Goal: Task Accomplishment & Management: Use online tool/utility

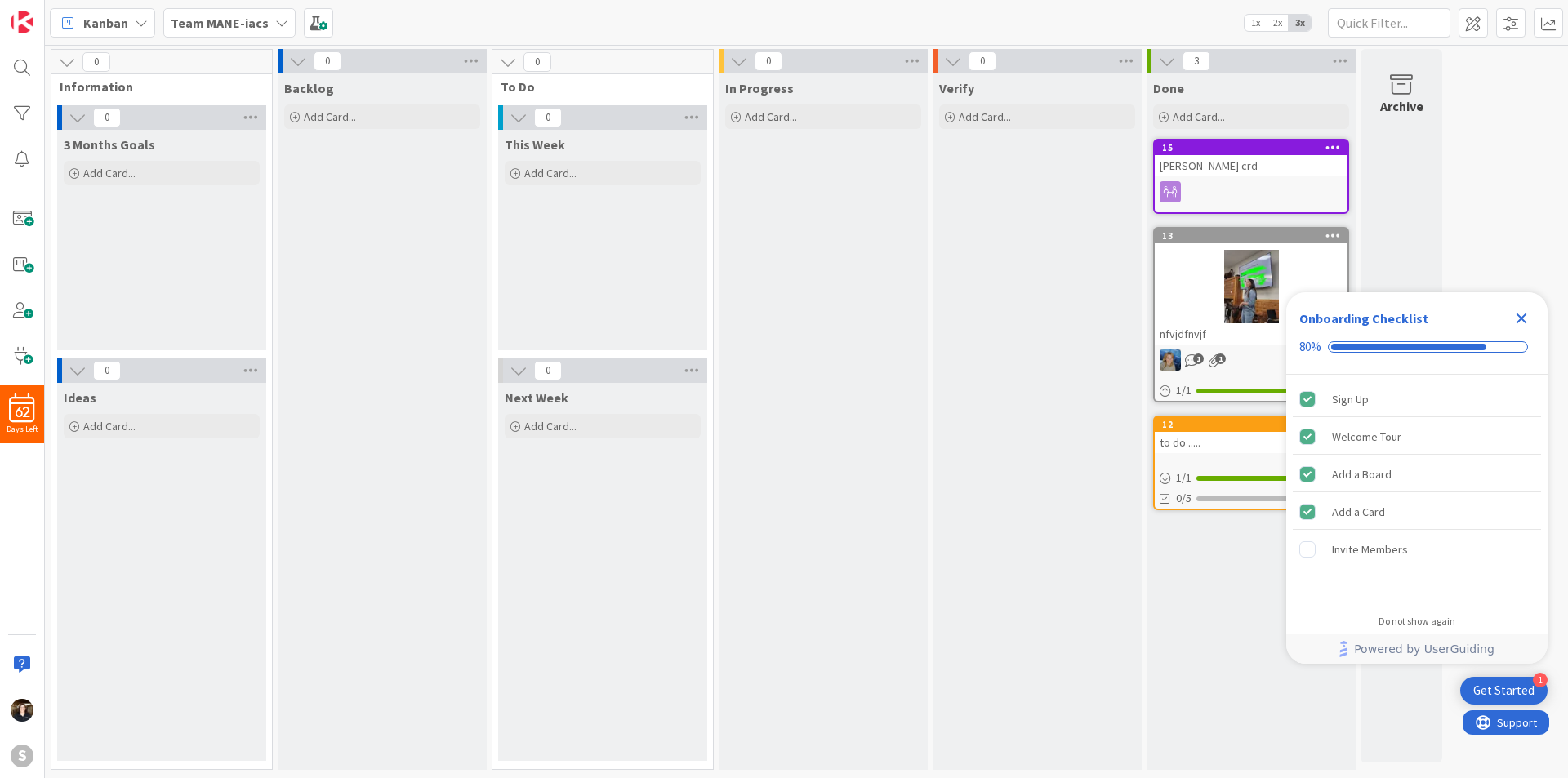
click at [1522, 323] on icon "Close Checklist" at bounding box center [1521, 318] width 19 height 19
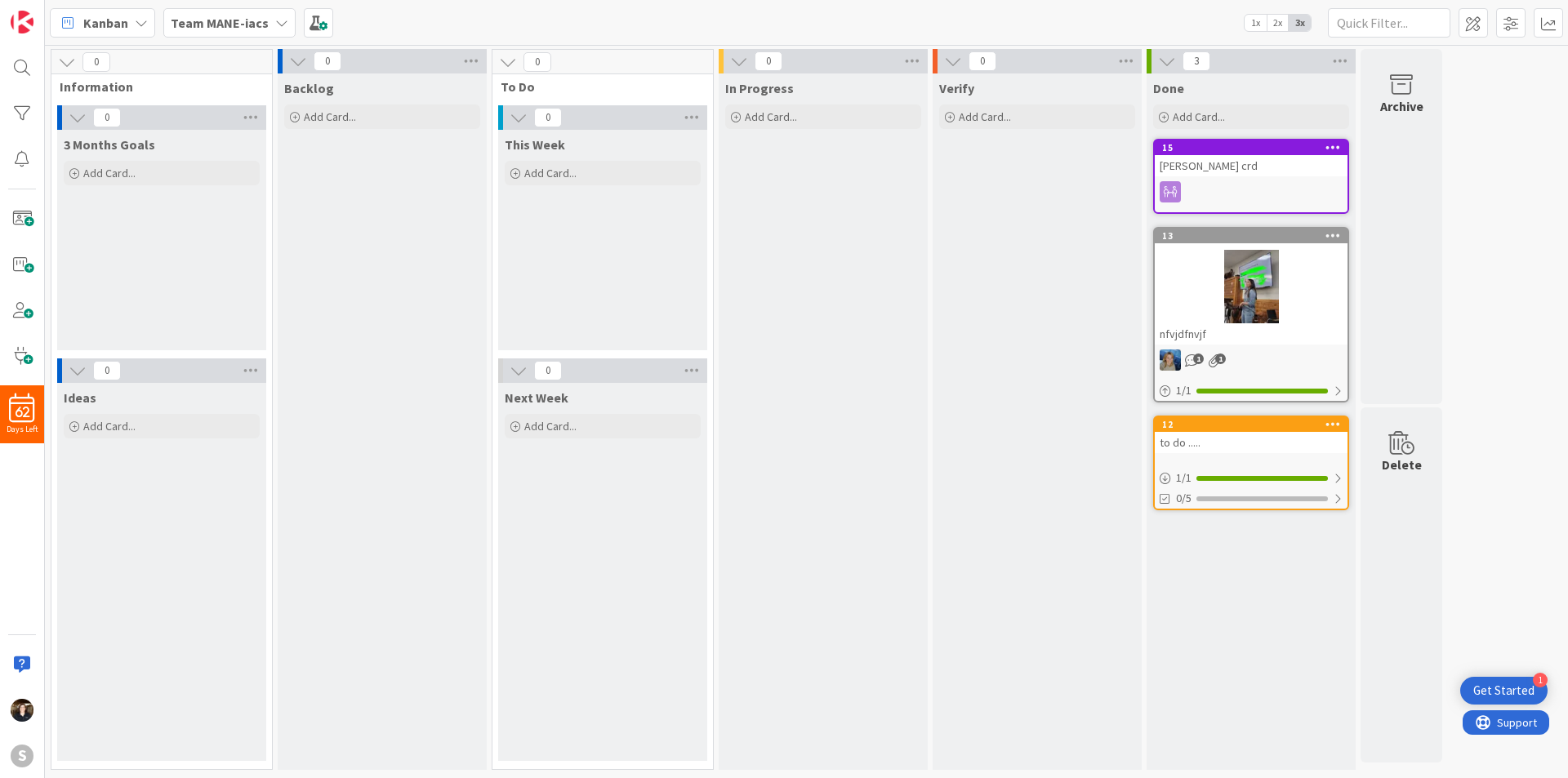
click at [282, 25] on icon at bounding box center [281, 23] width 13 height 13
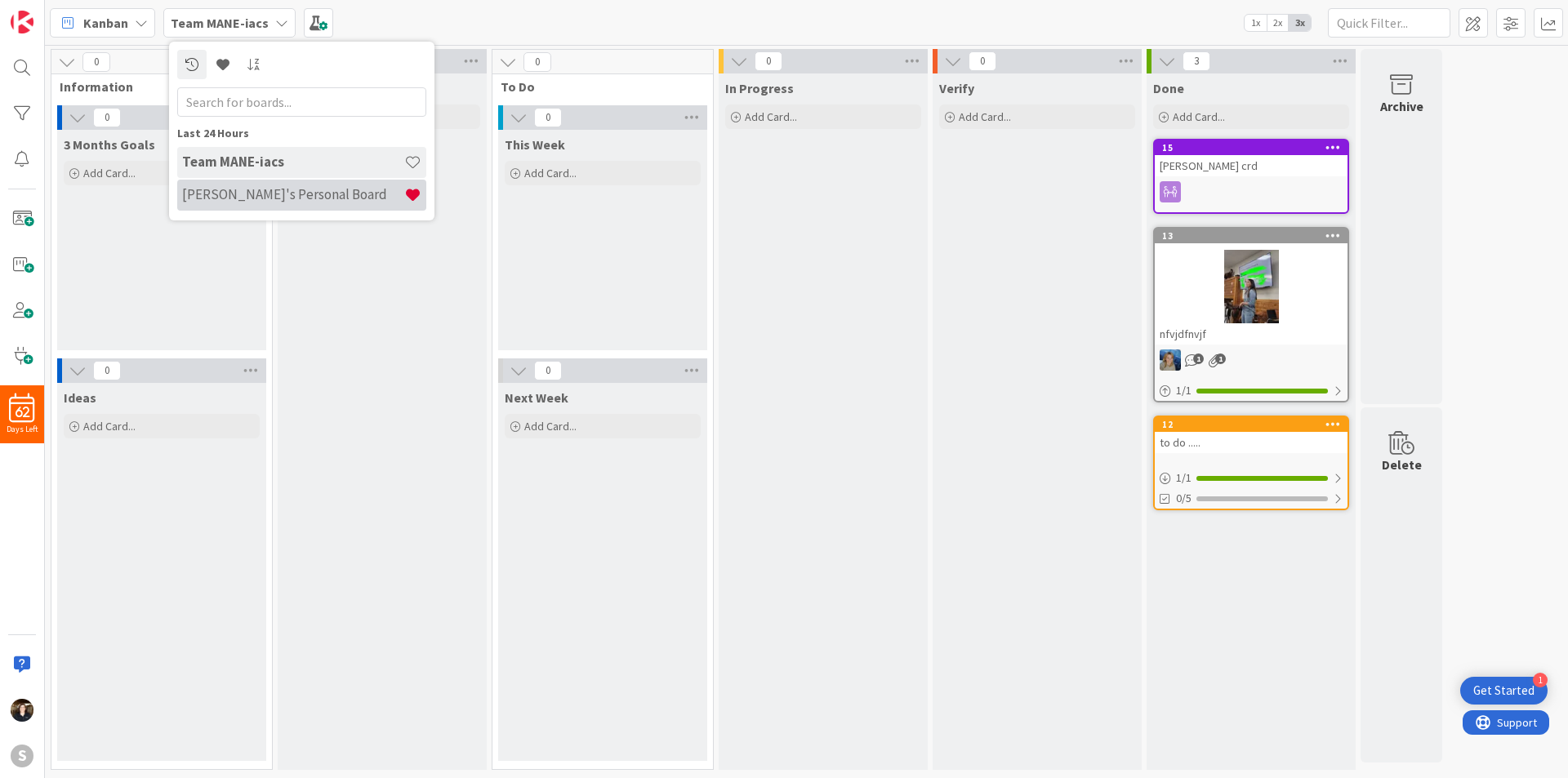
click at [269, 196] on h4 "Kristen's Personal Board" at bounding box center [293, 194] width 222 height 16
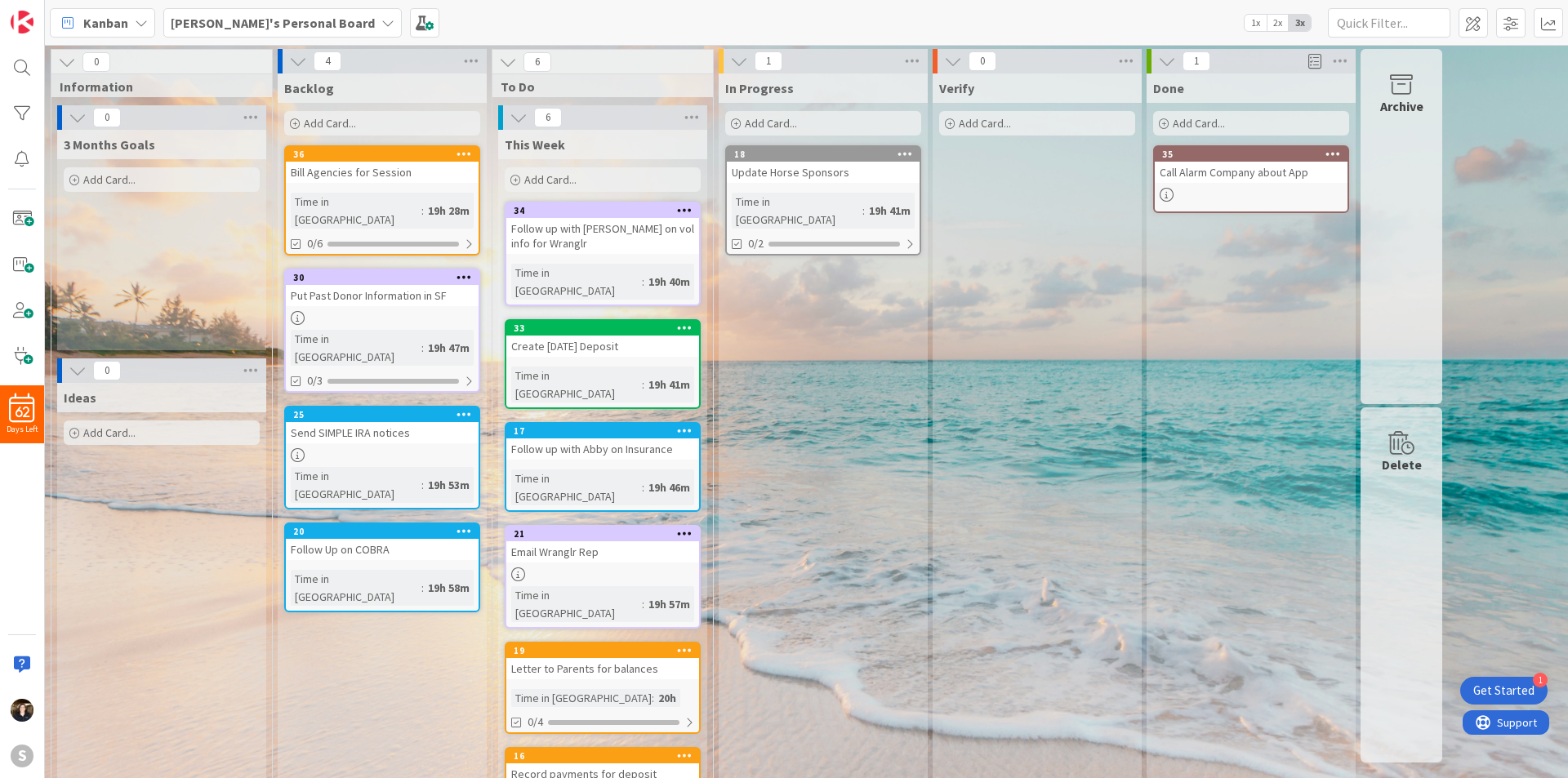
click at [320, 124] on span "Add Card..." at bounding box center [330, 124] width 52 height 15
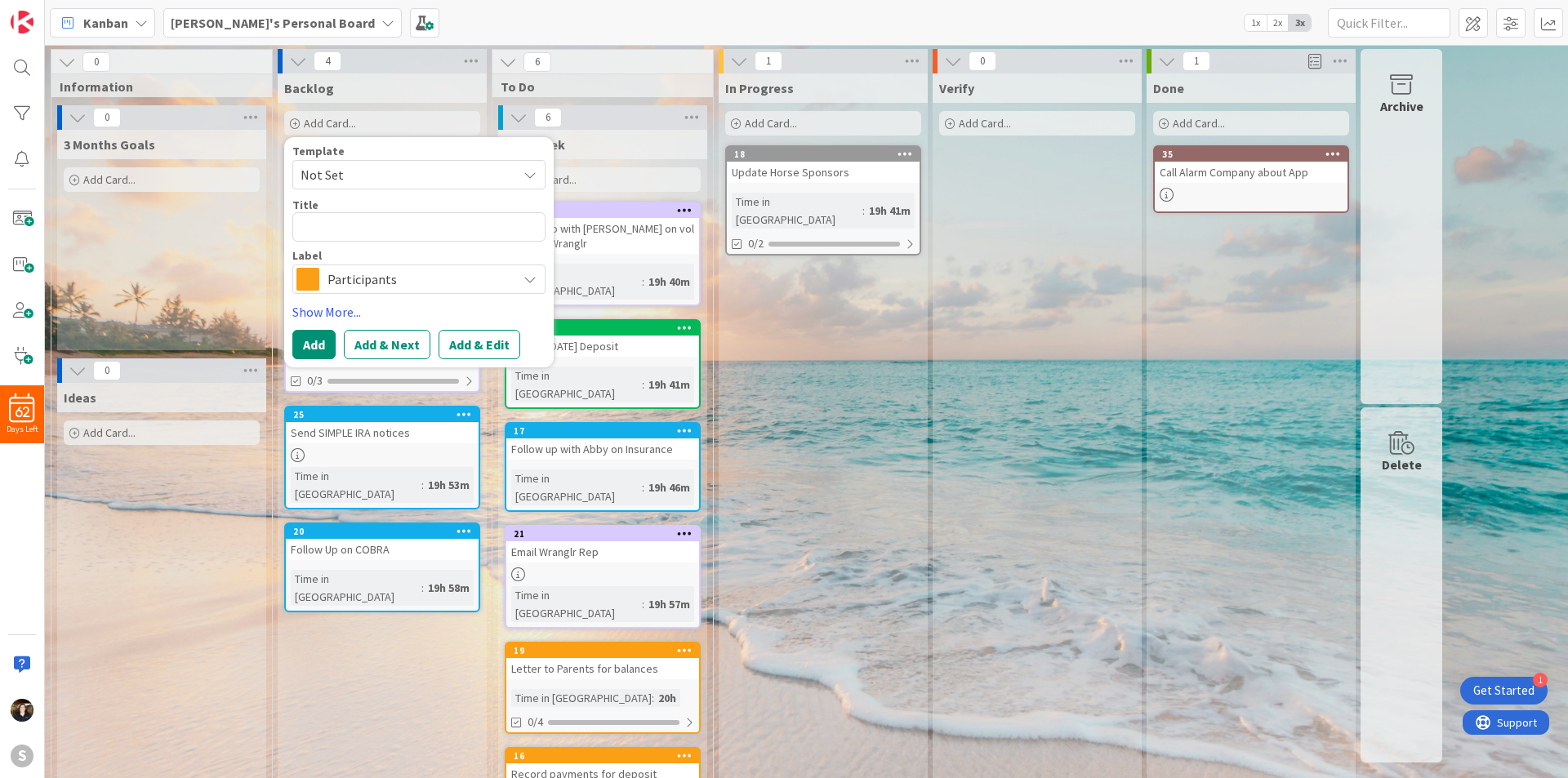
type textarea "x"
type textarea "S"
type textarea "x"
type textarea "Sh"
type textarea "x"
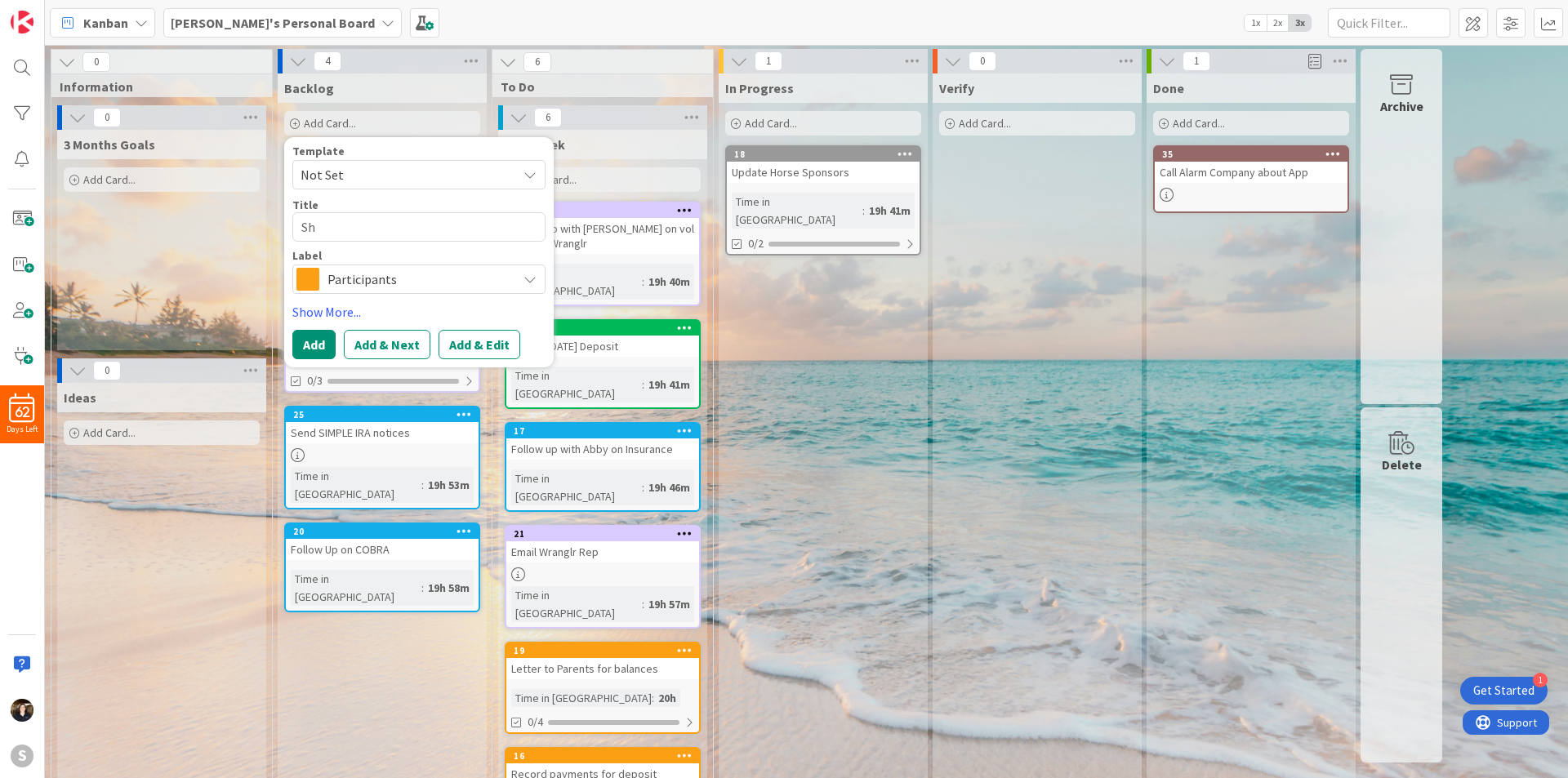
type textarea "Sho"
type textarea "x"
type textarea "Show"
type textarea "x"
type textarea "Show K"
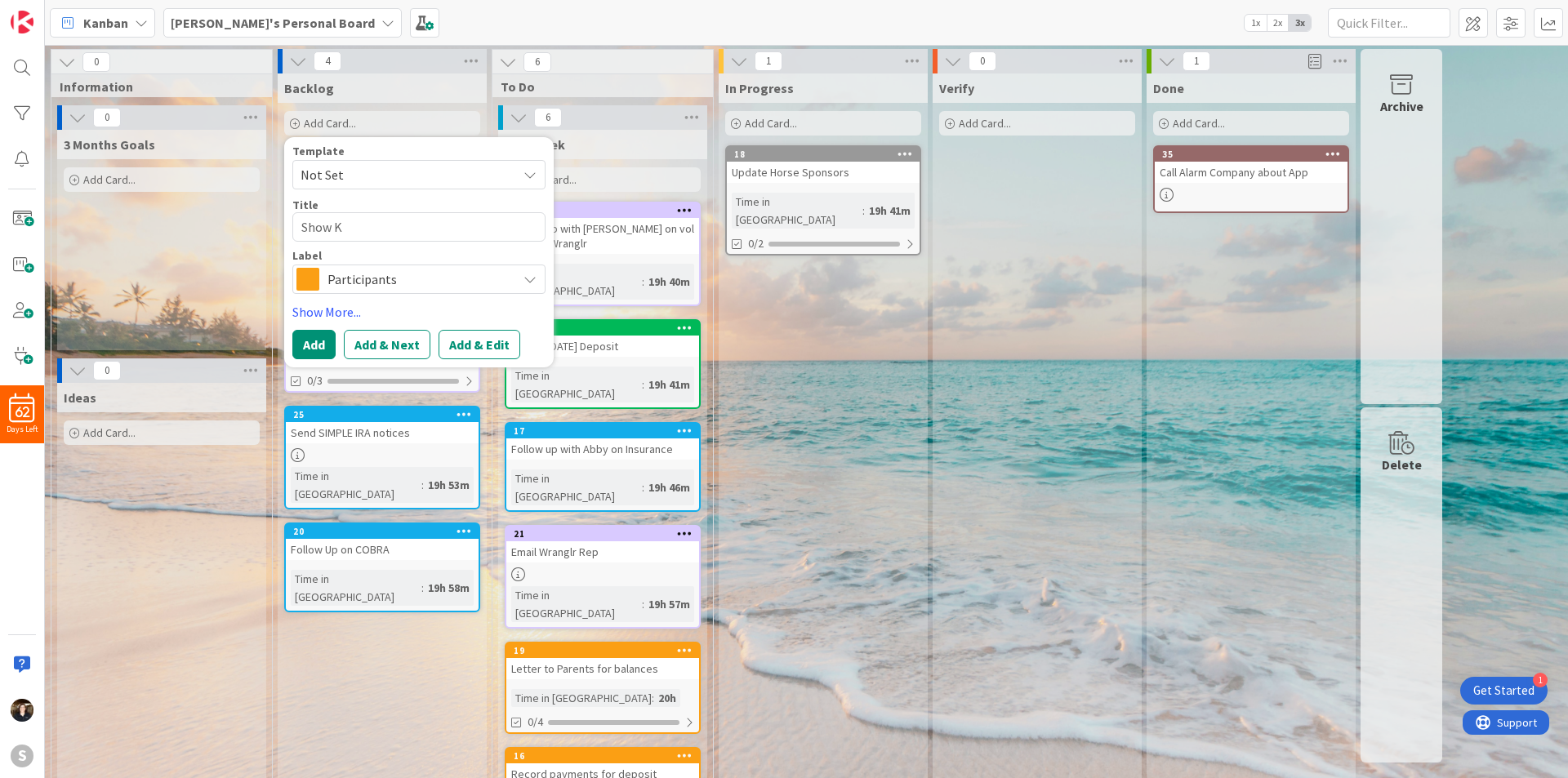
type textarea "x"
type textarea "Show Ka"
type textarea "x"
type textarea "Show Kay"
type textarea "x"
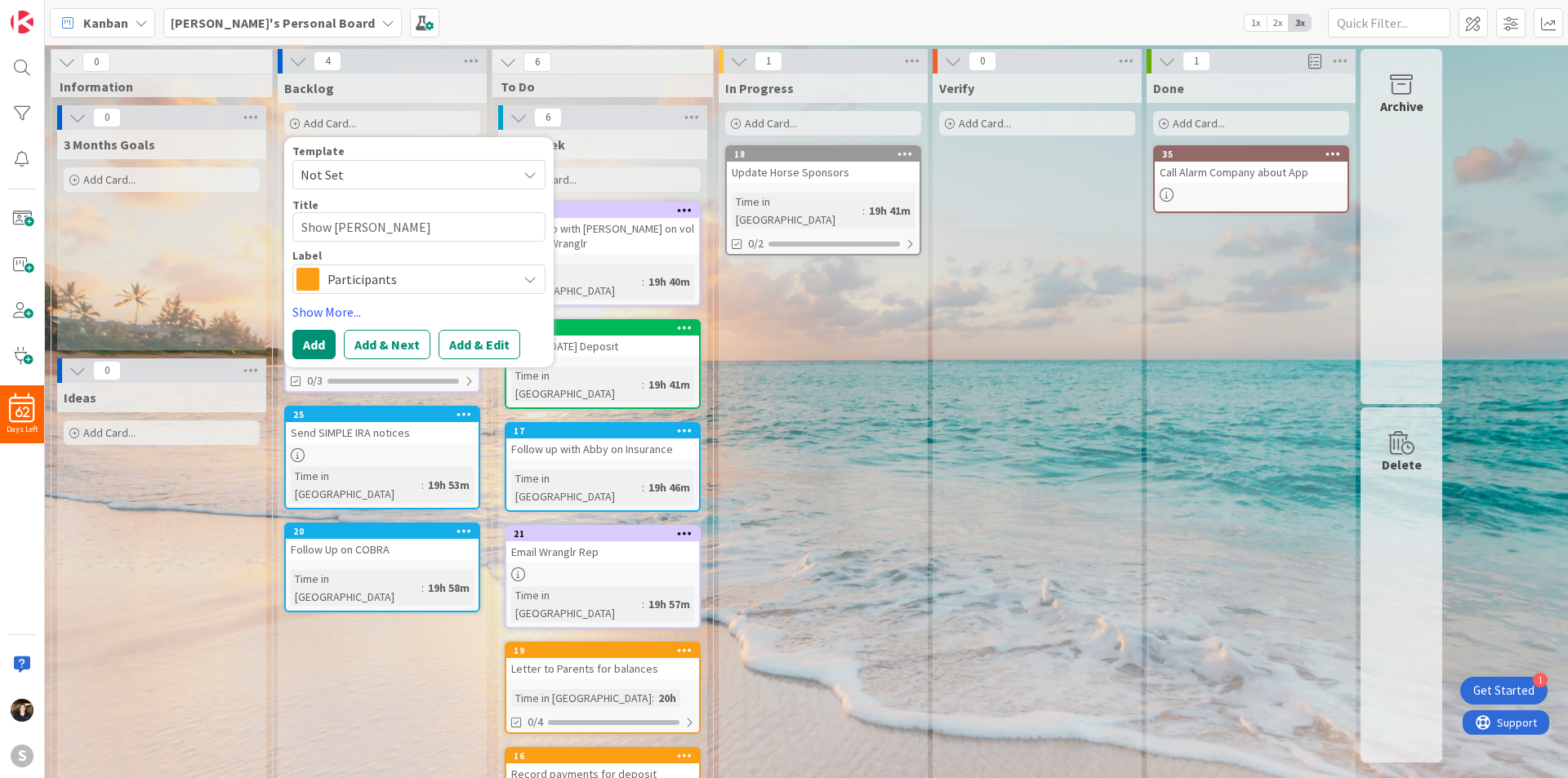
type textarea "Show Kayl"
type textarea "x"
type textarea "Show Kayli"
type textarea "x"
type textarea "Show Kaylie"
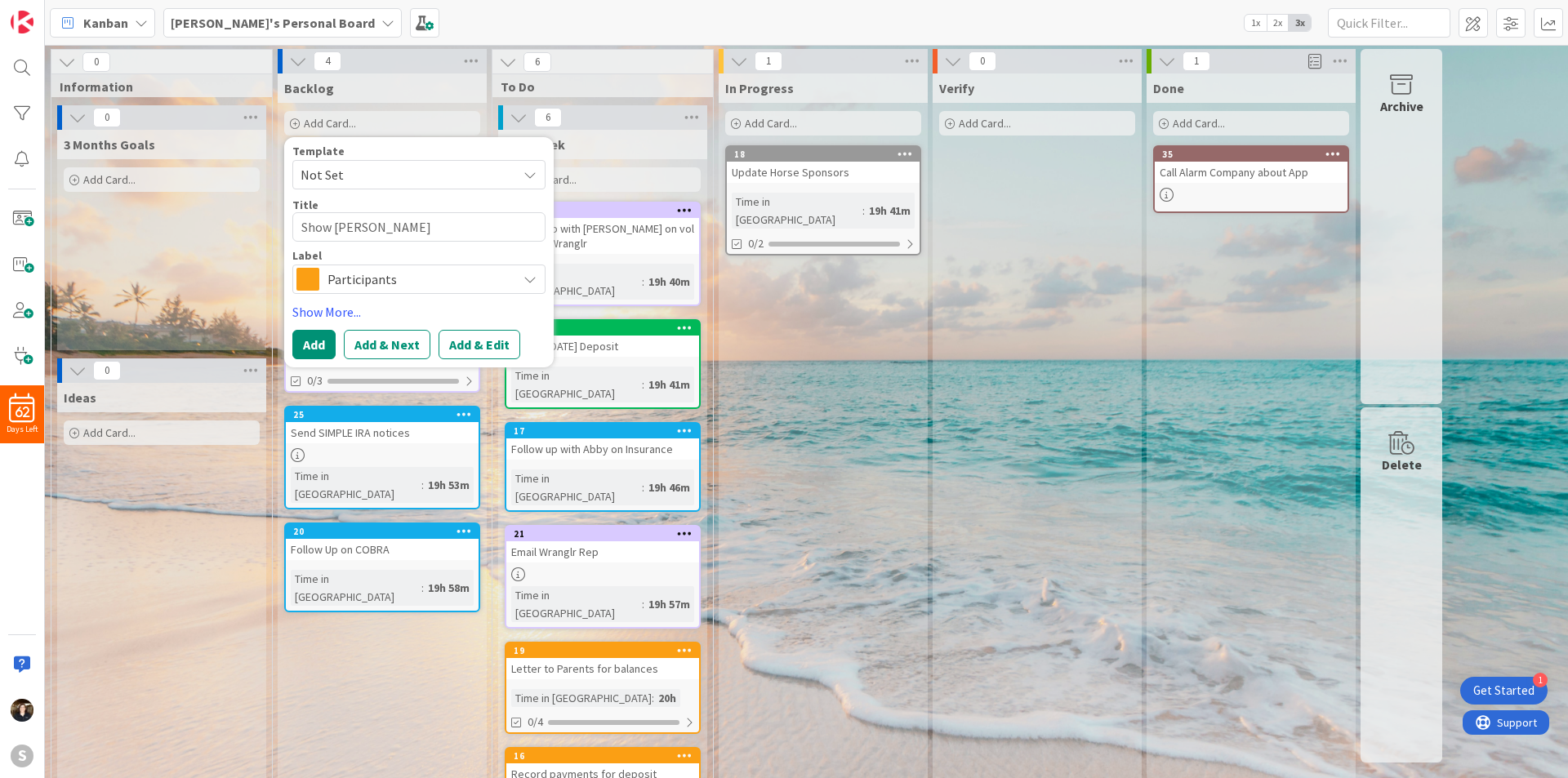
type textarea "x"
type textarea "Show Kayli"
type textarea "x"
type textarea "Show Kayl"
type textarea "x"
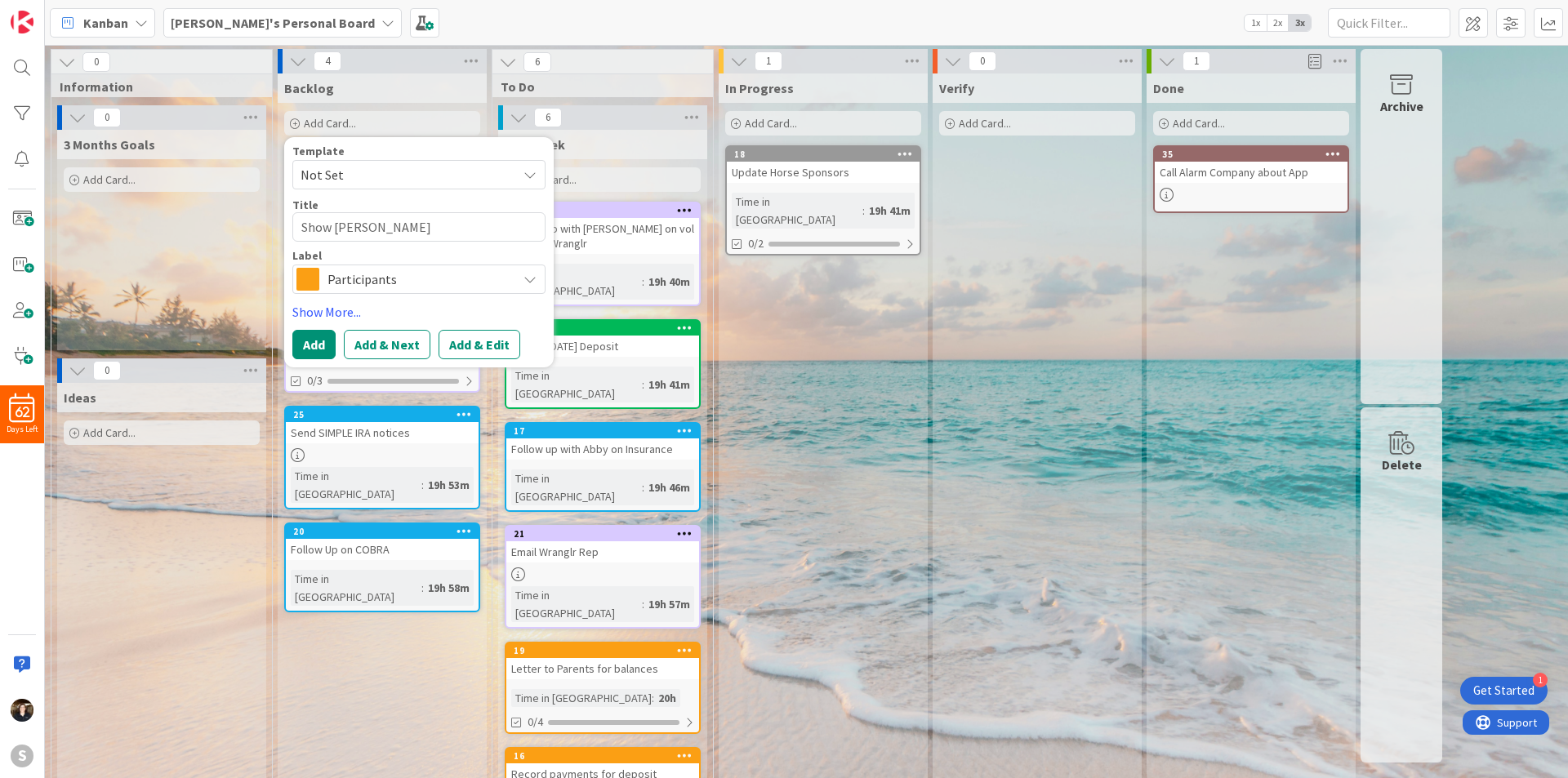
type textarea "Show Kay"
type textarea "x"
type textarea "Show K"
type textarea "x"
type textarea "Show"
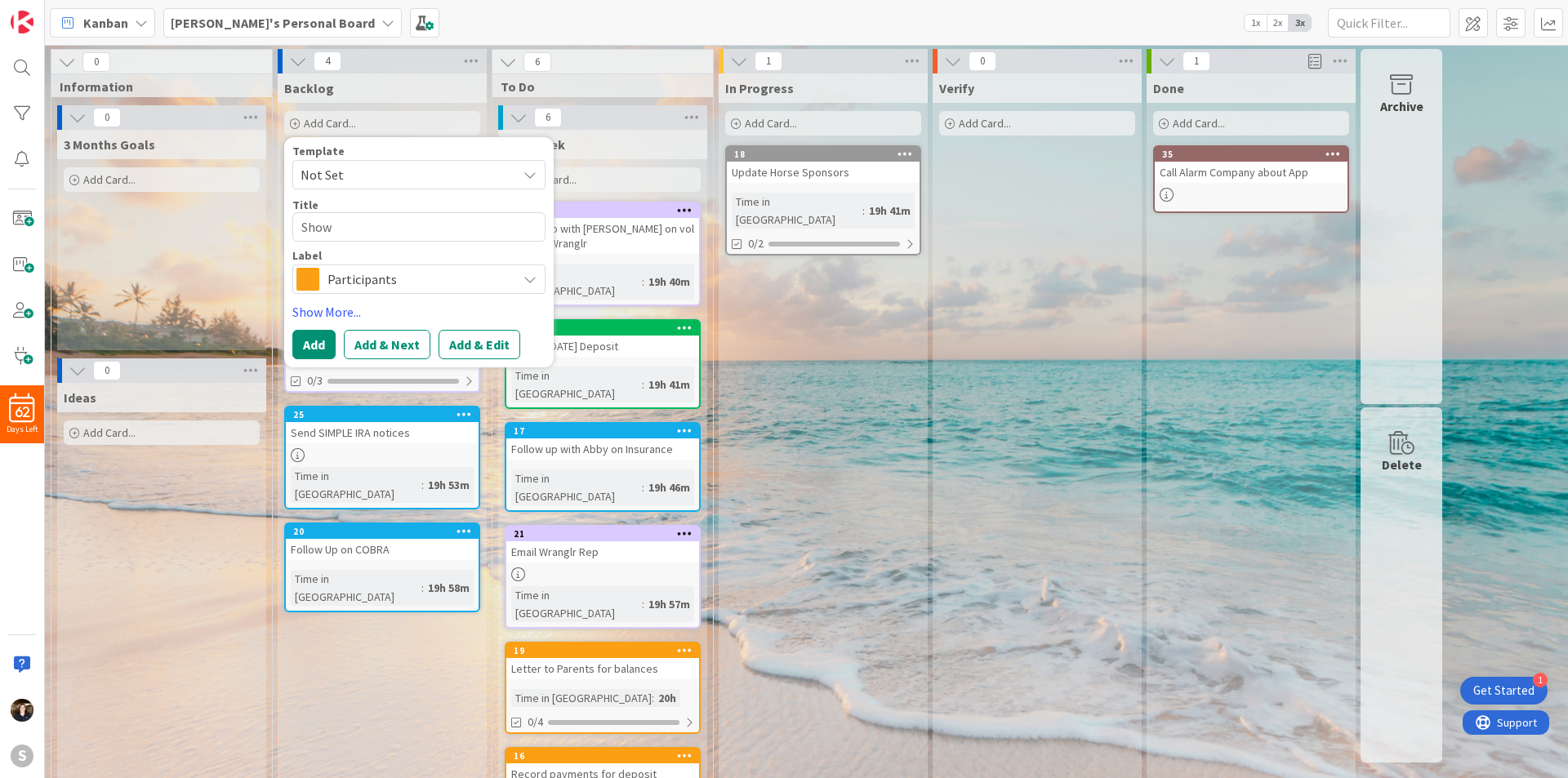
type textarea "x"
type textarea "Show"
type textarea "x"
type textarea "Sho"
type textarea "x"
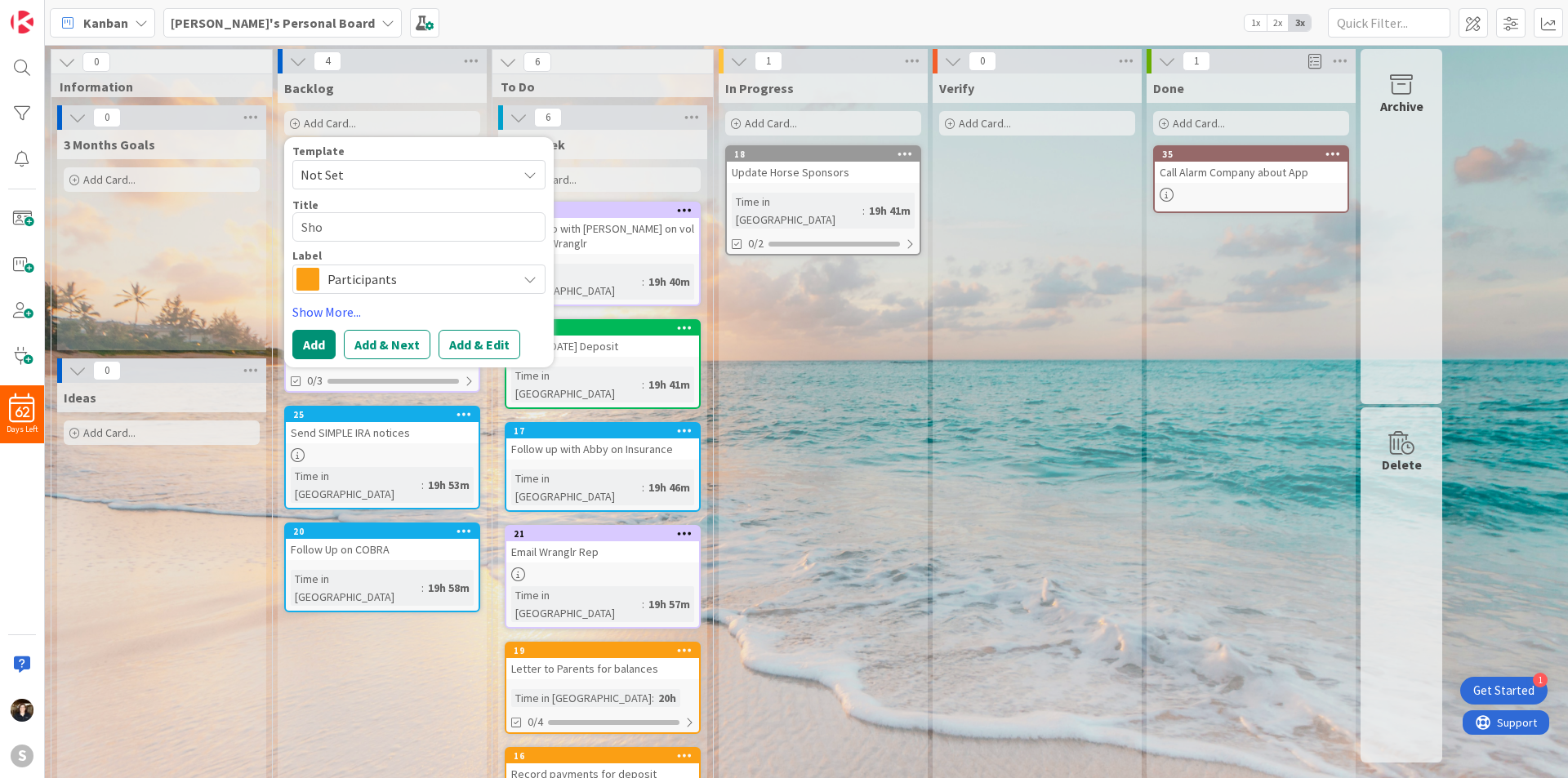
type textarea "Sh"
type textarea "x"
type textarea "S"
type textarea "x"
type textarea "G"
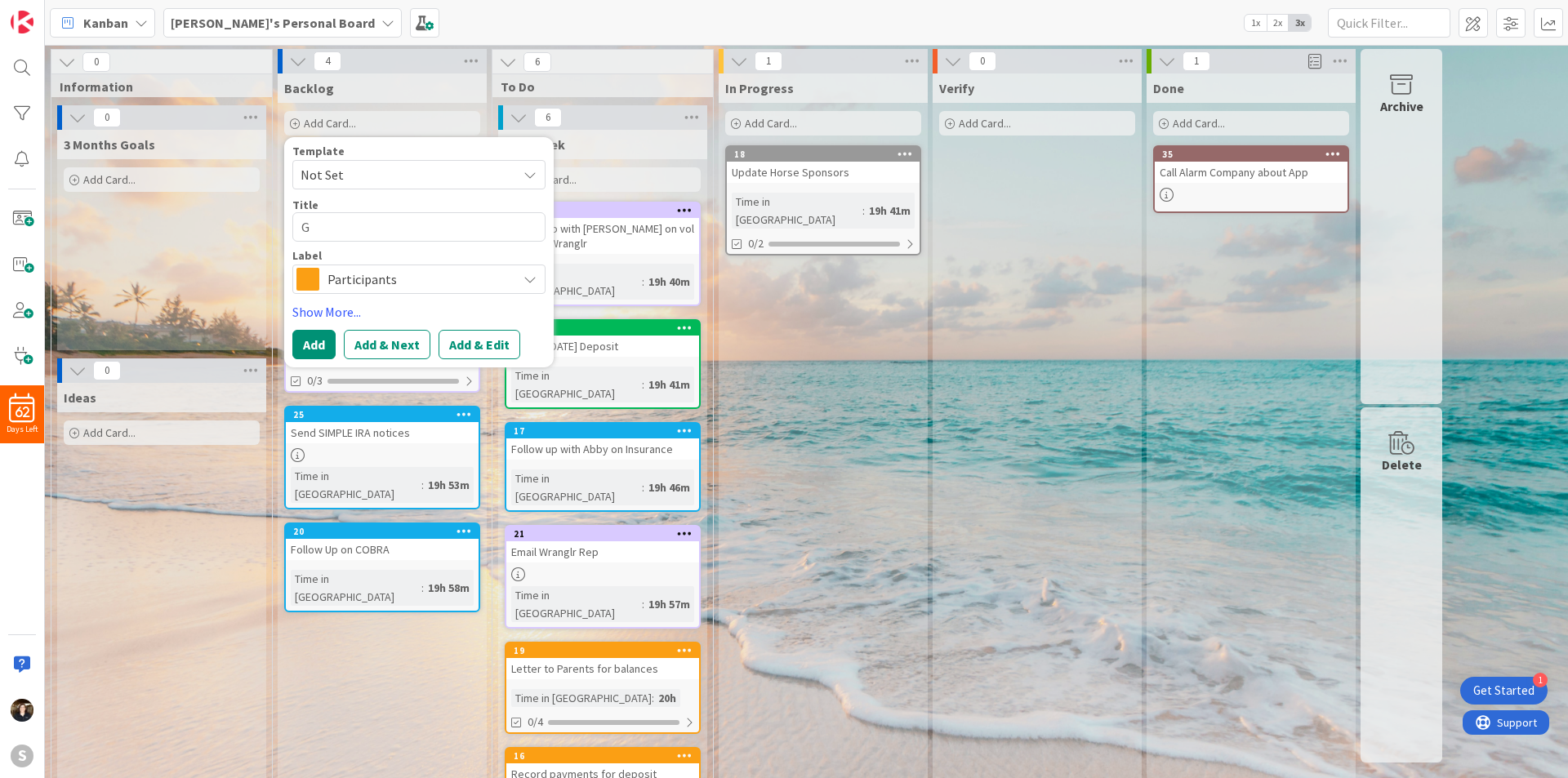
type textarea "x"
type textarea "Ge"
type textarea "x"
type textarea "Get"
type textarea "x"
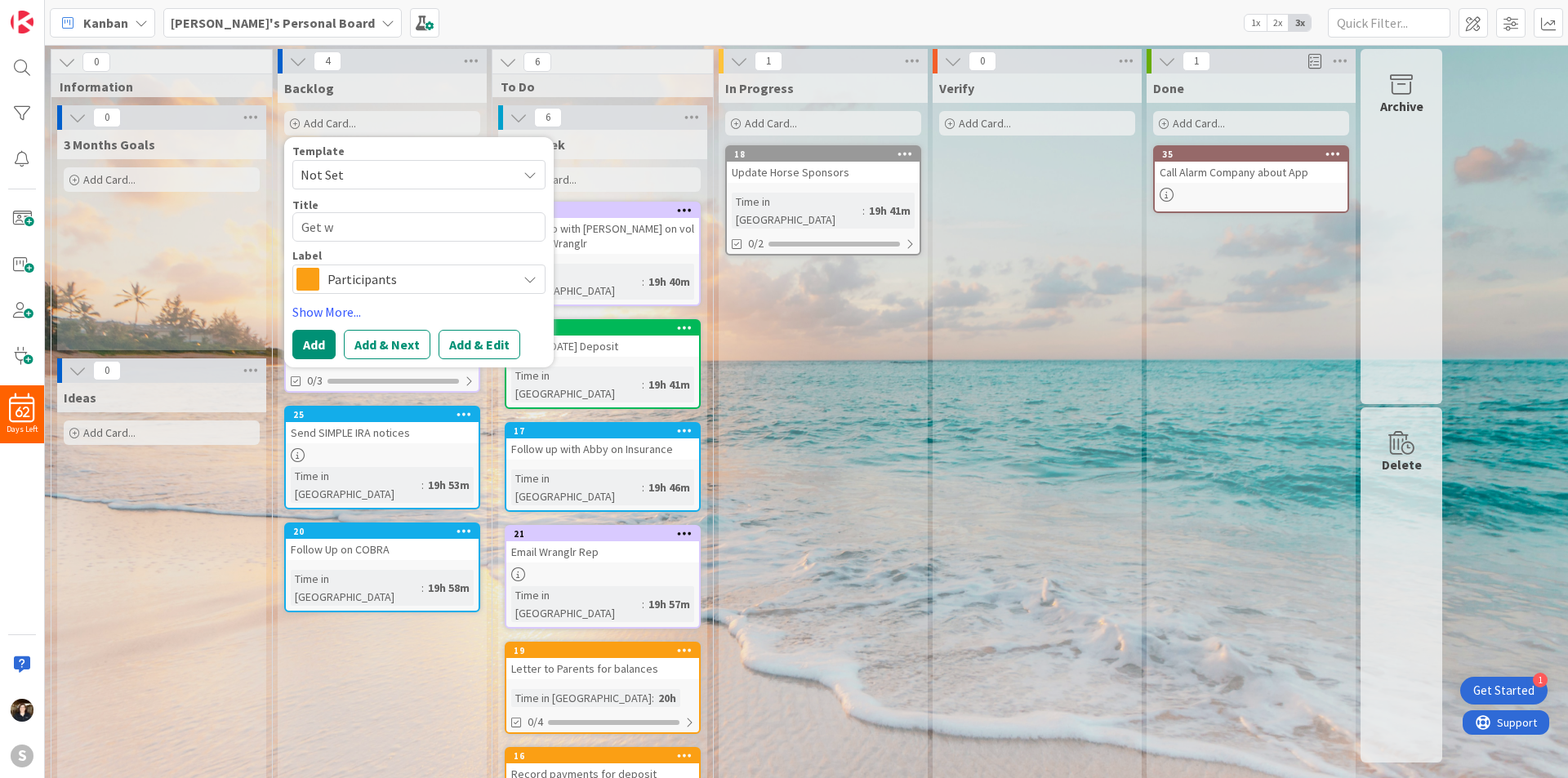
type textarea "Get wi"
type textarea "x"
type textarea "Get wit"
type textarea "x"
type textarea "Get with"
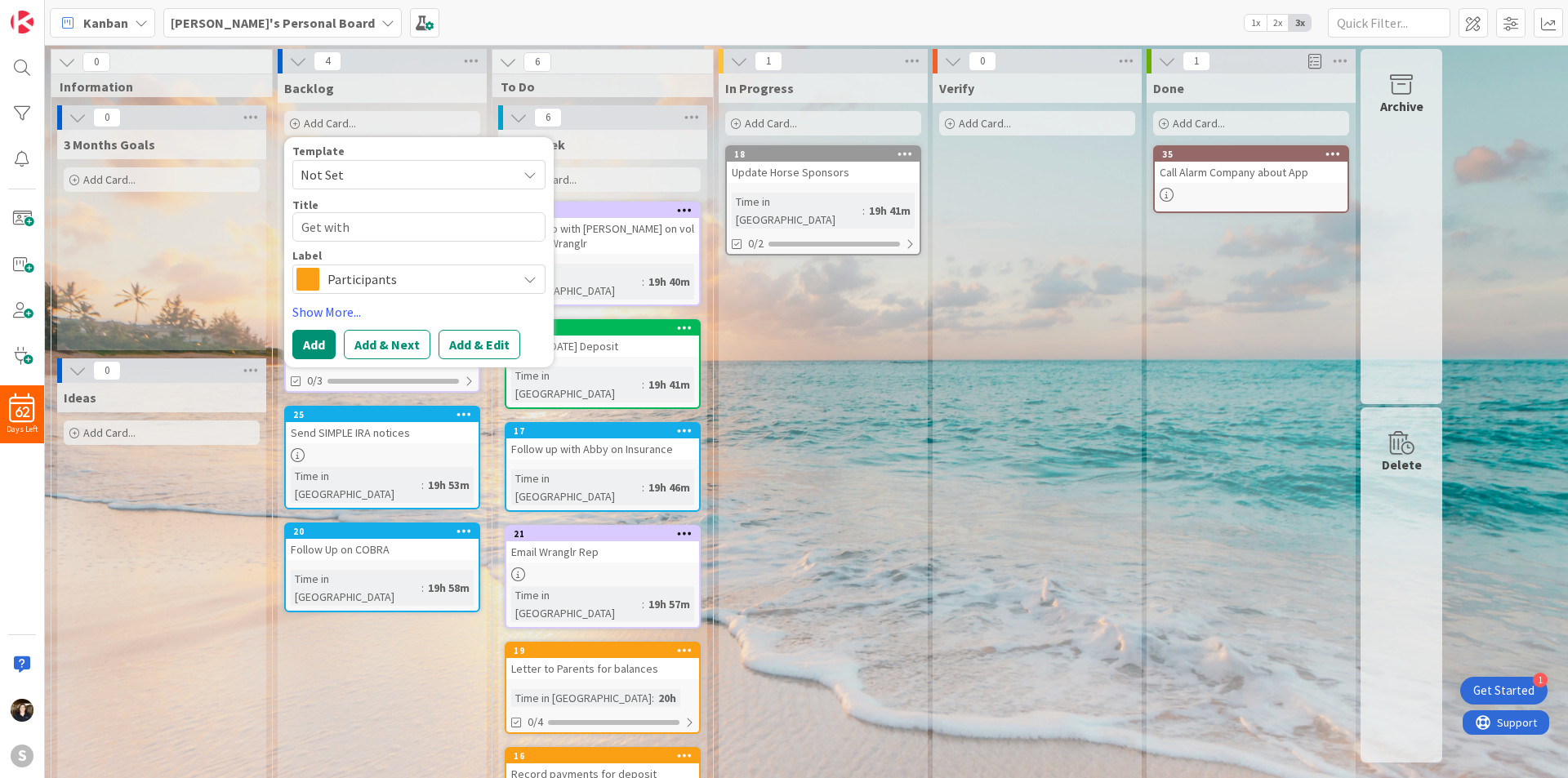
type textarea "x"
type textarea "Get with"
type textarea "x"
type textarea "Get with K"
type textarea "x"
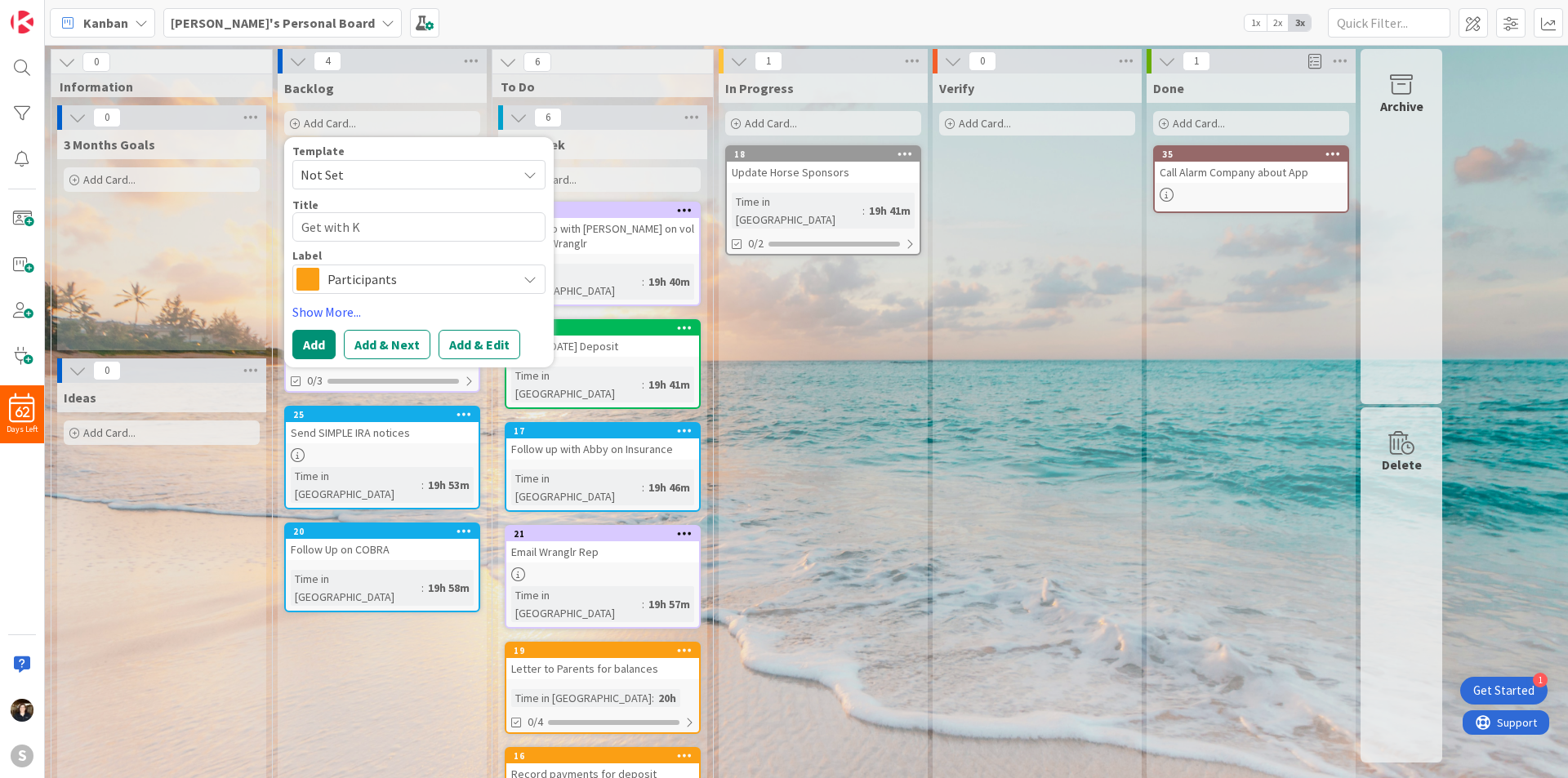
type textarea "Get with Ka"
type textarea "x"
type textarea "Get with Kay"
type textarea "x"
type textarea "Get with Kayl"
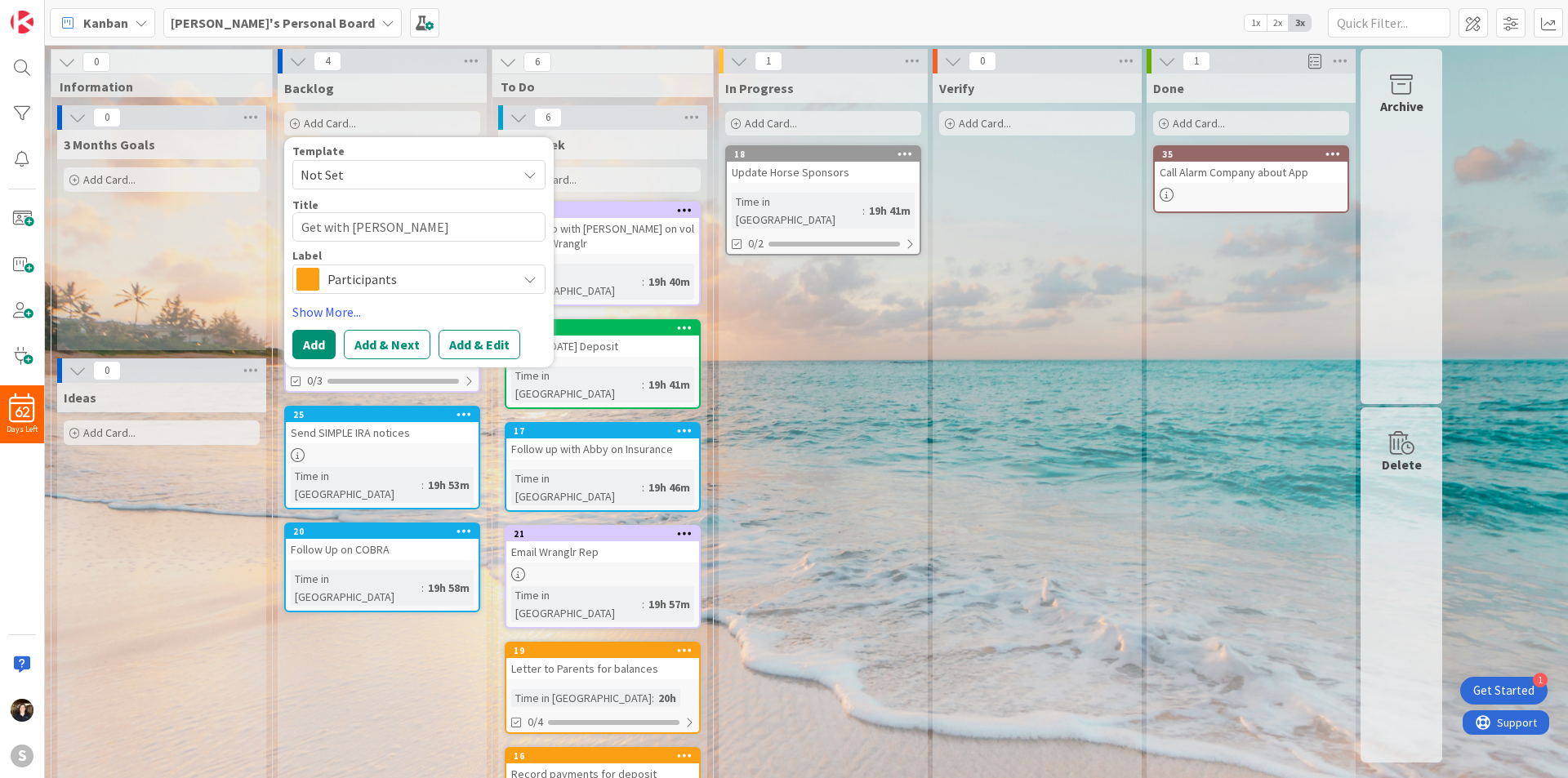
type textarea "x"
type textarea "Get with Kayli"
type textarea "x"
type textarea "Get with Kaylie"
type textarea "x"
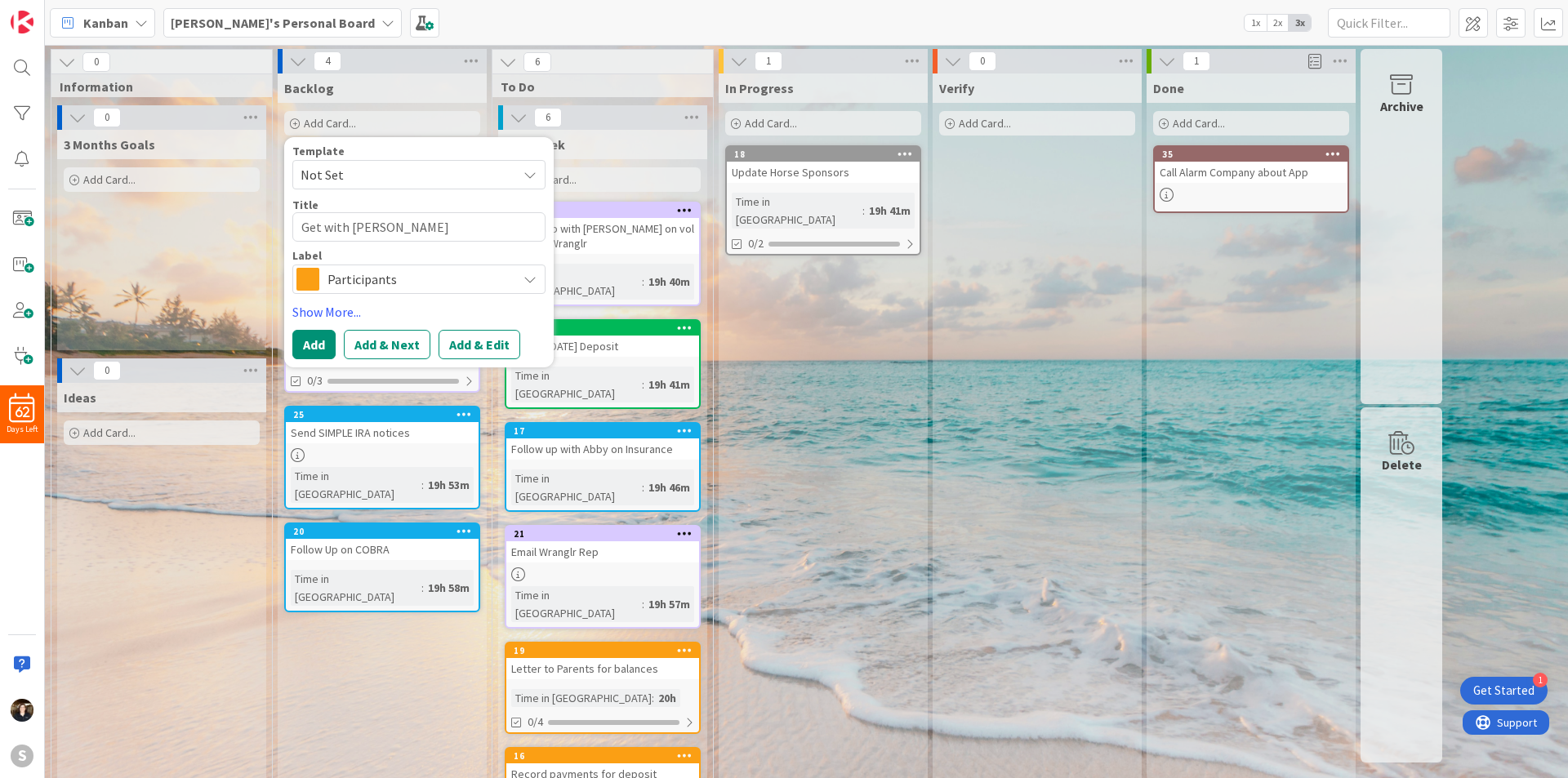
type textarea "Get with Kayli"
type textarea "x"
type textarea "Get with Kayli"
type textarea "x"
type textarea "Get with Kayli o"
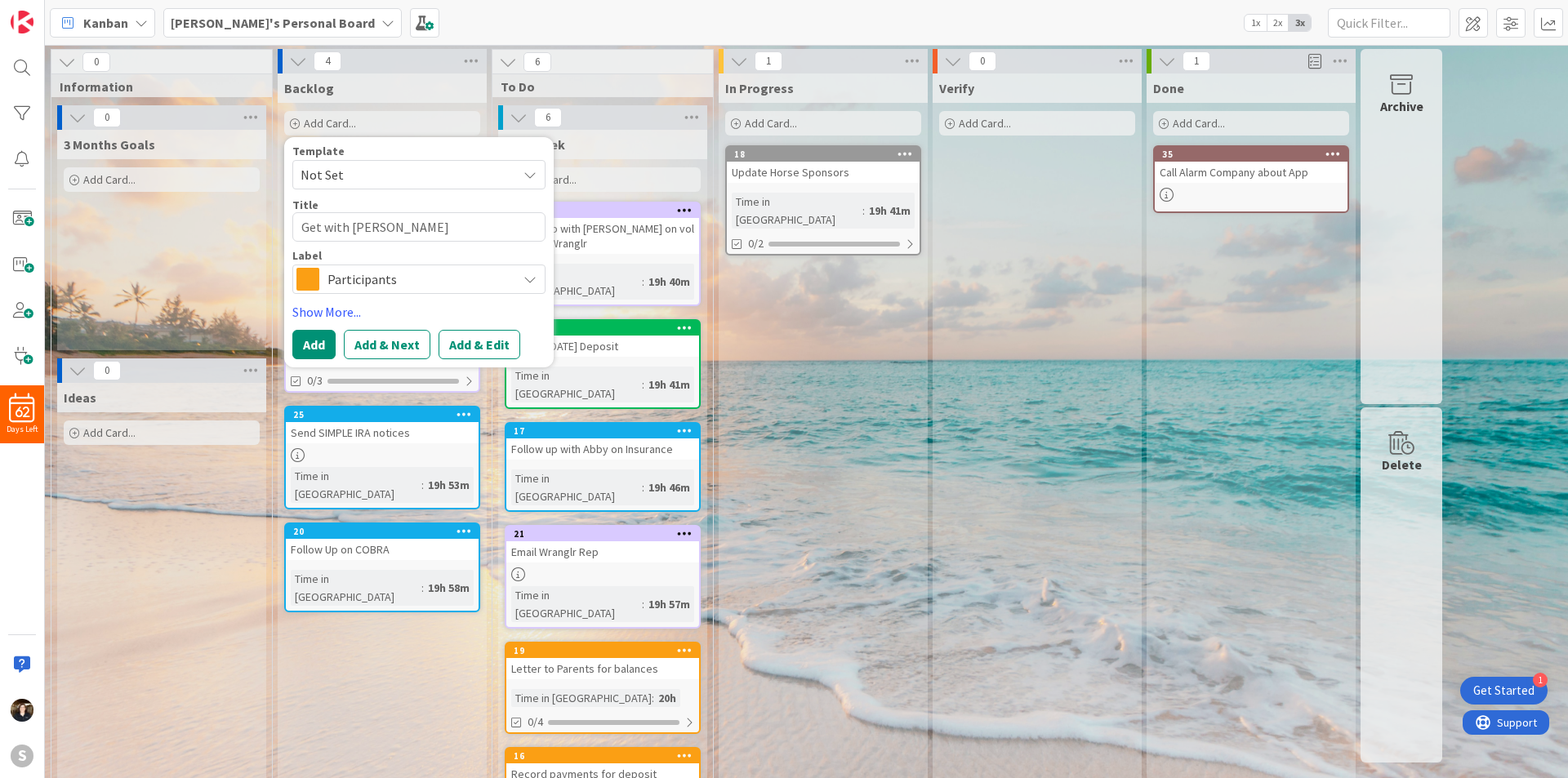
type textarea "x"
type textarea "Get with Kayli on"
type textarea "x"
type textarea "Get with Kayli on"
type textarea "x"
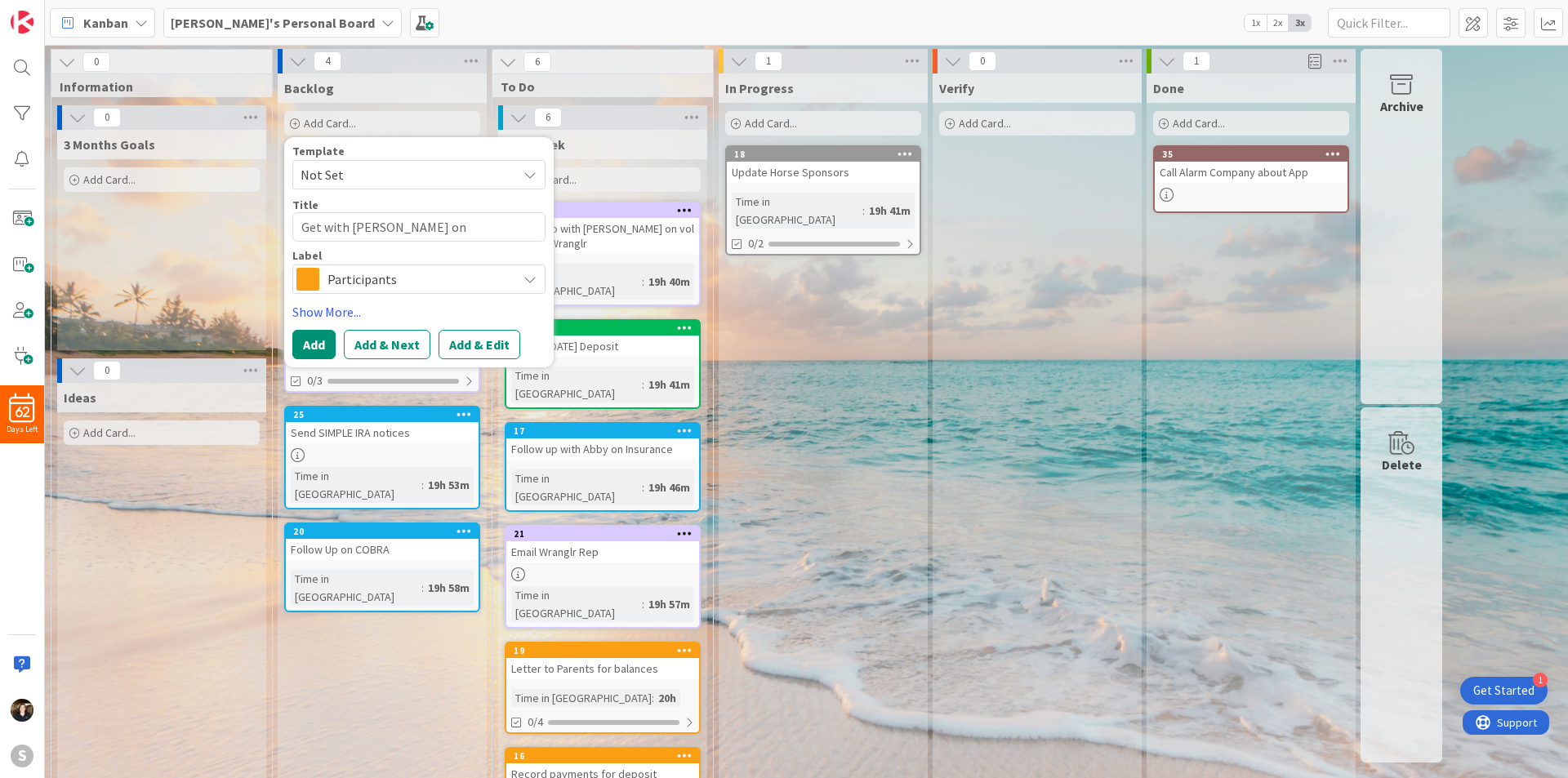
type textarea "Get with Kayli on u"
type textarea "x"
type textarea "Get with Kayli on up"
type textarea "x"
type textarea "Get with Kayli on upd"
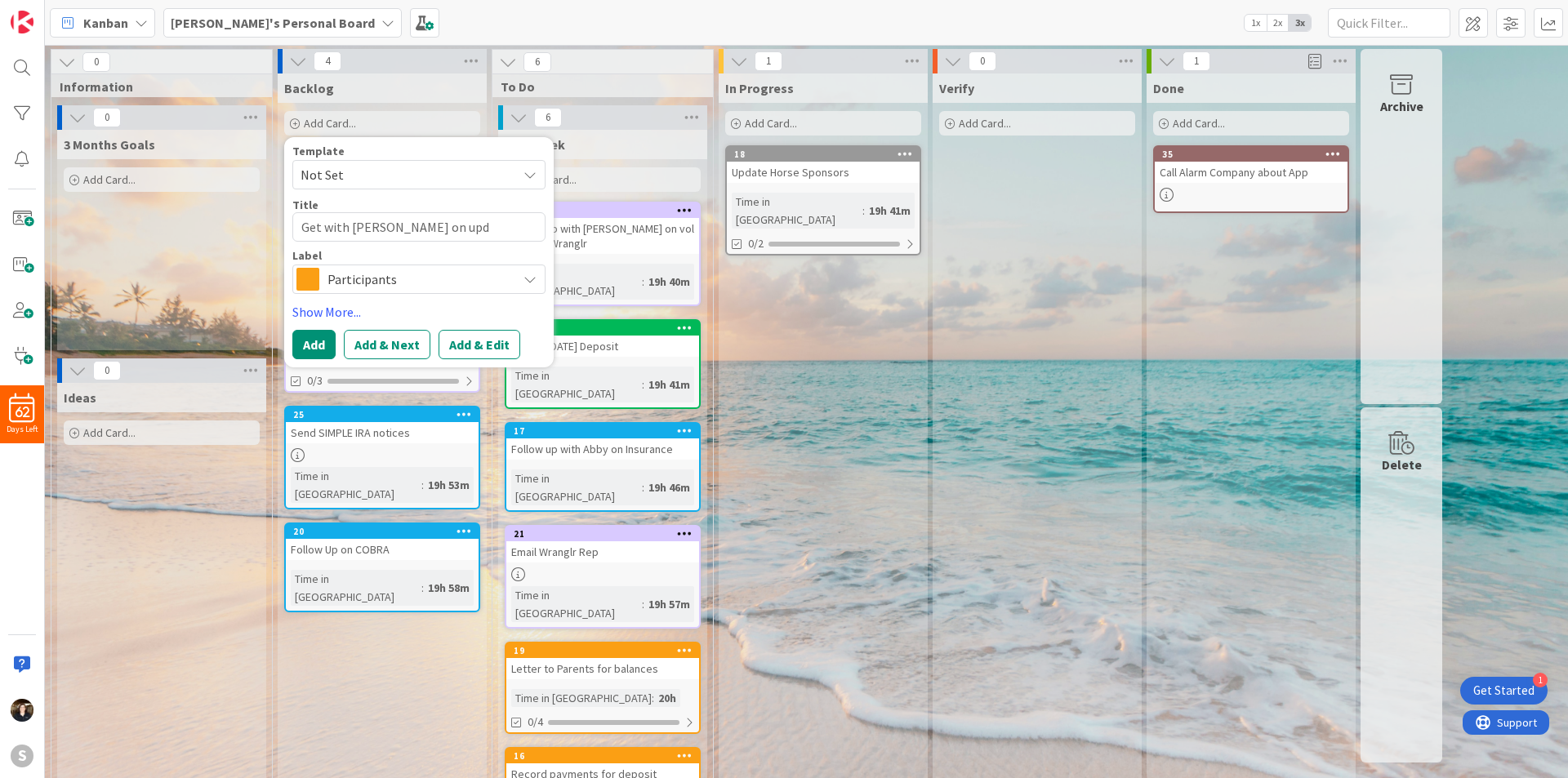
type textarea "x"
type textarea "Get with Kayli on upda"
type textarea "x"
type textarea "Get with Kayli on updat"
type textarea "x"
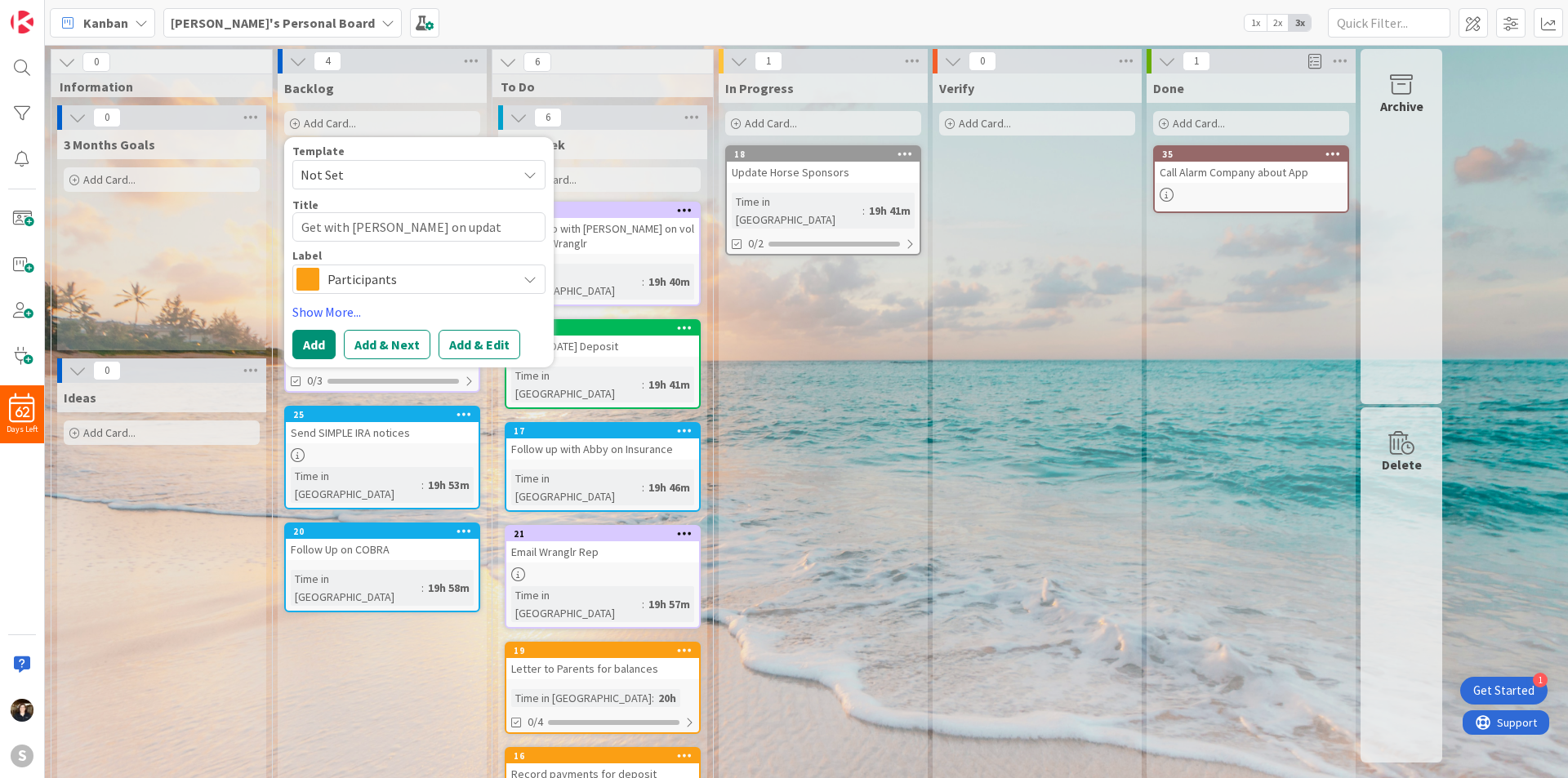
type textarea "Get with Kayli on updati"
type textarea "x"
type textarea "Get with Kayli on updatin"
type textarea "x"
type textarea "Get with Kayli on updating"
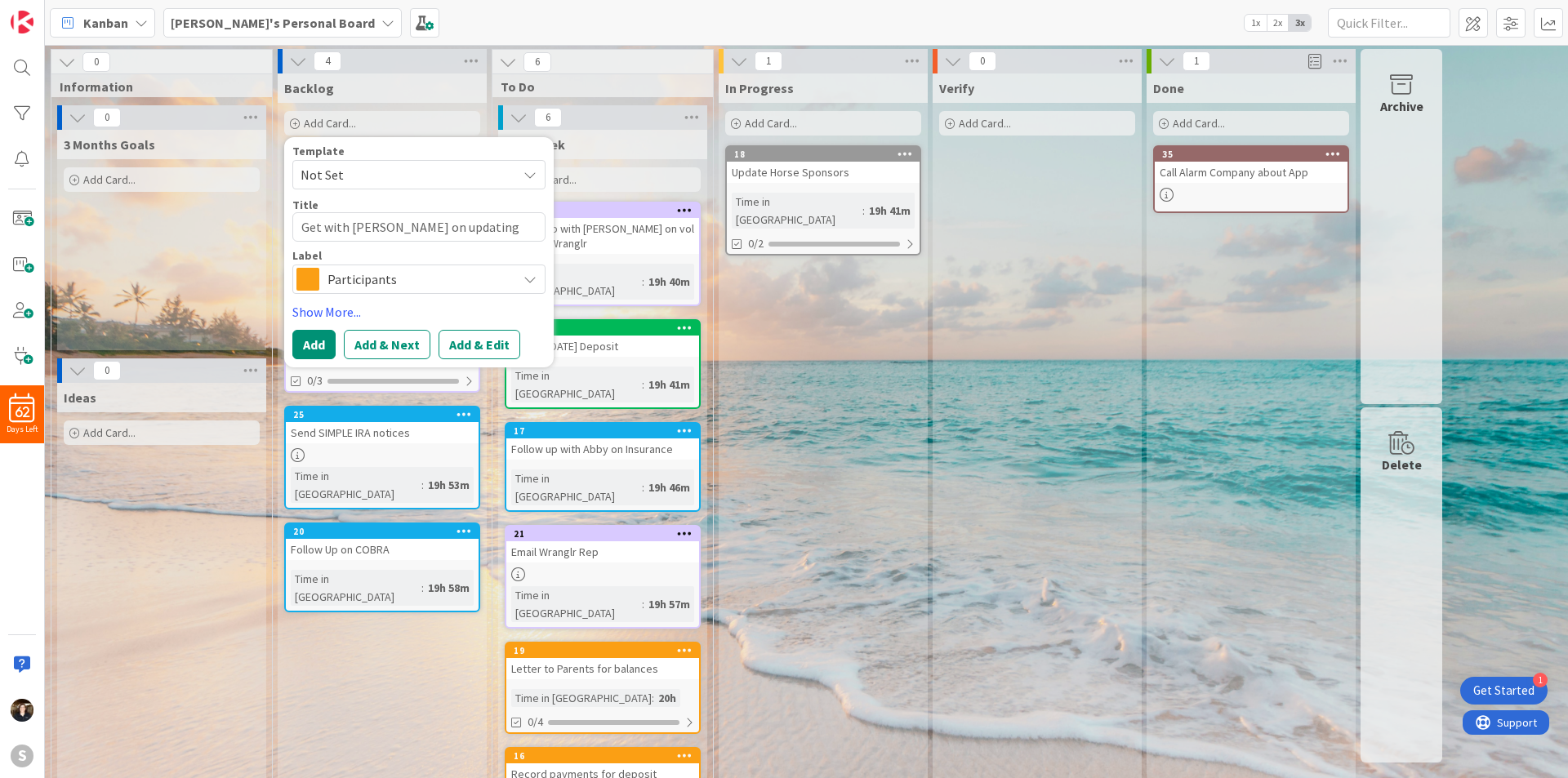
type textarea "x"
type textarea "Get with Kayli on updating"
type textarea "x"
type textarea "Get with Kayli on updating ne"
type textarea "x"
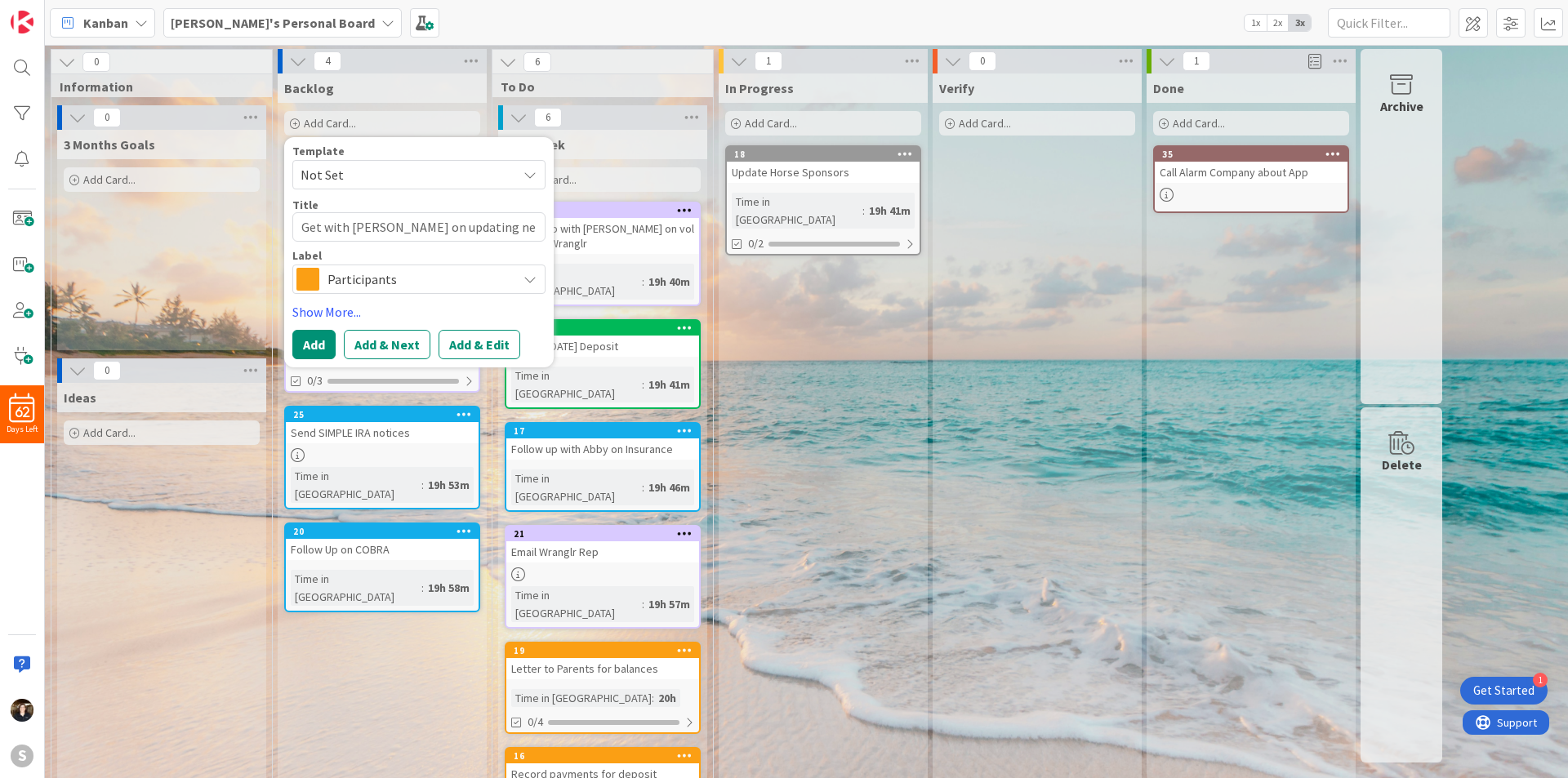
type textarea "Get with Kayli on updating new"
type textarea "x"
type textarea "Get with Kayli on updating news"
type textarea "x"
type textarea "Get with Kayli on updating newsl"
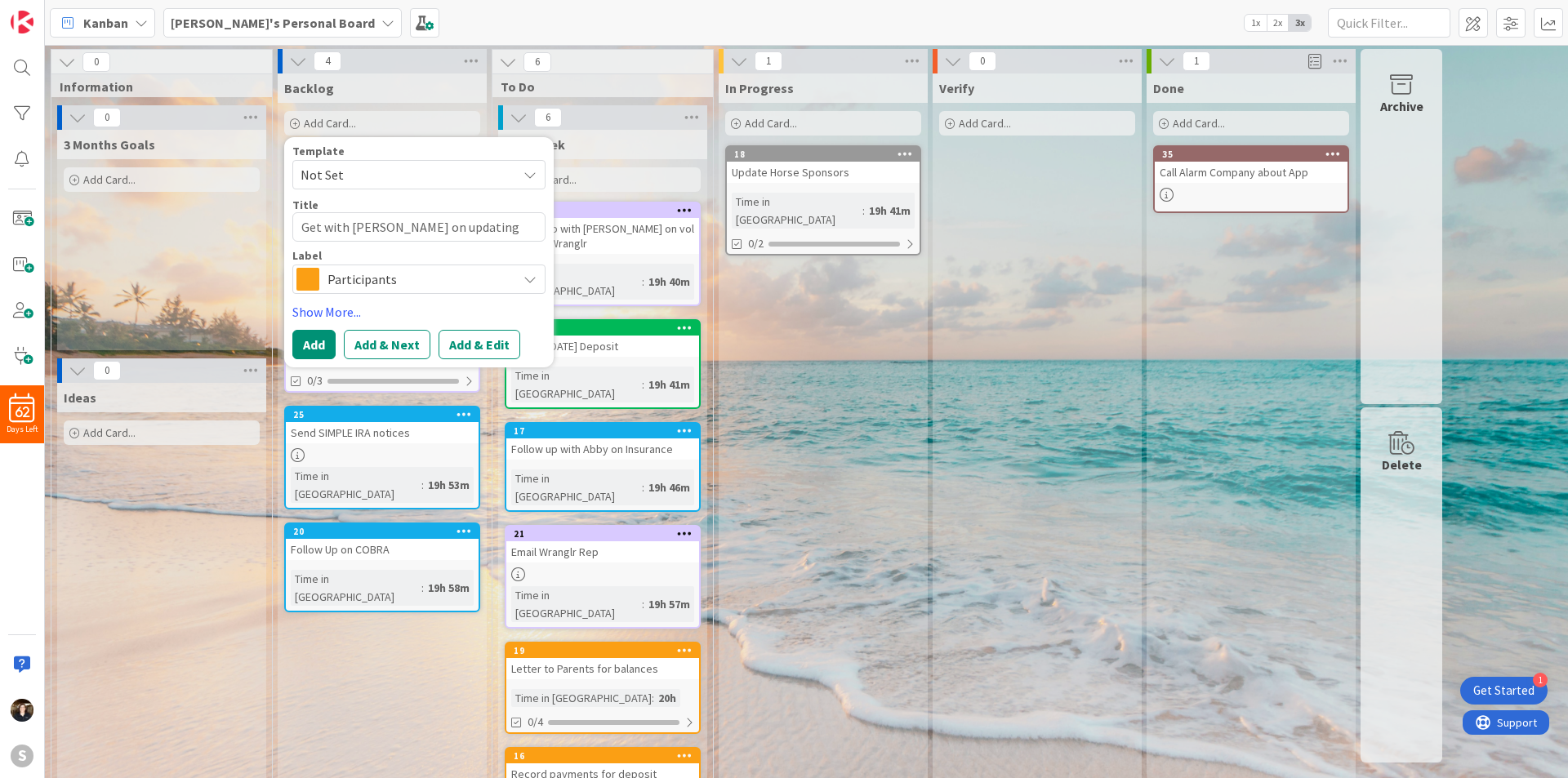
type textarea "x"
type textarea "Get with Kayli on updating newsle"
type textarea "x"
type textarea "Get with Kayli on updating newslet"
type textarea "x"
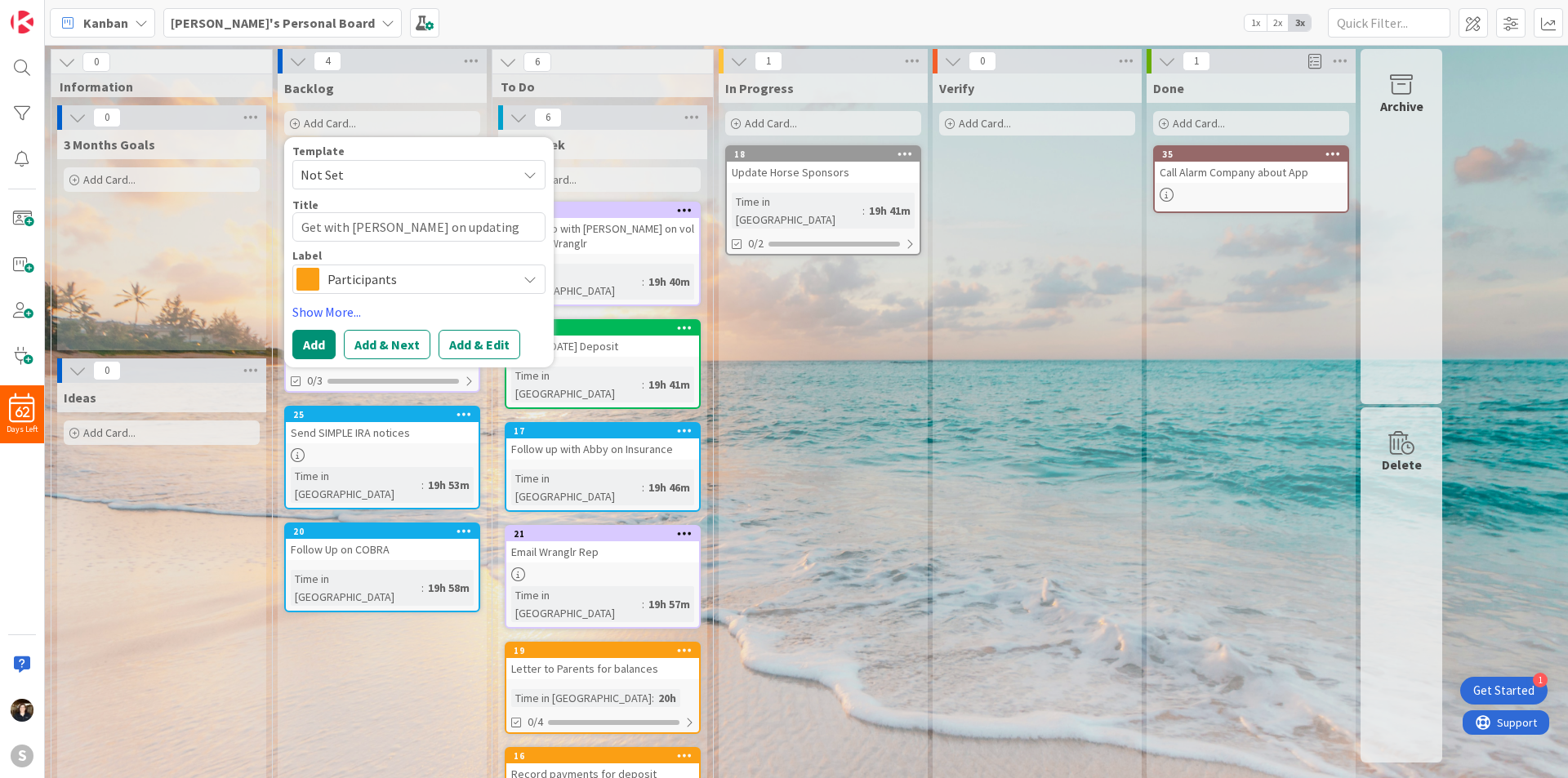
type textarea "Get with Kayli on updating newslett"
type textarea "x"
type textarea "Get with Kayli on updating newsletter"
type textarea "x"
type textarea "Get with Kayli on updating newsletter"
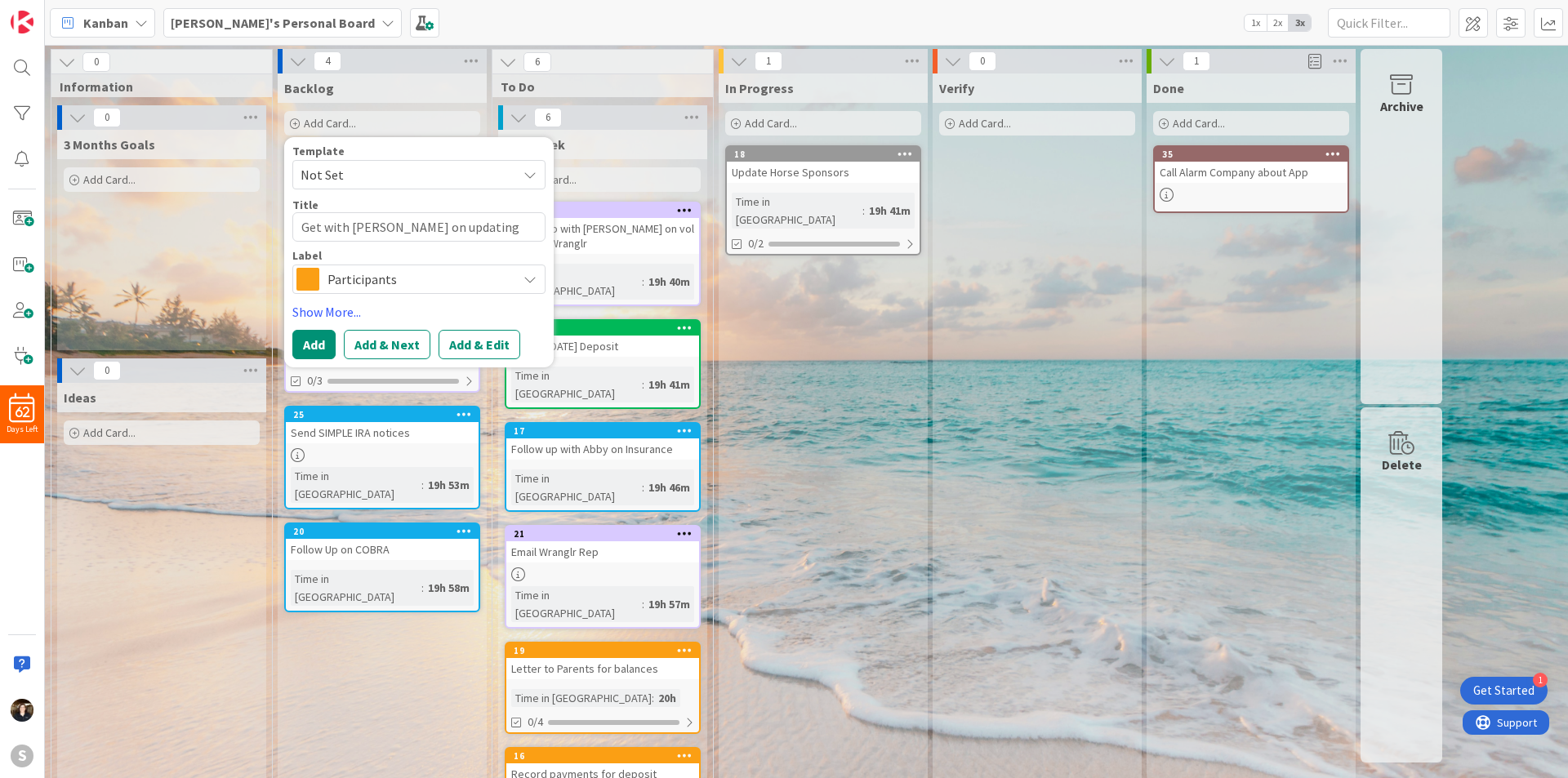
type textarea "x"
type textarea "Get with Kayli on updating newsletter a"
type textarea "x"
type textarea "Get with Kayli on updating newsletter ad"
type textarea "x"
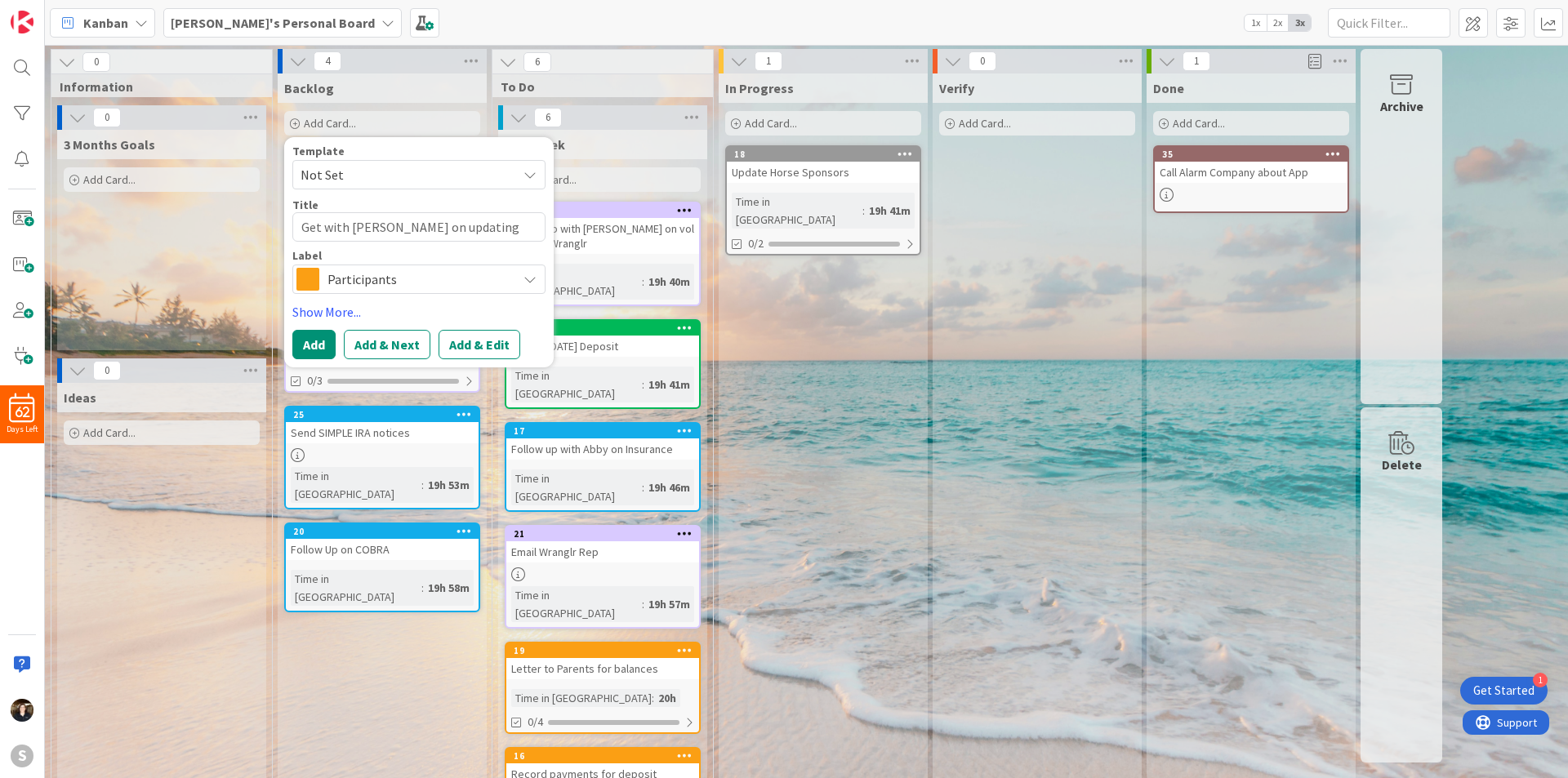
type textarea "Get with Kayli on updating newsletter add"
type textarea "x"
type textarea "Get with Kayli on updating newsletter addre"
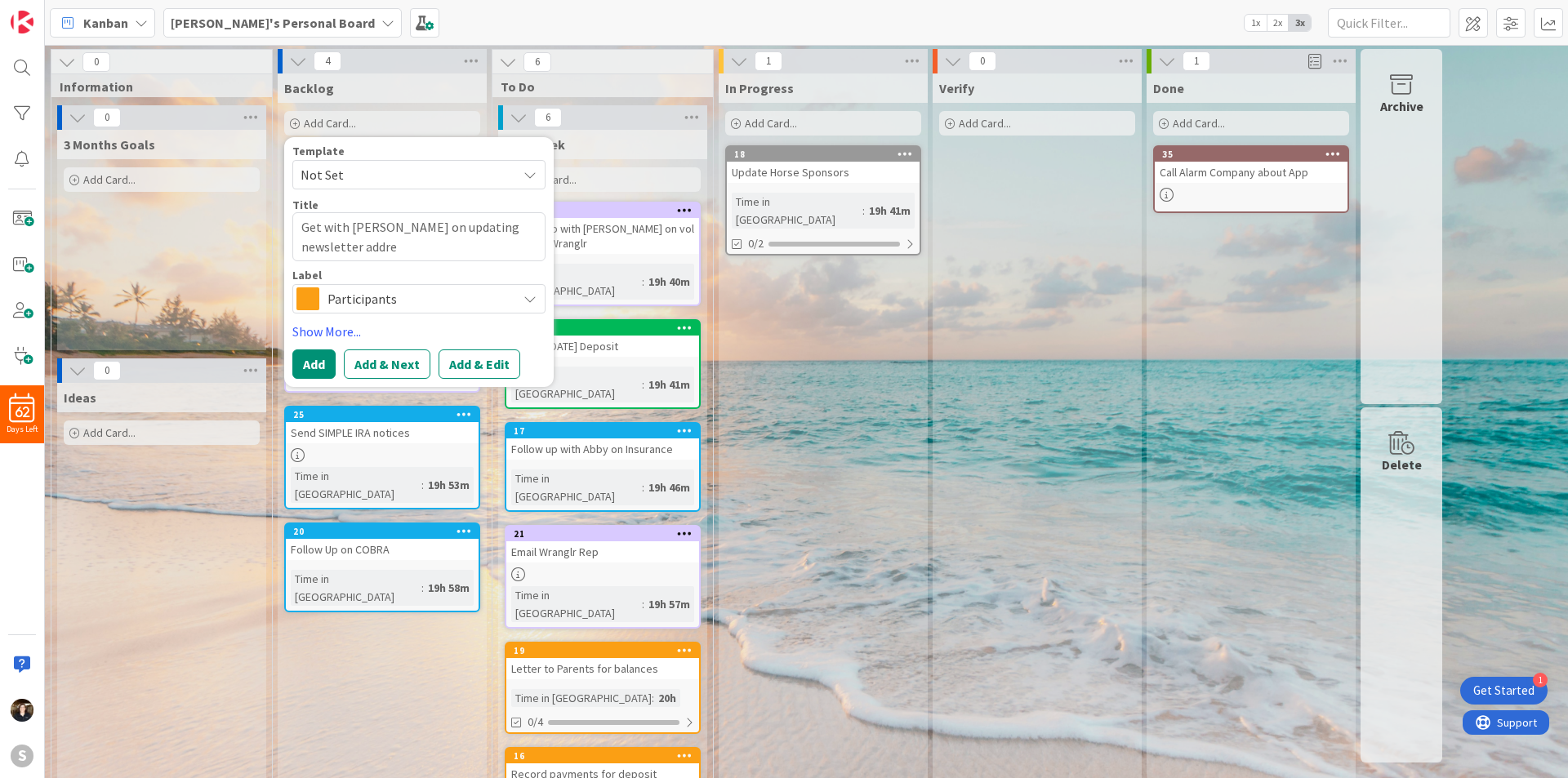
type textarea "x"
type textarea "Get with Kayli on updating newsletter addres"
type textarea "x"
type textarea "Get with Kayli on updating newsletter address"
type textarea "x"
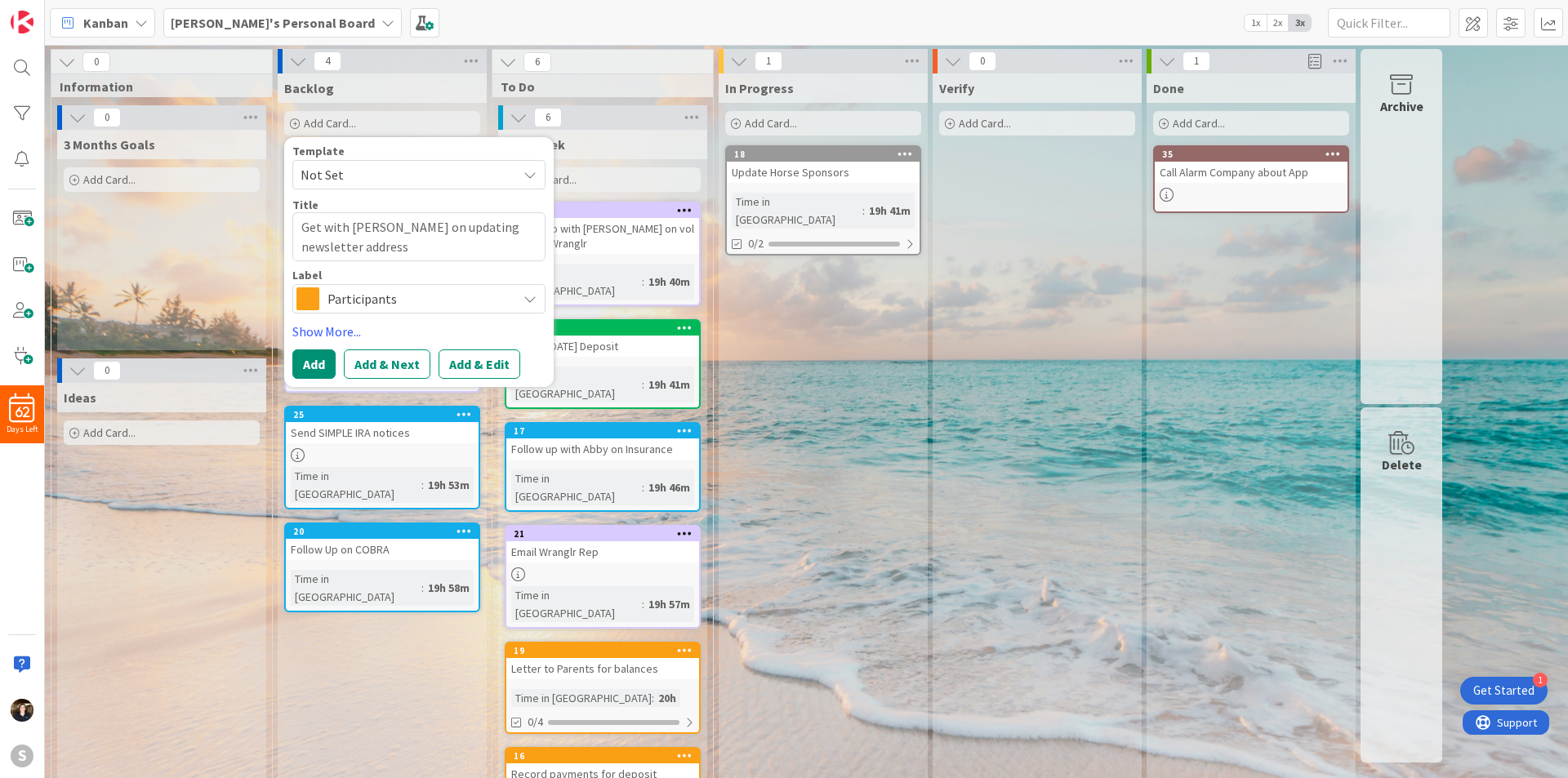
type textarea "Get with Kayli on updating newsletter addresse"
type textarea "x"
type textarea "Get with Kayli on updating newsletter addresses"
click at [527, 298] on icon at bounding box center [530, 299] width 13 height 13
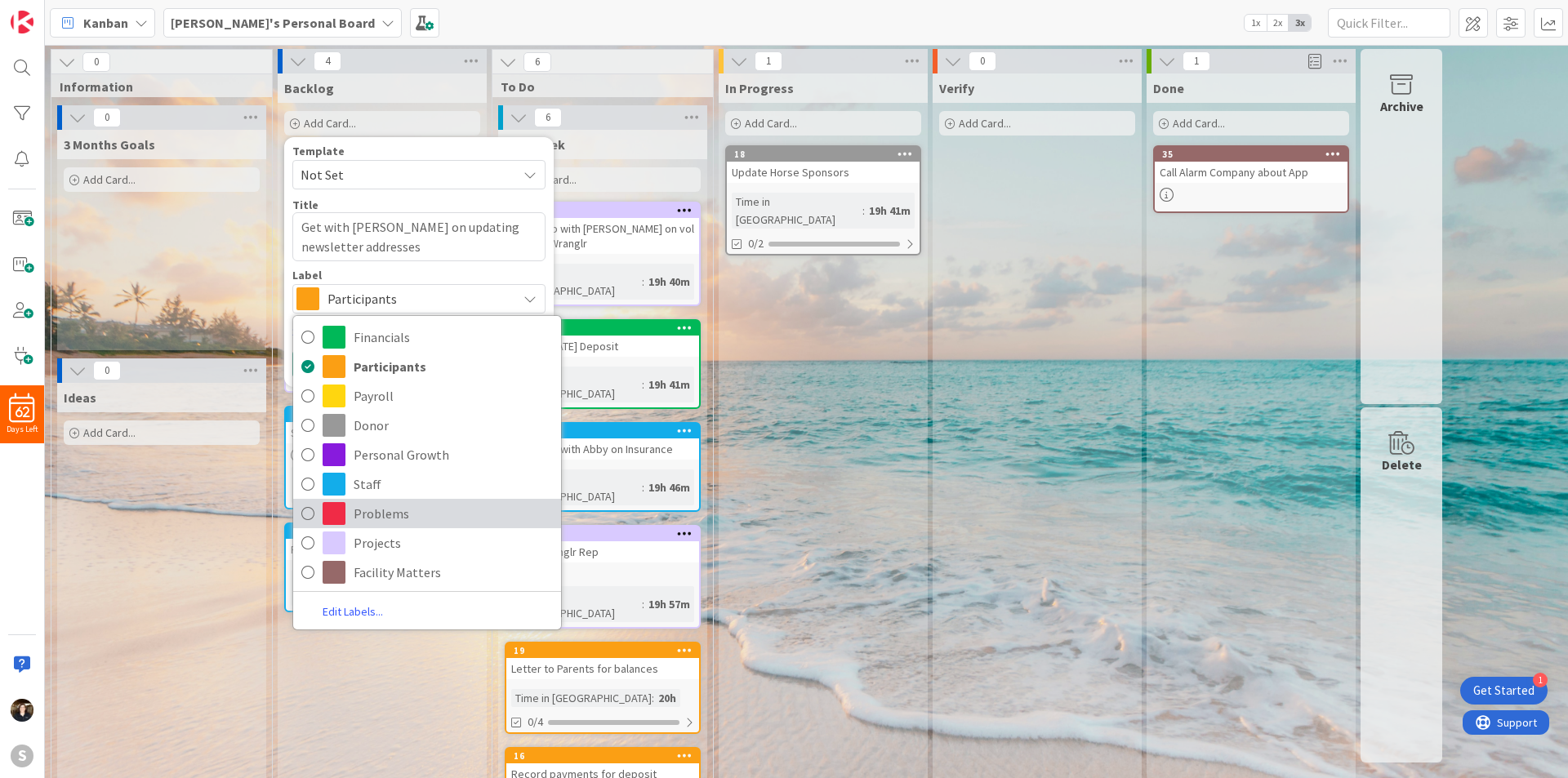
scroll to position [82, 0]
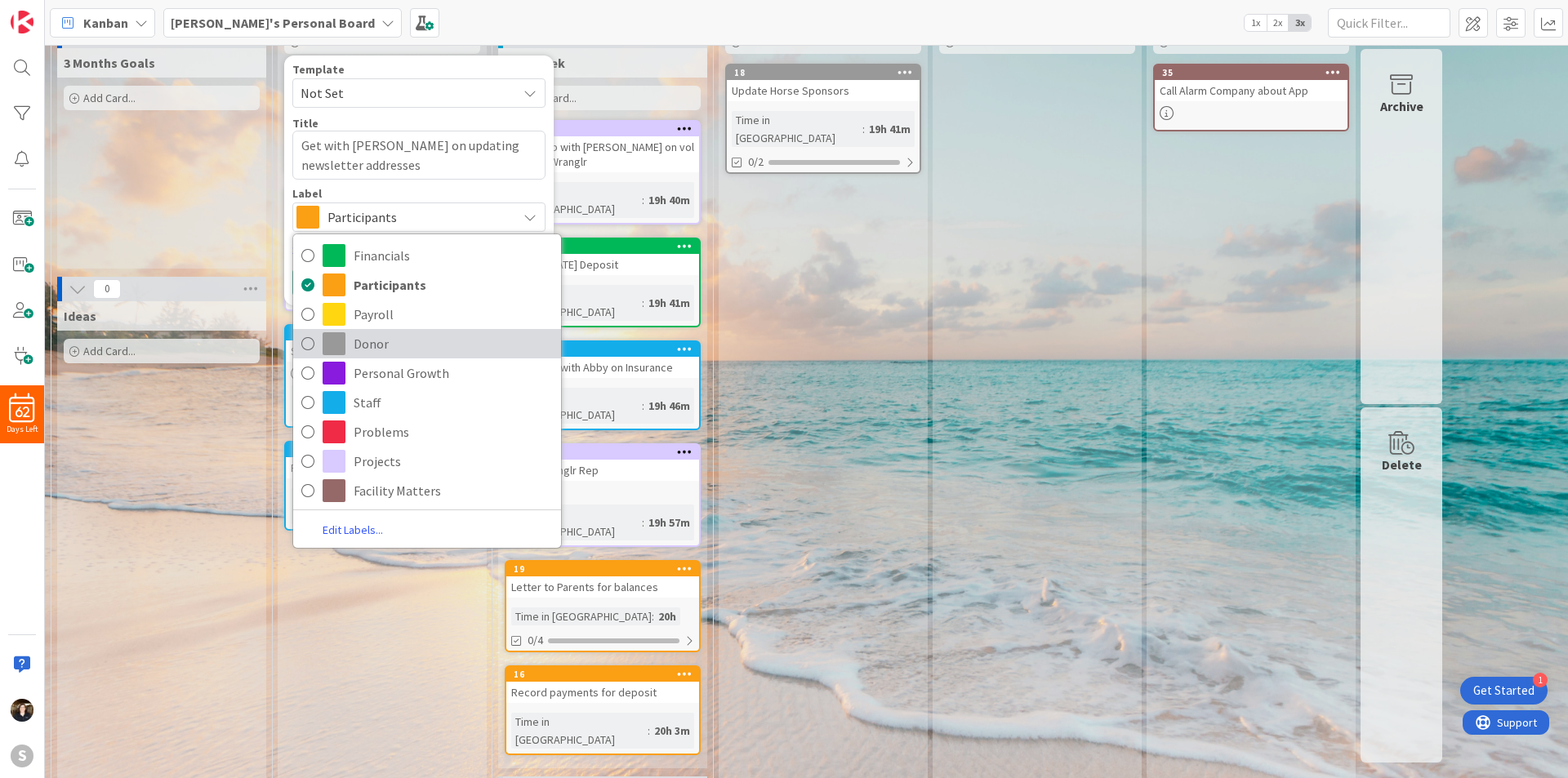
click at [305, 345] on icon at bounding box center [308, 344] width 13 height 25
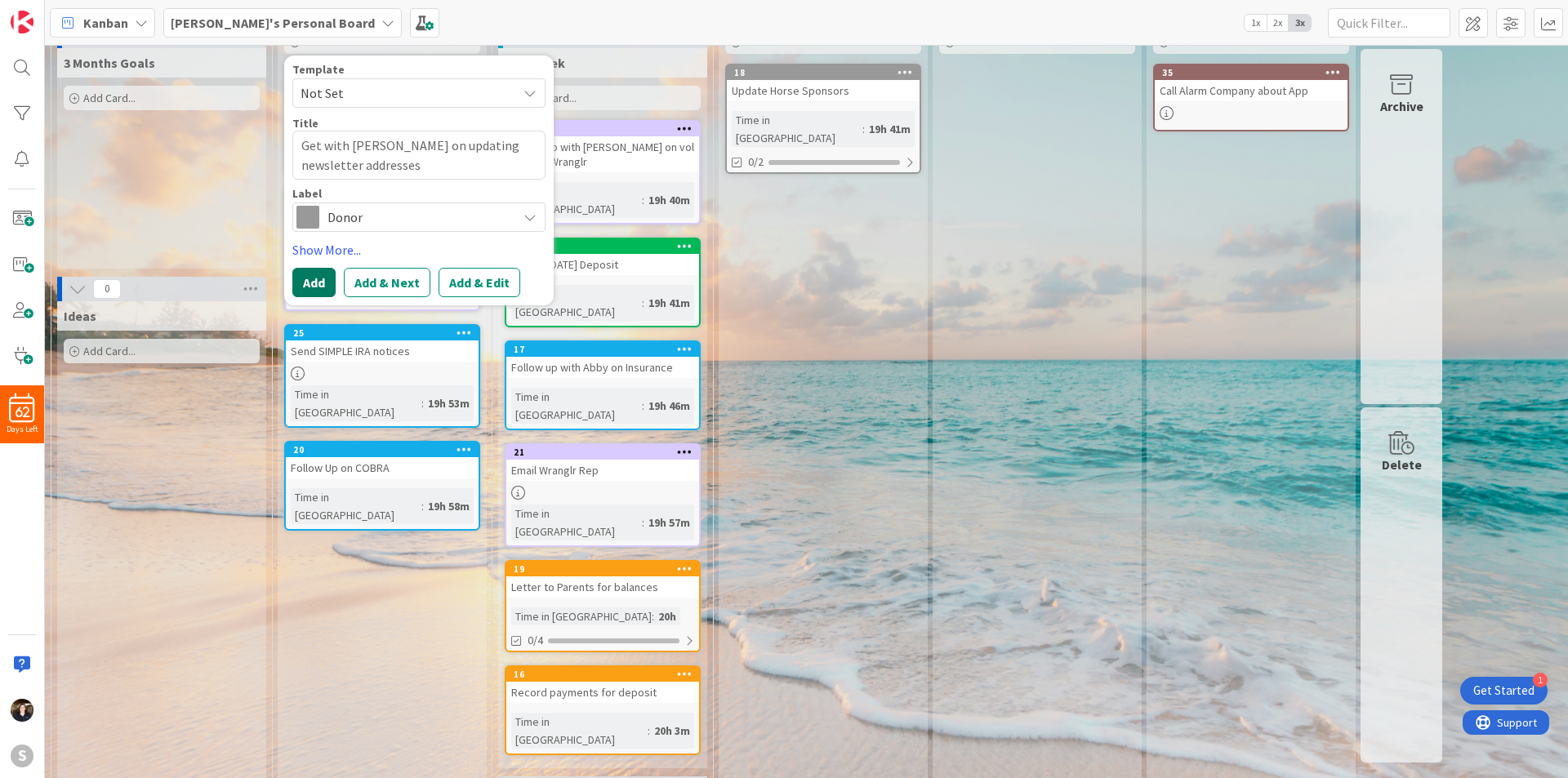
click at [322, 283] on button "Add" at bounding box center [313, 282] width 43 height 29
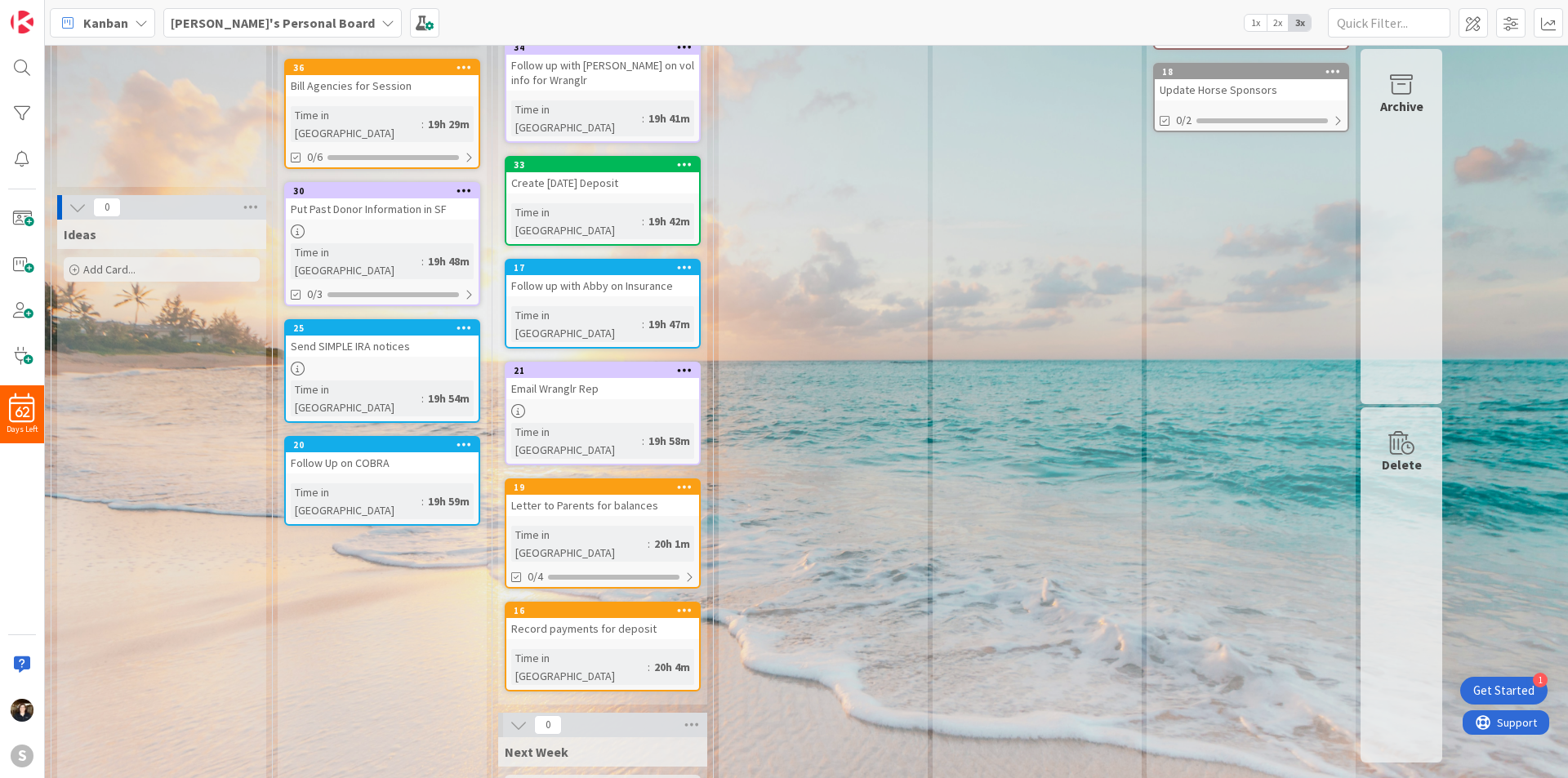
scroll to position [0, 0]
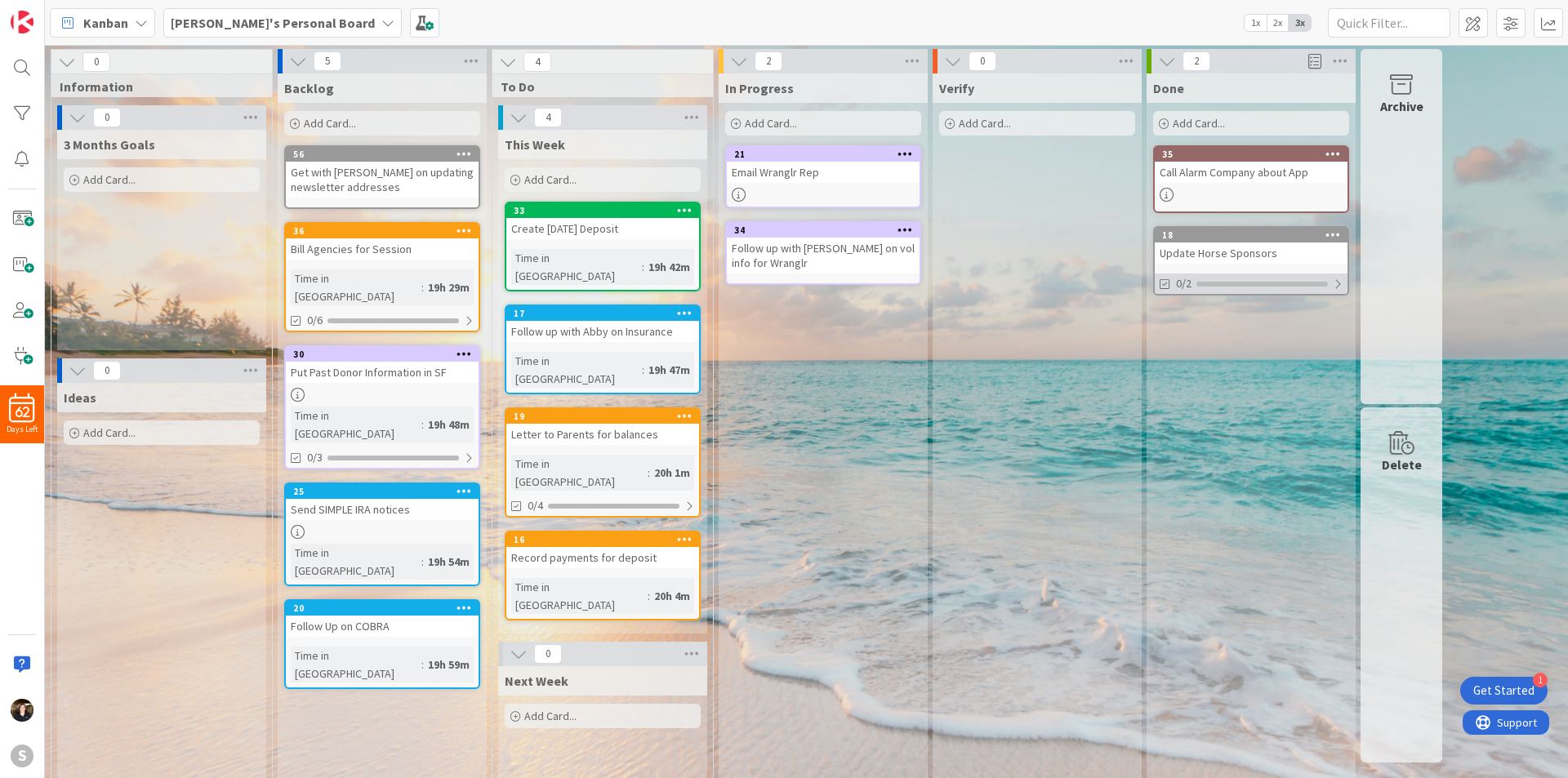
click at [1337, 279] on div at bounding box center [1338, 284] width 10 height 13
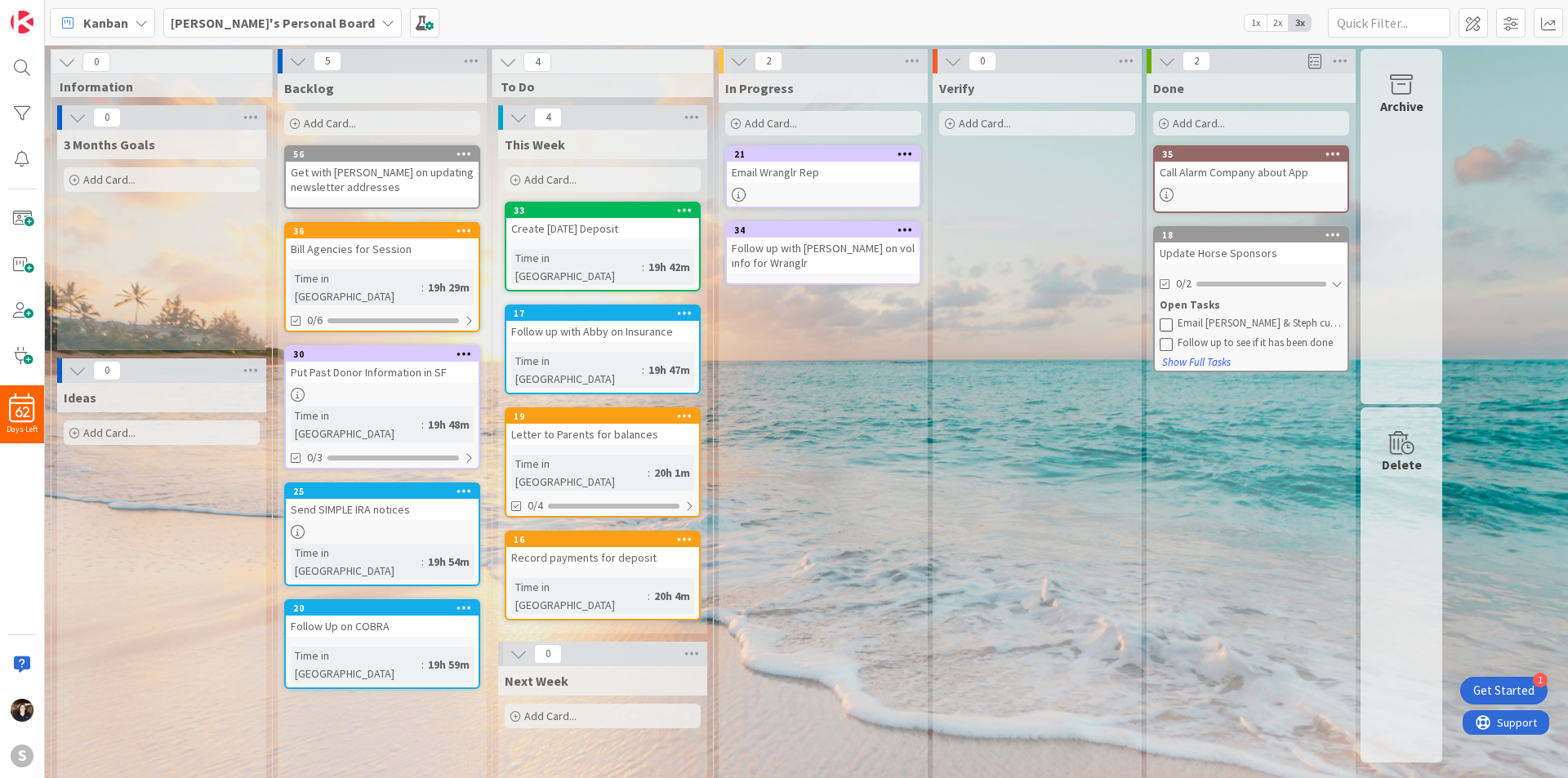
click at [1172, 323] on icon at bounding box center [1167, 324] width 13 height 13
click at [1164, 333] on icon at bounding box center [1167, 329] width 13 height 13
click at [1264, 377] on div "Done Add Card... 35 Call Alarm Company about App 18 Update Horse Sponsors 0/2 S…" at bounding box center [1251, 485] width 209 height 823
click at [402, 117] on div "Add Card..." at bounding box center [382, 123] width 196 height 25
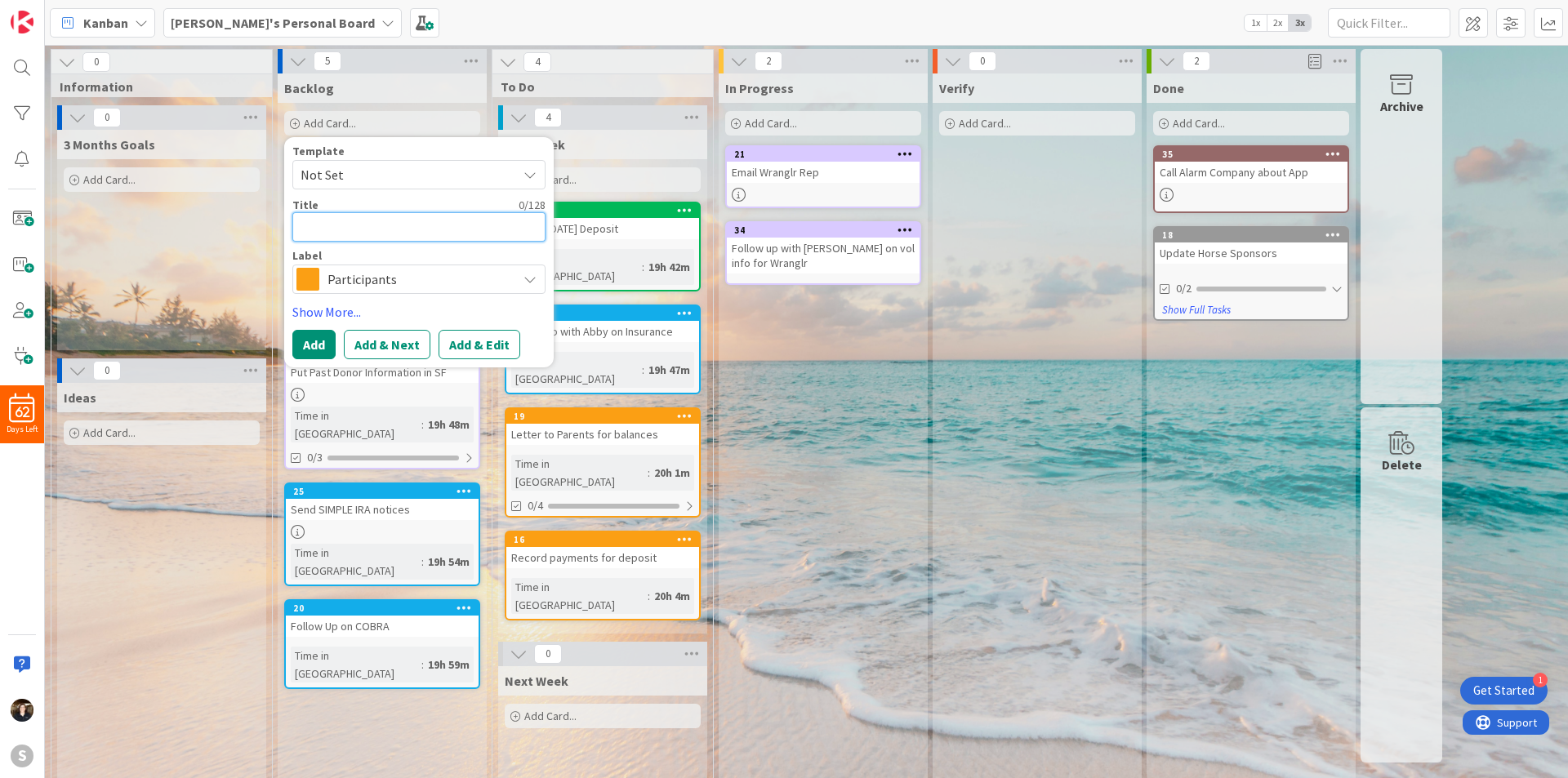
type textarea "x"
type textarea "O"
type textarea "x"
type textarea "Oa"
type textarea "x"
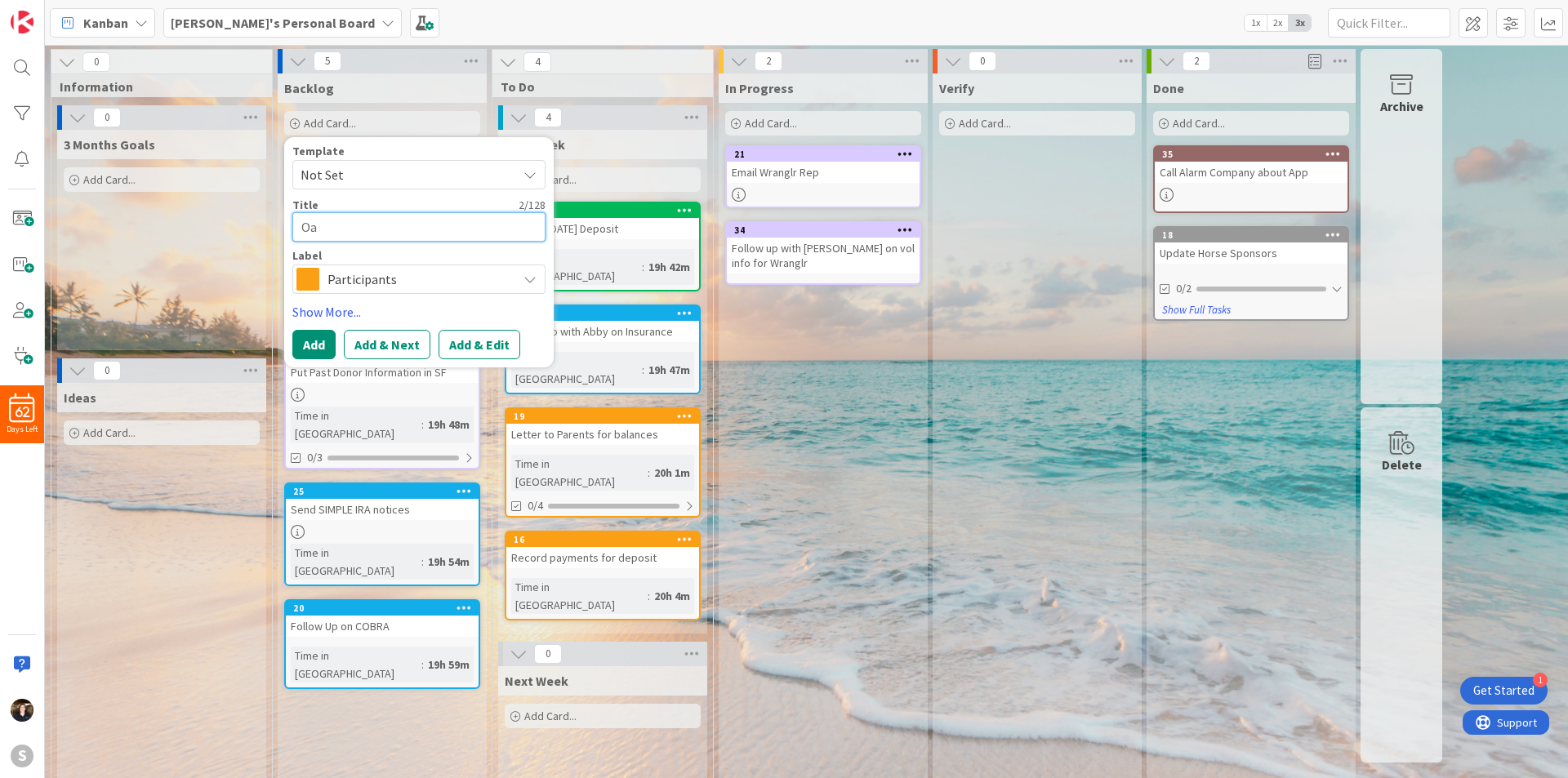
type textarea "Oac"
type textarea "x"
type textarea "Oact"
type textarea "x"
type textarea "Oacto"
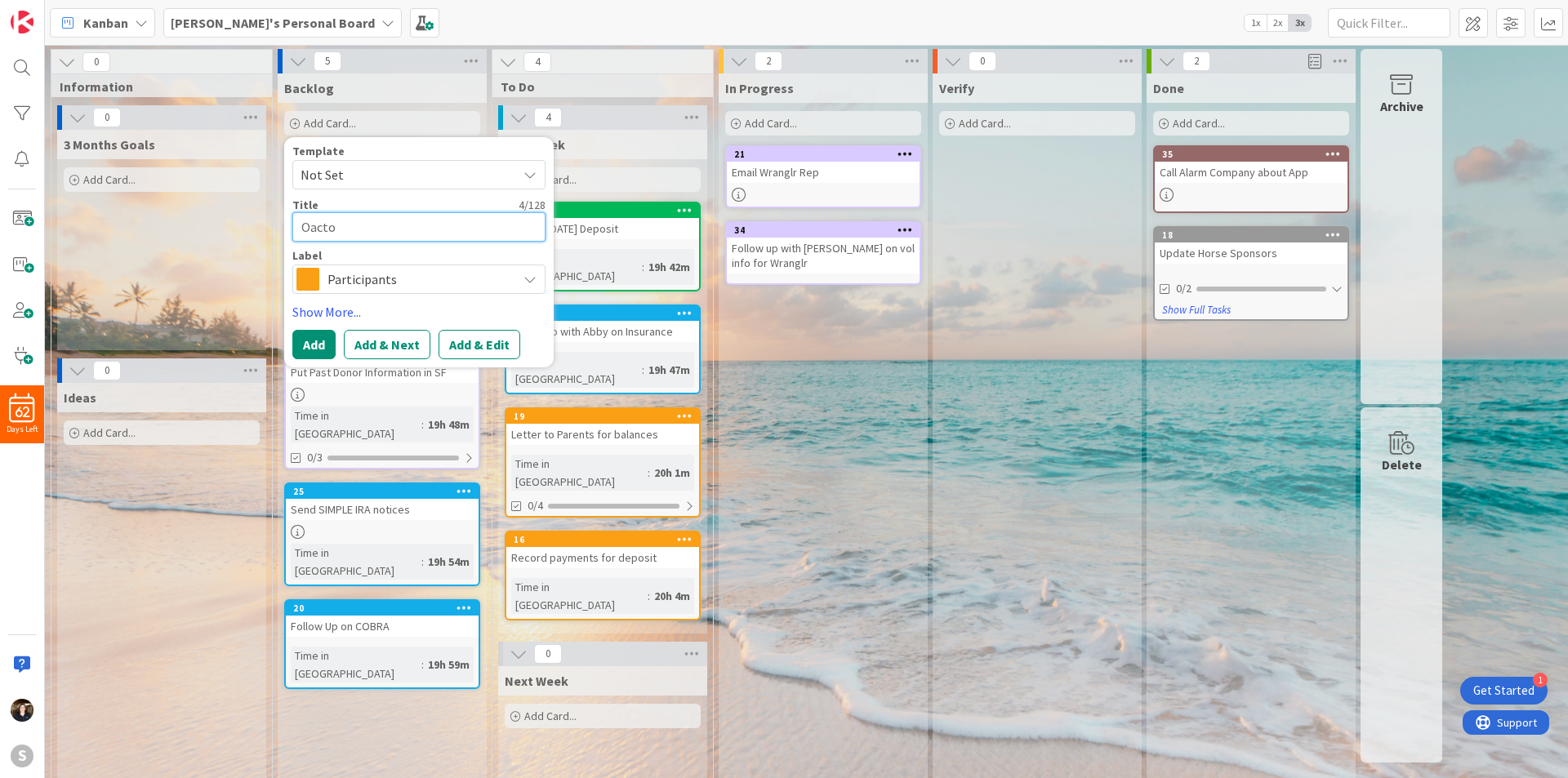
type textarea "x"
type textarea "Oactor"
type textarea "x"
type textarea "Oacto"
type textarea "x"
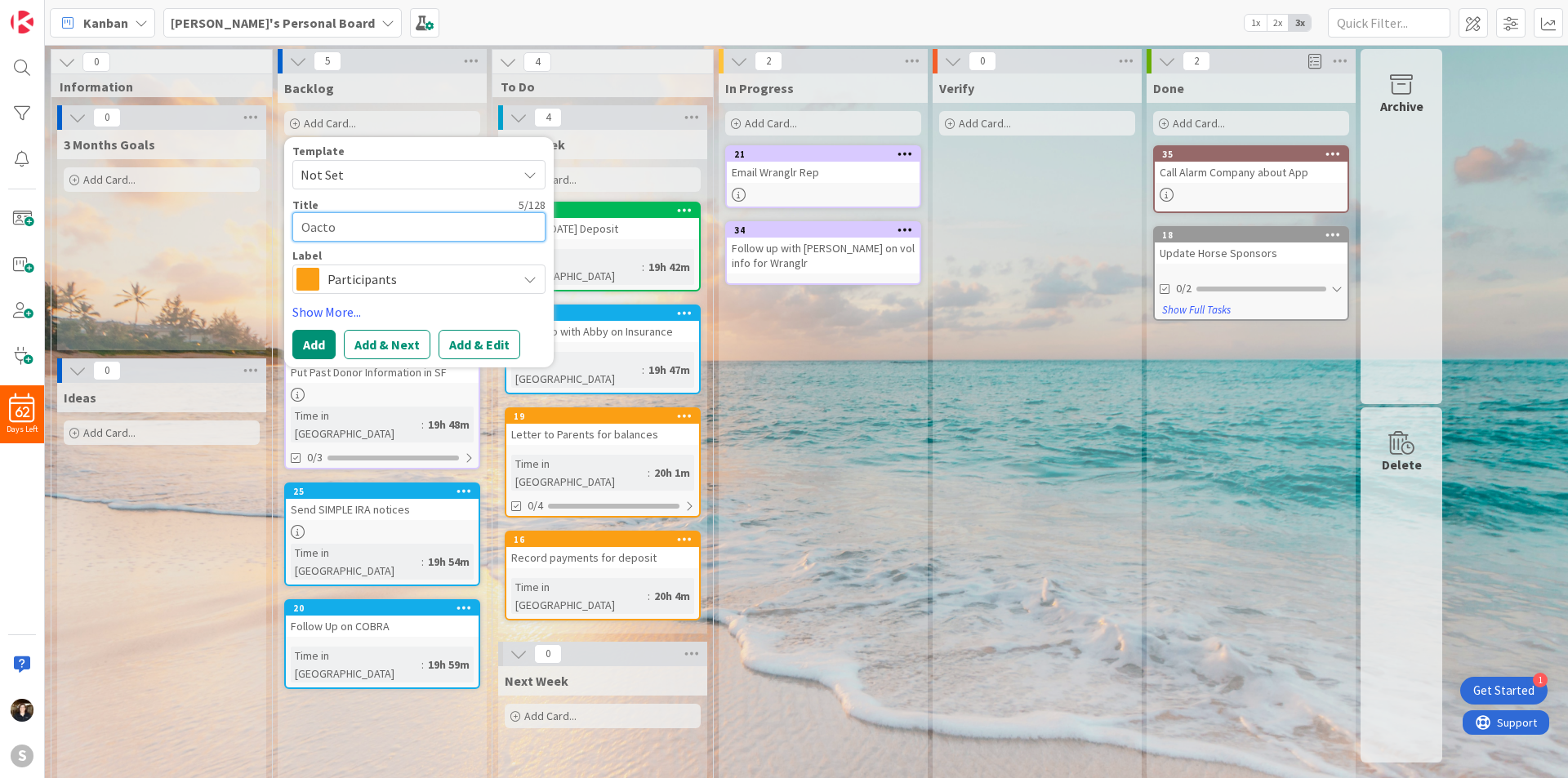
type textarea "Oact"
type textarea "x"
type textarea "Oac"
type textarea "x"
type textarea "Oa"
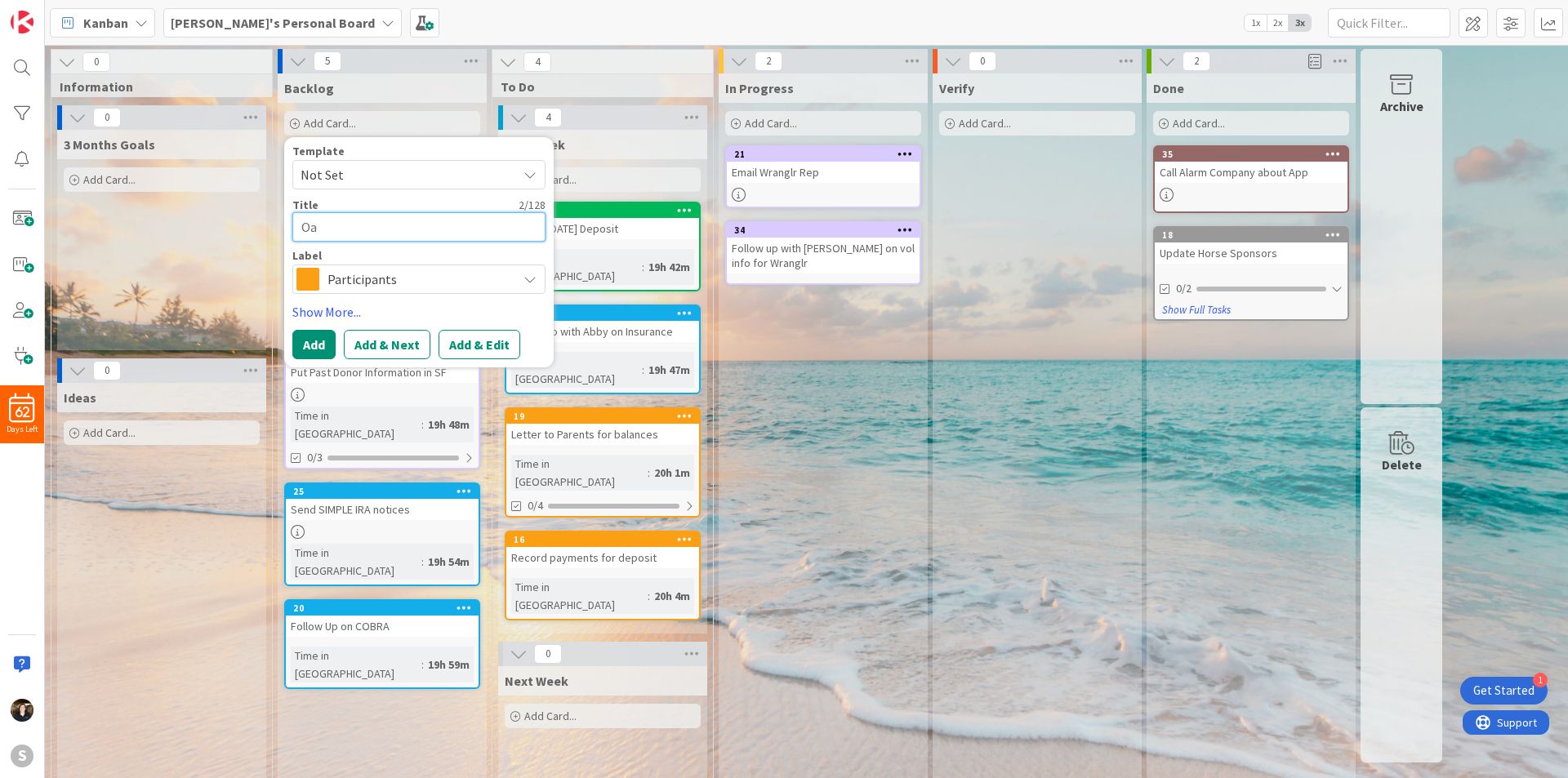
type textarea "x"
type textarea "O"
type textarea "x"
type textarea "Ot"
type textarea "x"
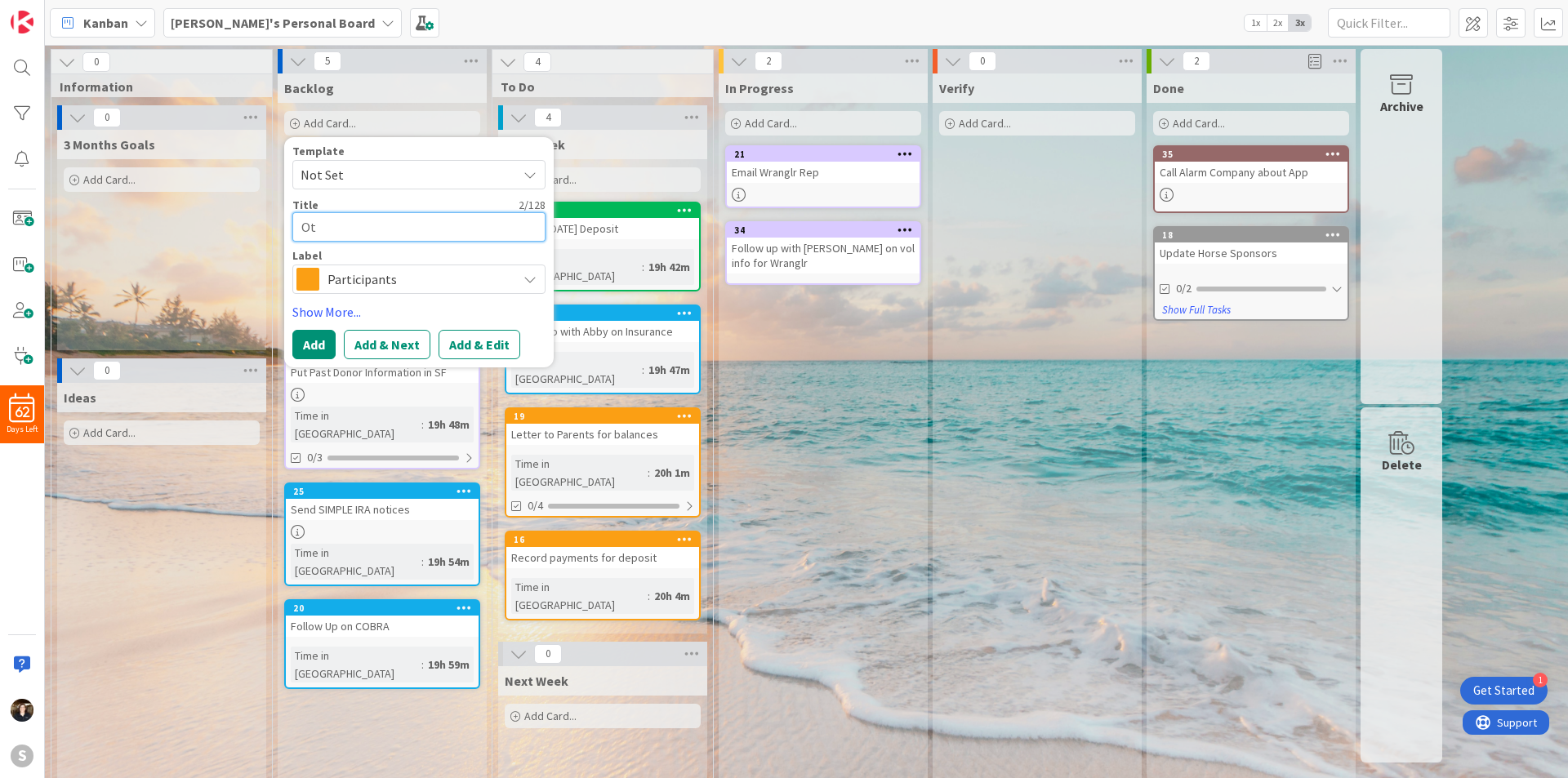
type textarea "O"
type textarea "x"
type textarea "Oc"
type textarea "x"
type textarea "Oct"
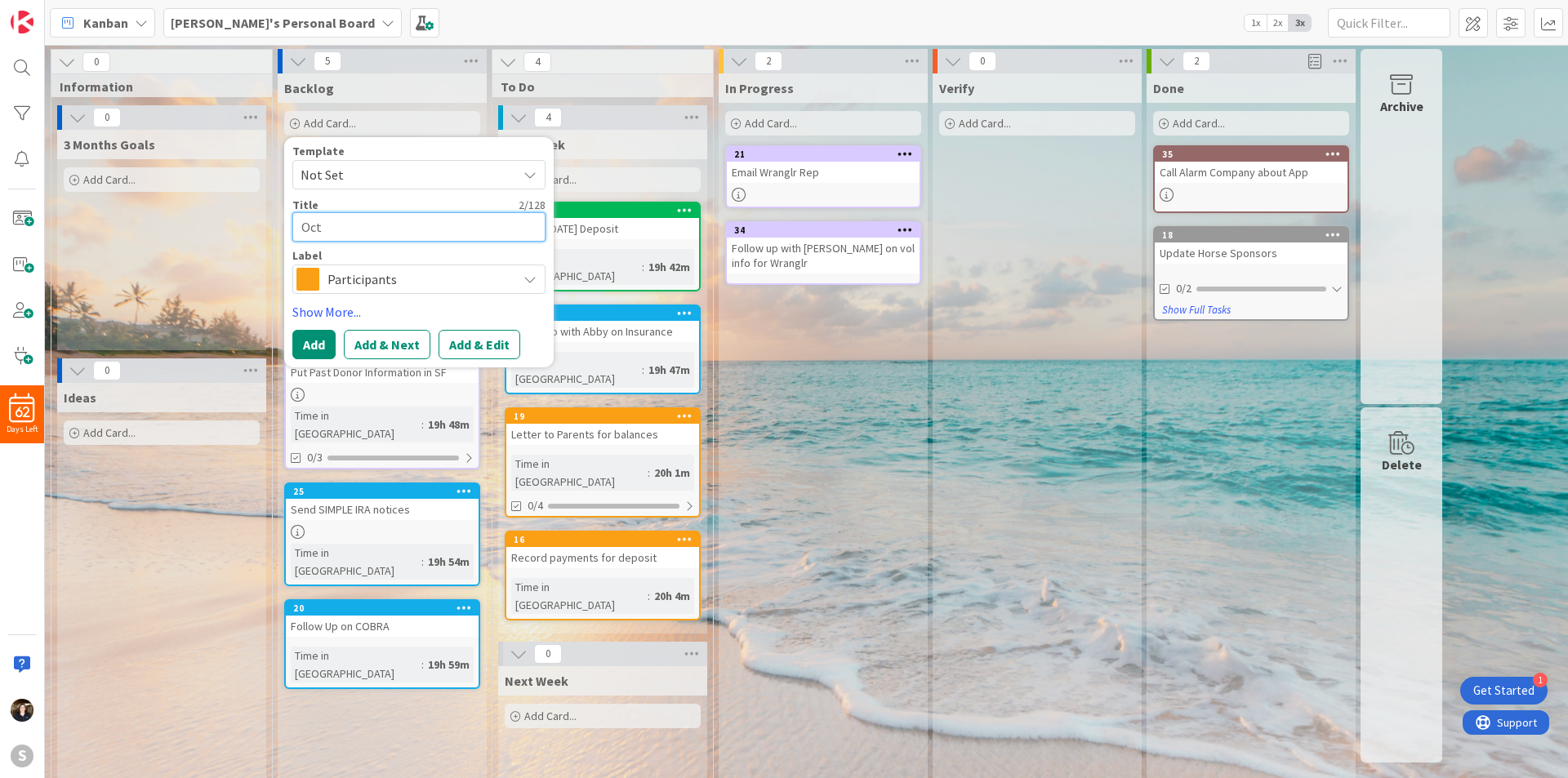
type textarea "x"
type textarea "Octo"
type textarea "x"
type textarea "Octob"
type textarea "x"
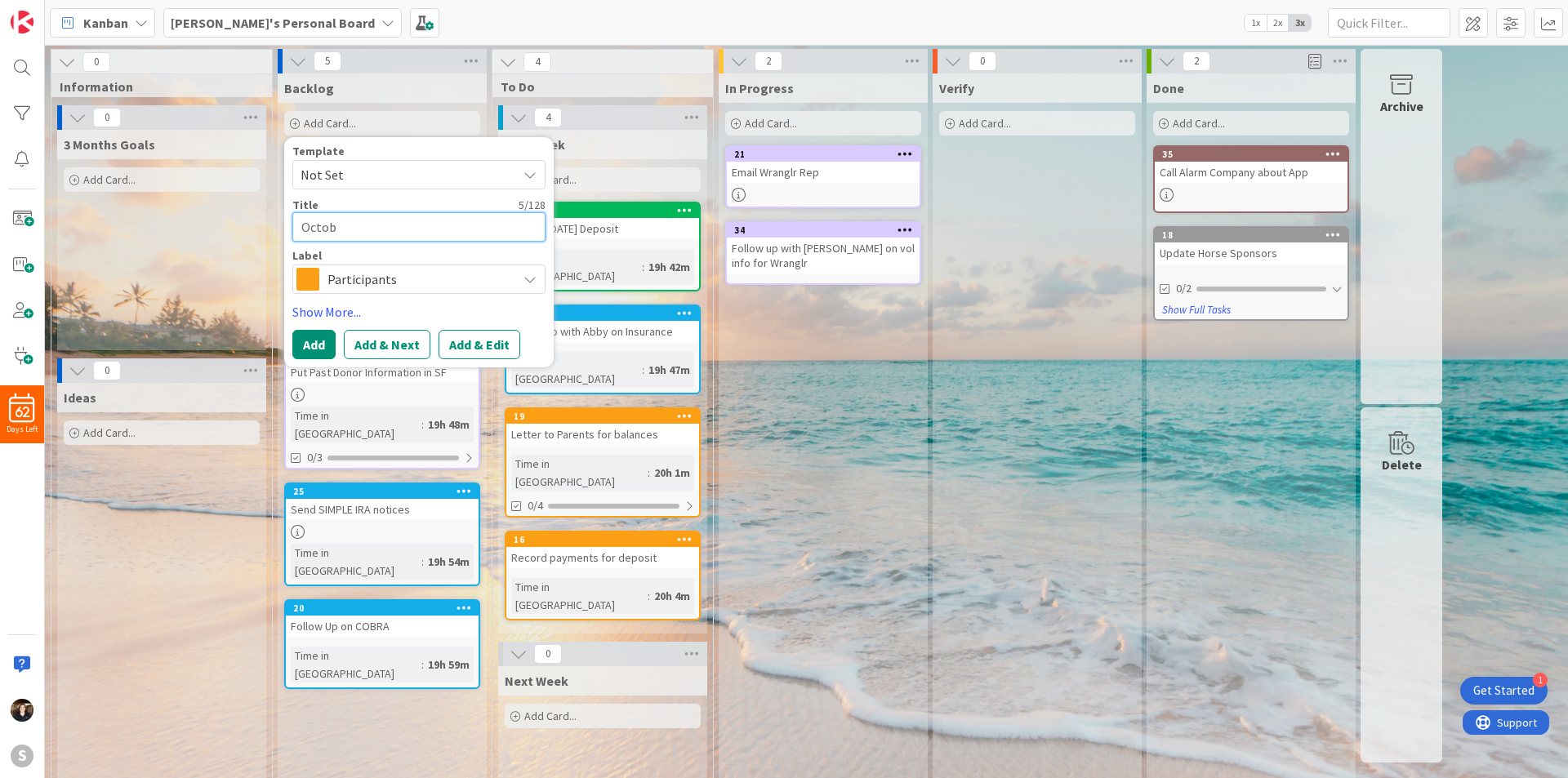
type textarea "Octobe"
type textarea "x"
type textarea "October"
type textarea "x"
type textarea "October B"
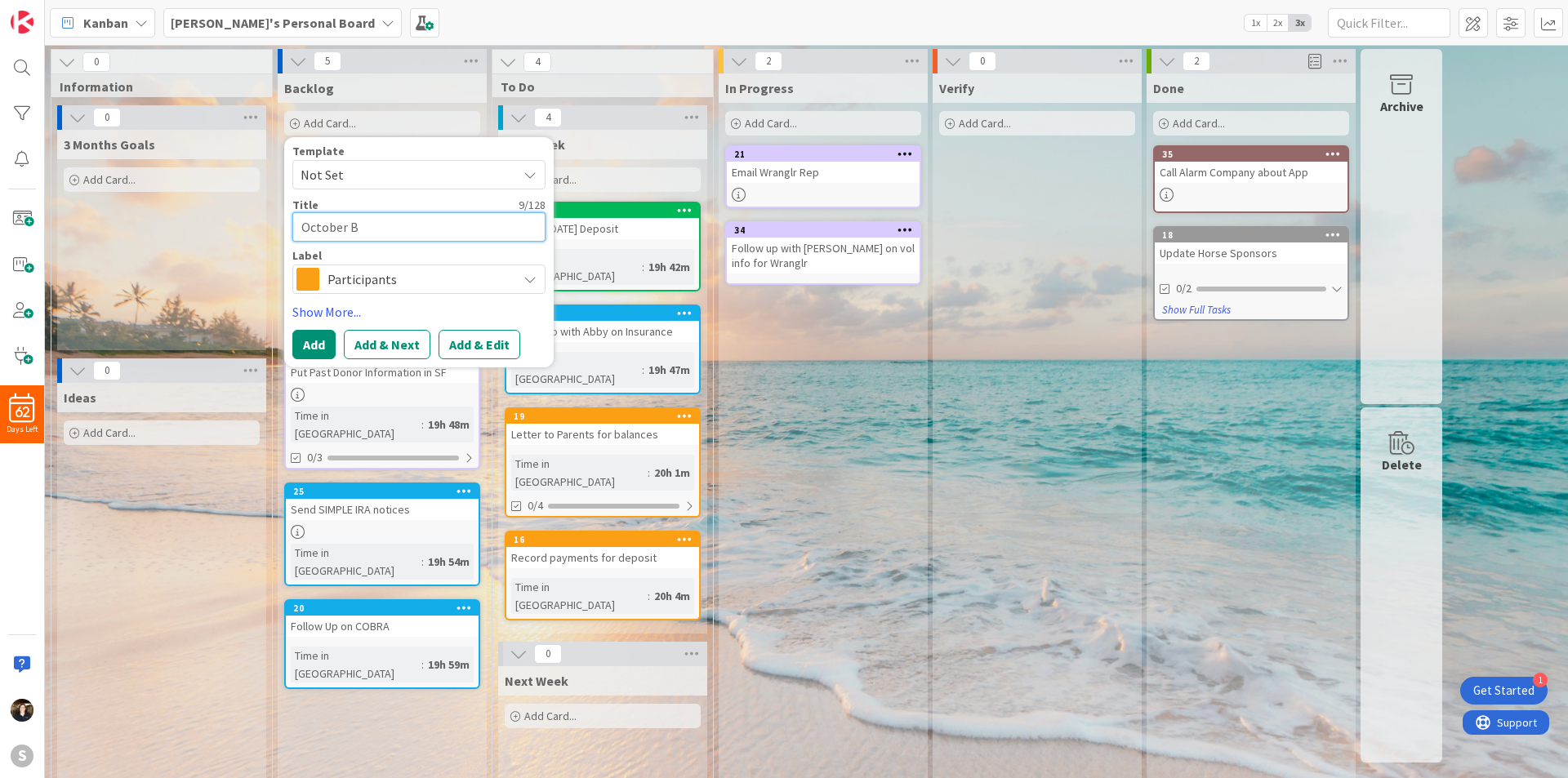
type textarea "x"
type textarea "October Bo"
type textarea "x"
type textarea "October Boar"
type textarea "x"
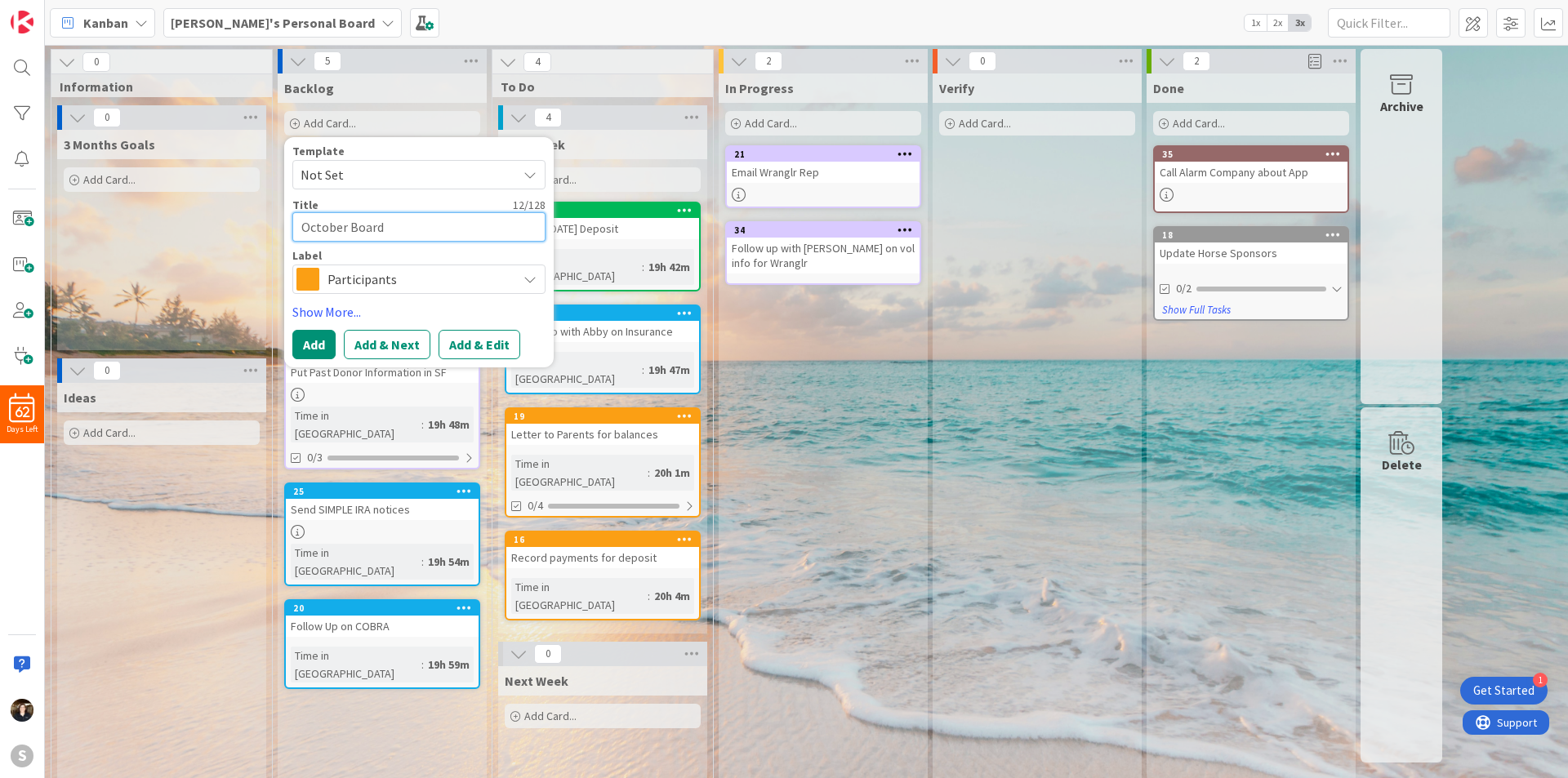
type textarea "October Board"
type textarea "x"
type textarea "October Board Re"
type textarea "x"
type textarea "October Board Rep"
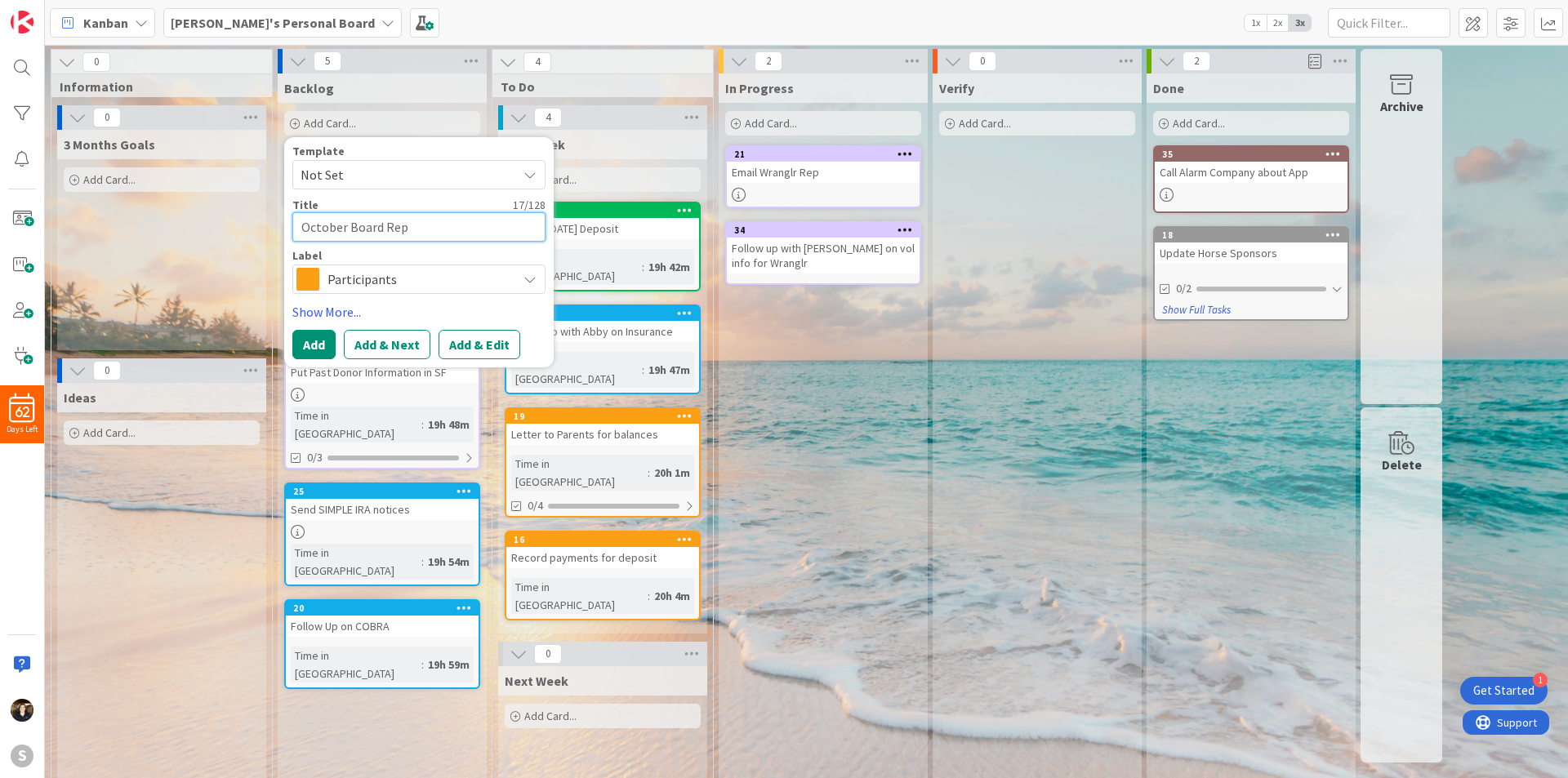
type textarea "x"
type textarea "October Board Repo"
type textarea "x"
type textarea "October Board Repor"
type textarea "x"
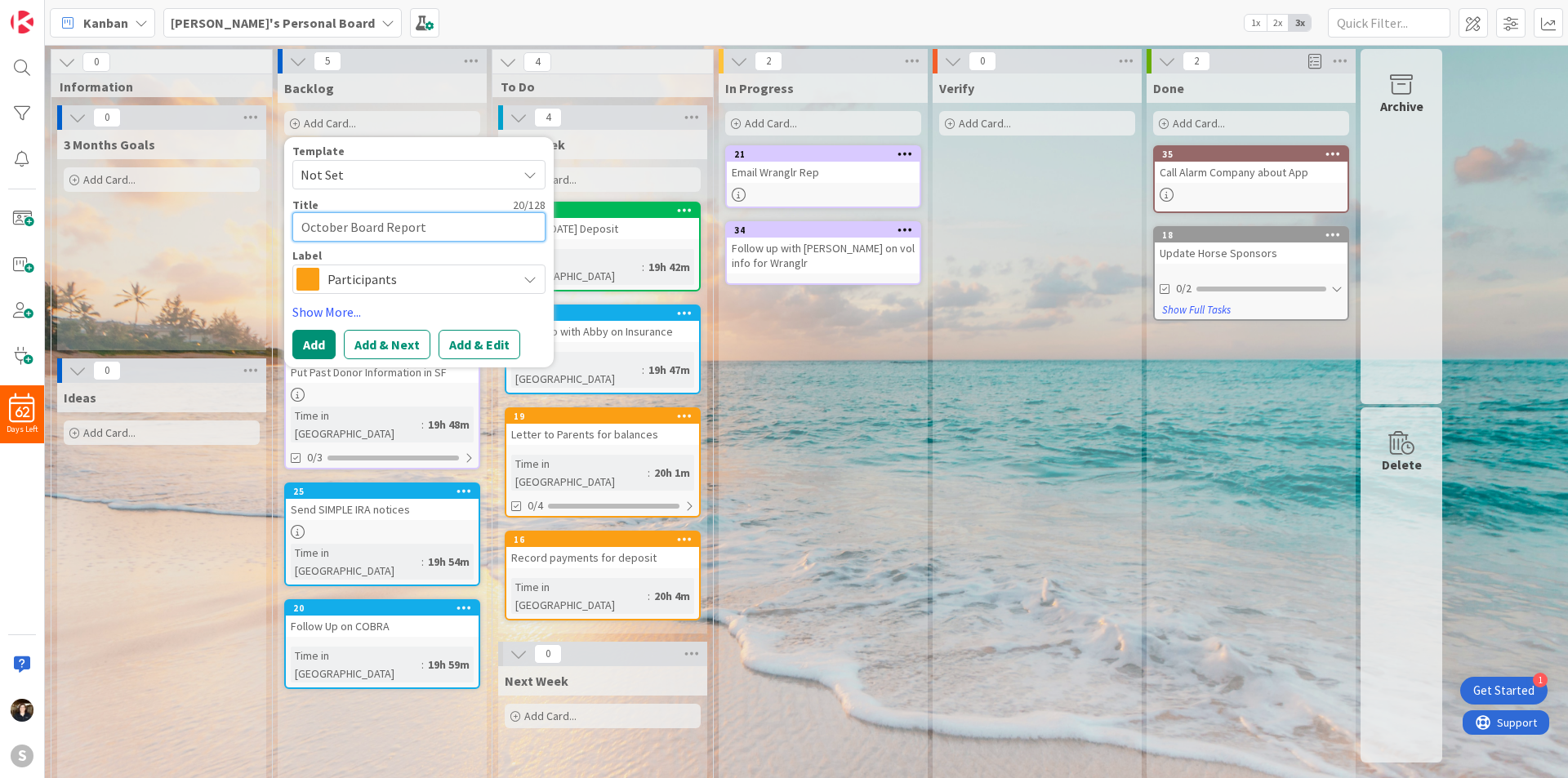
type textarea "October Board Report"
click at [427, 269] on span "Participants" at bounding box center [418, 279] width 181 height 23
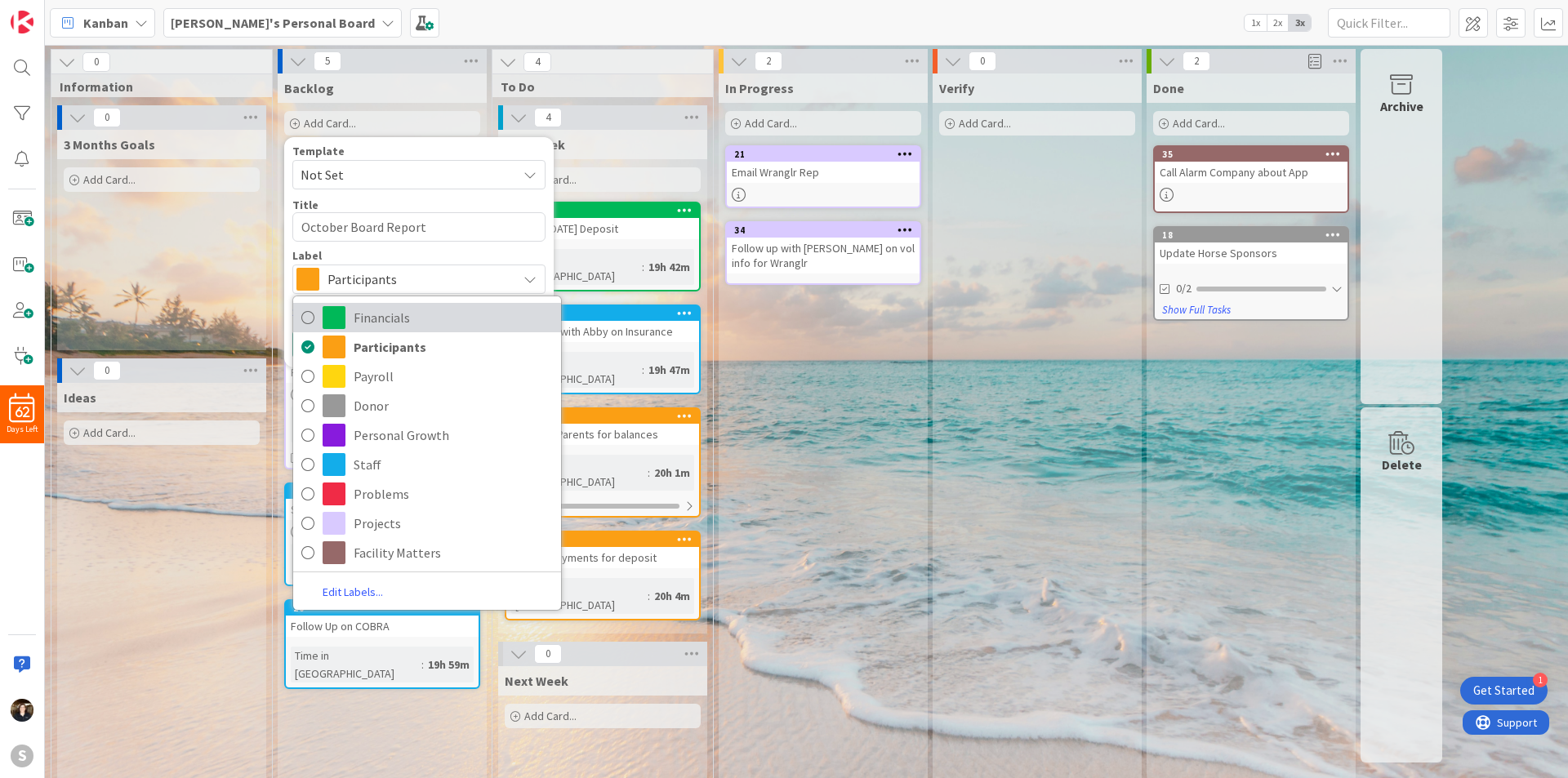
click at [309, 317] on icon at bounding box center [308, 317] width 13 height 25
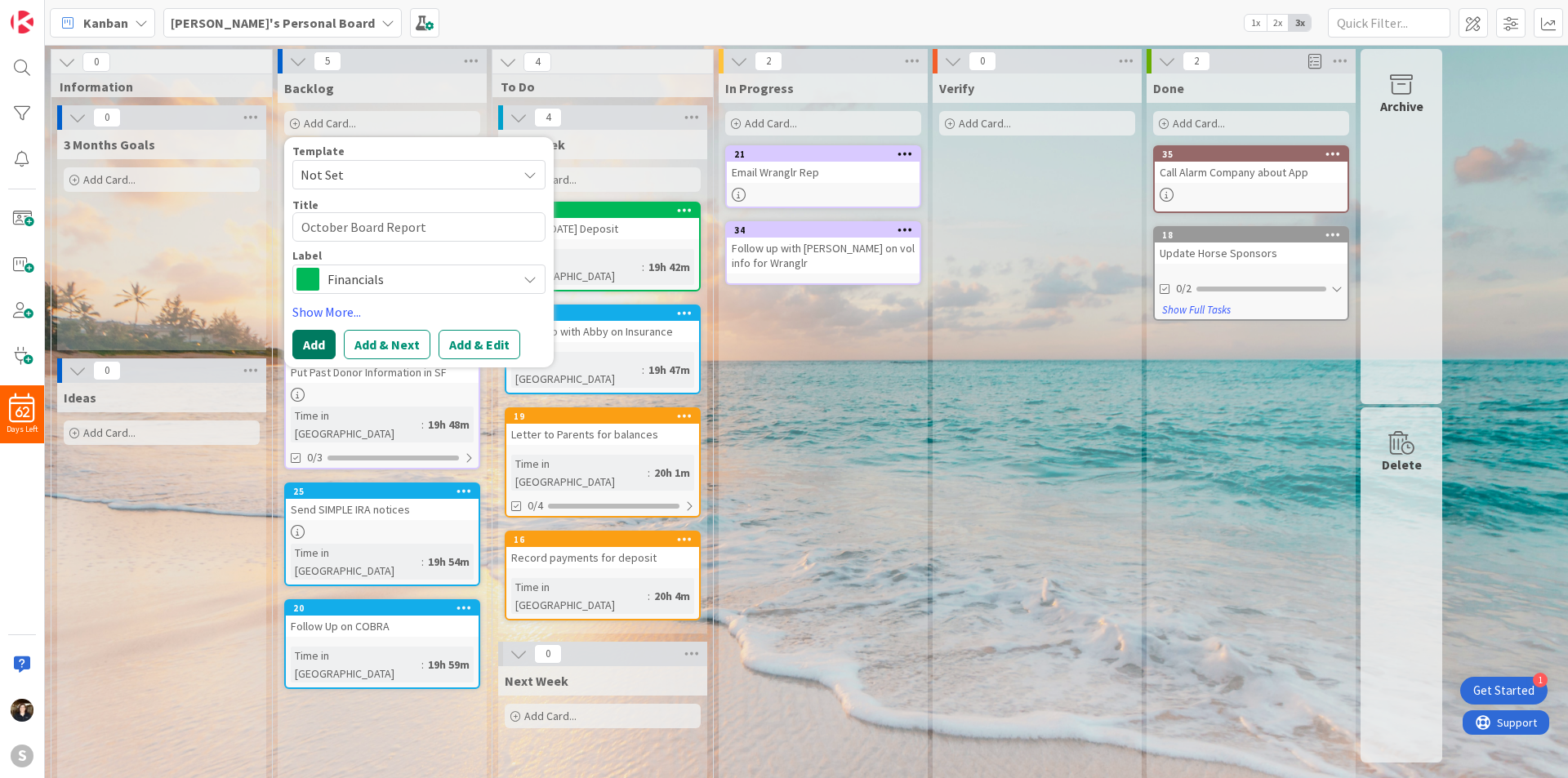
click at [315, 342] on button "Add" at bounding box center [313, 345] width 43 height 29
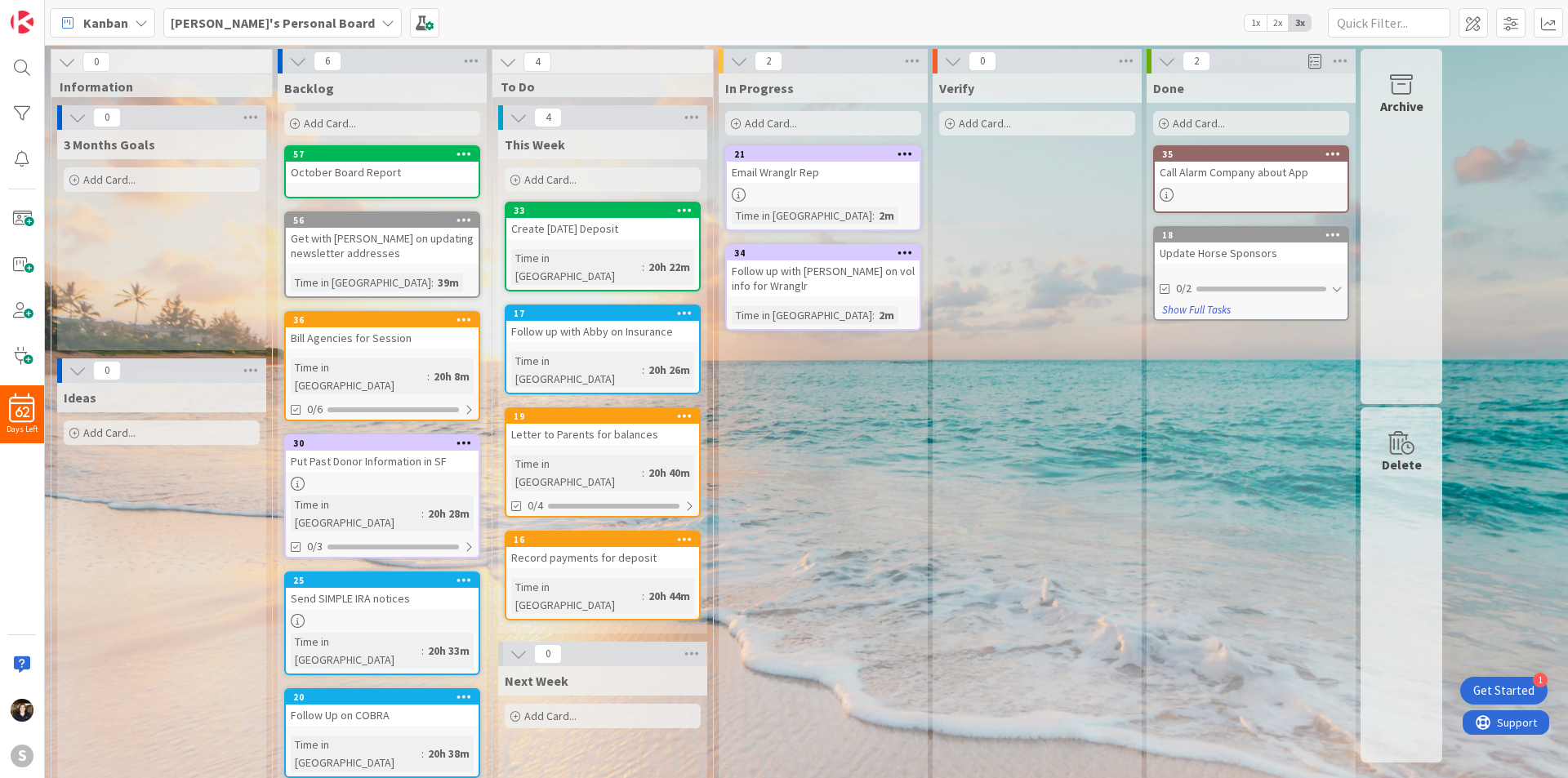
click at [315, 126] on span "Add Card..." at bounding box center [330, 124] width 52 height 15
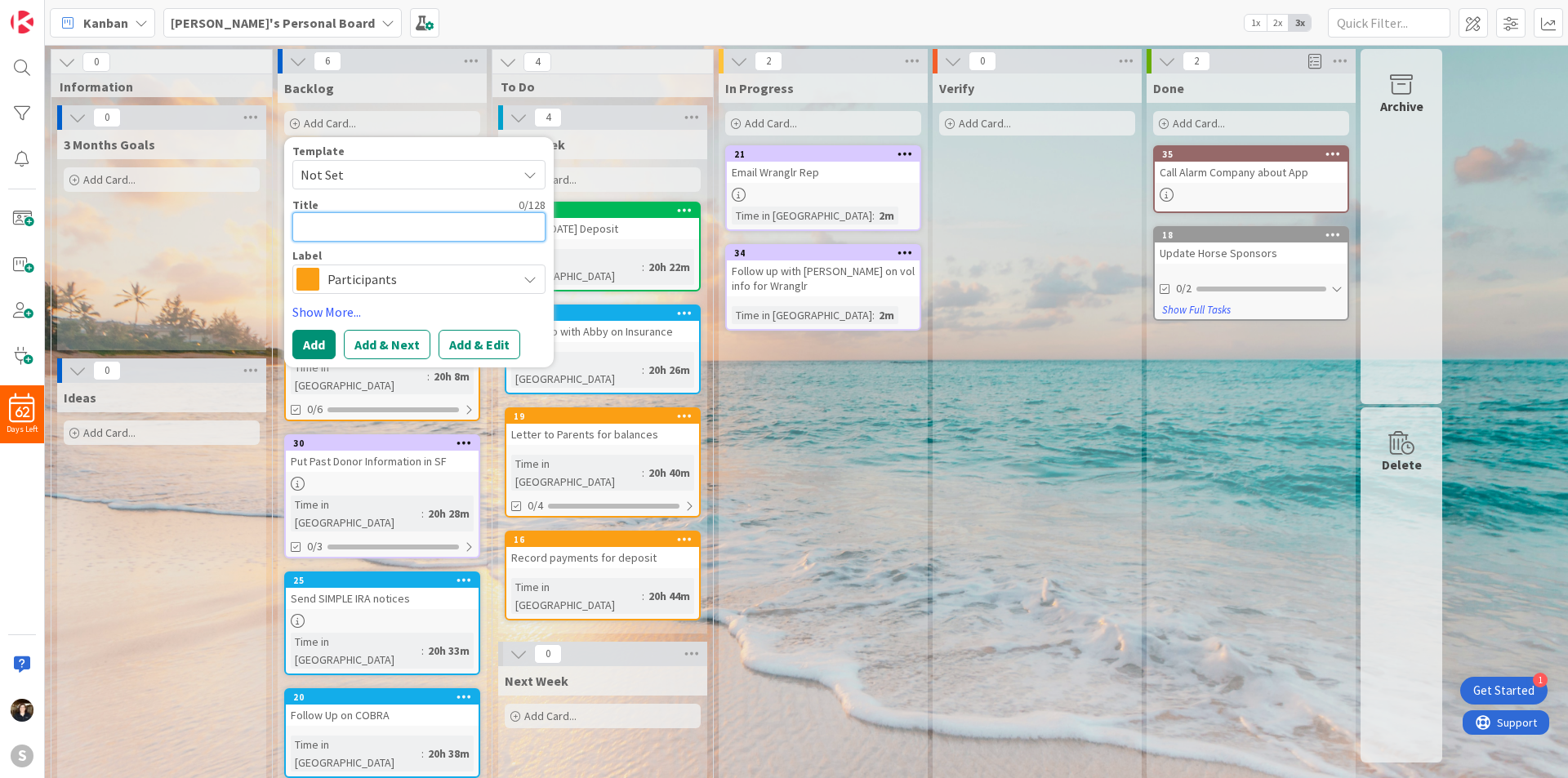
type textarea "x"
type textarea "3"
type textarea "x"
type textarea "3r"
type textarea "x"
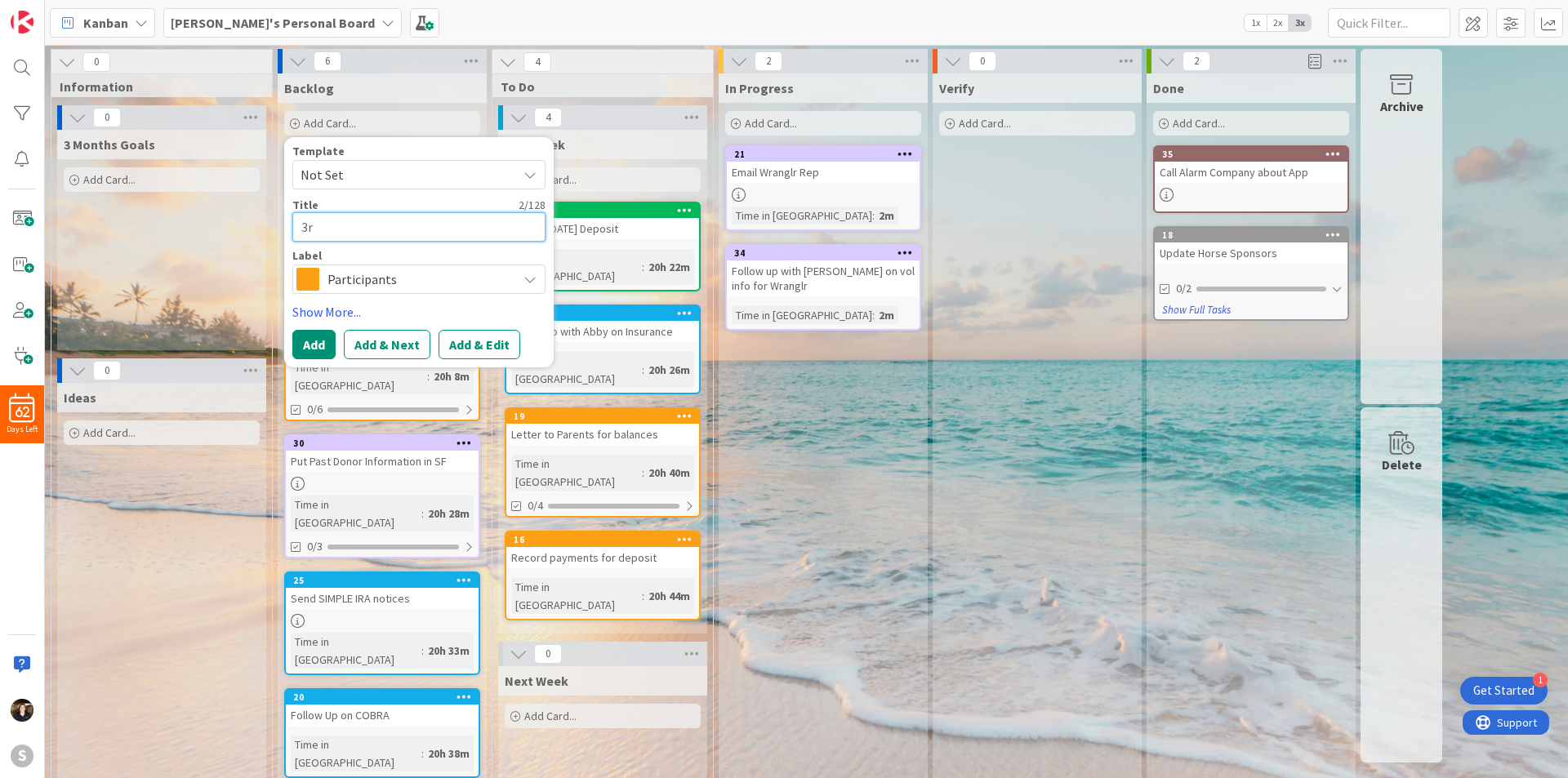
type textarea "3rd"
type textarea "x"
type textarea "3rd"
type textarea "x"
type textarea "3rd Q"
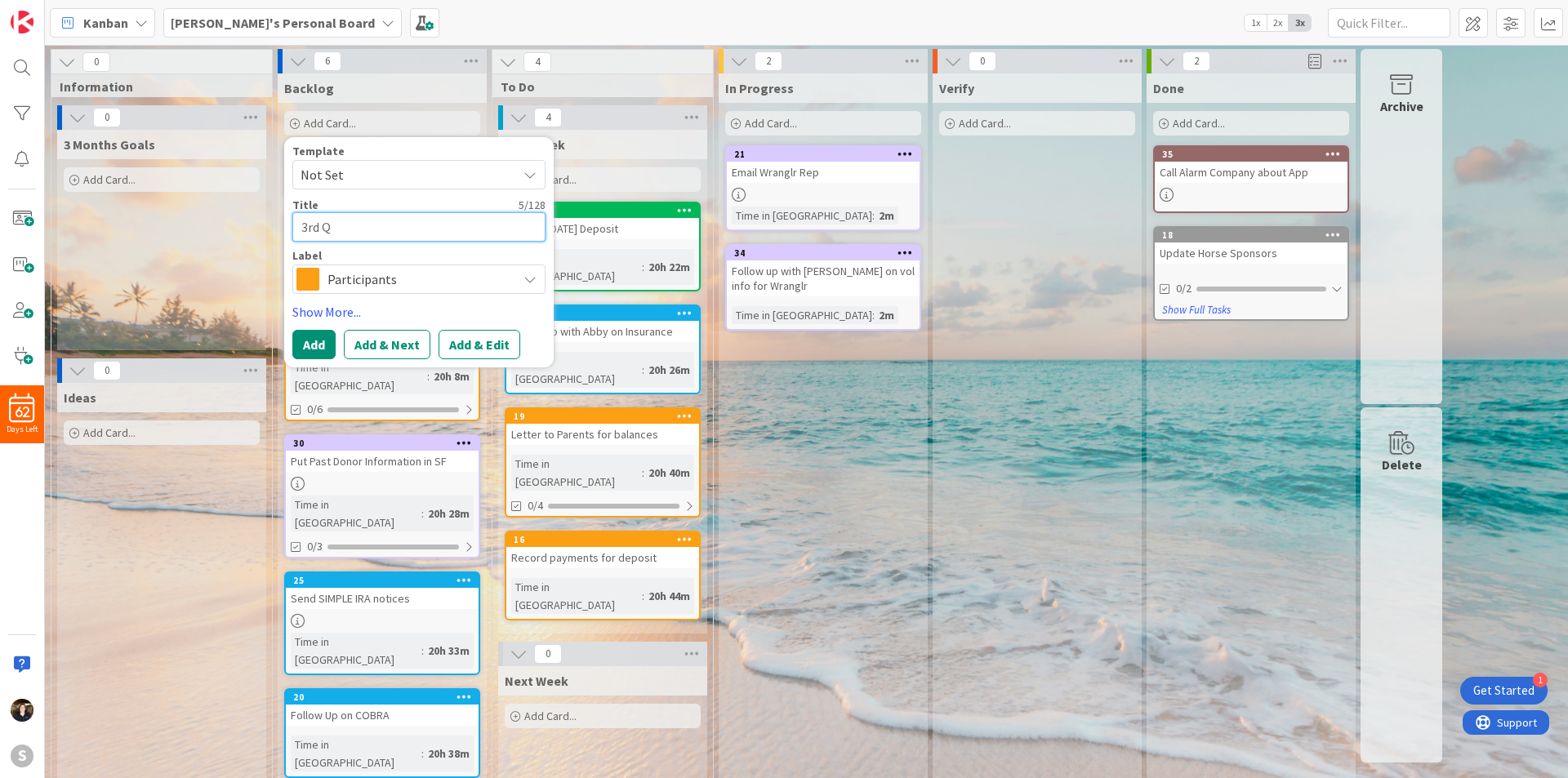
type textarea "x"
type textarea "3rd Qu"
type textarea "x"
type textarea "3rd Qua"
type textarea "x"
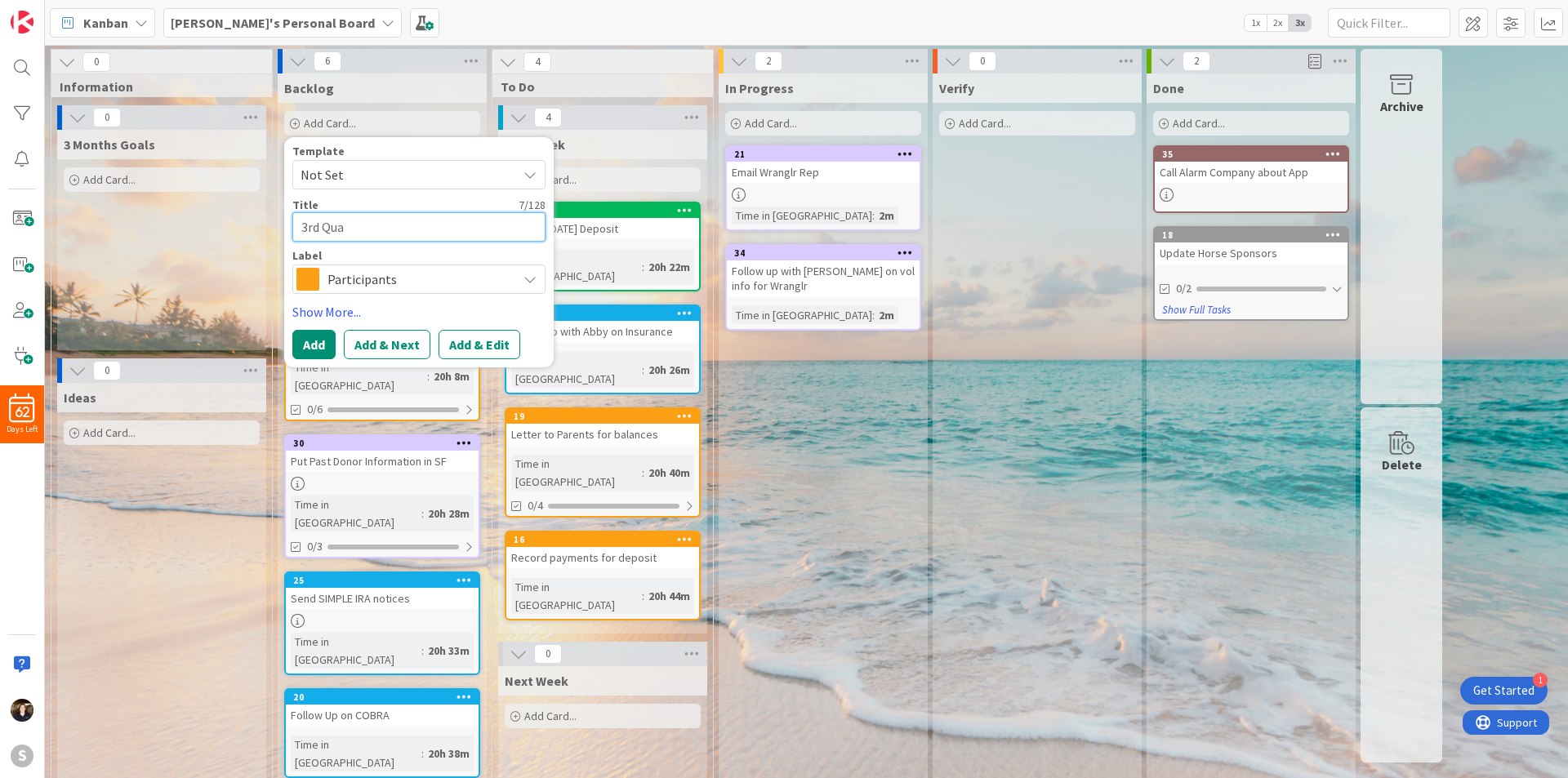
type textarea "3rd Quar"
type textarea "x"
click at [466, 282] on span "Participants" at bounding box center [418, 279] width 181 height 23
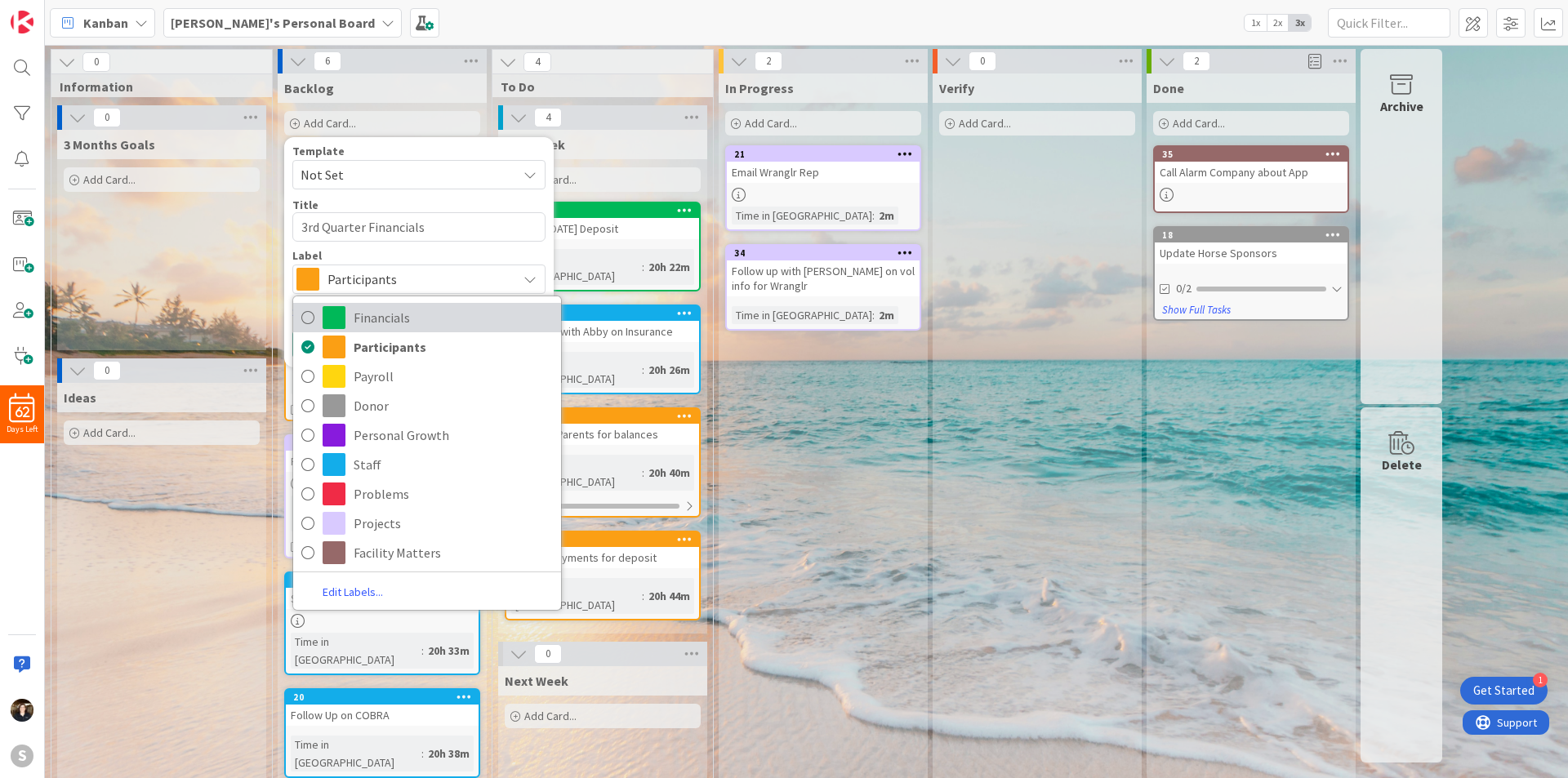
click at [304, 312] on icon at bounding box center [308, 317] width 13 height 25
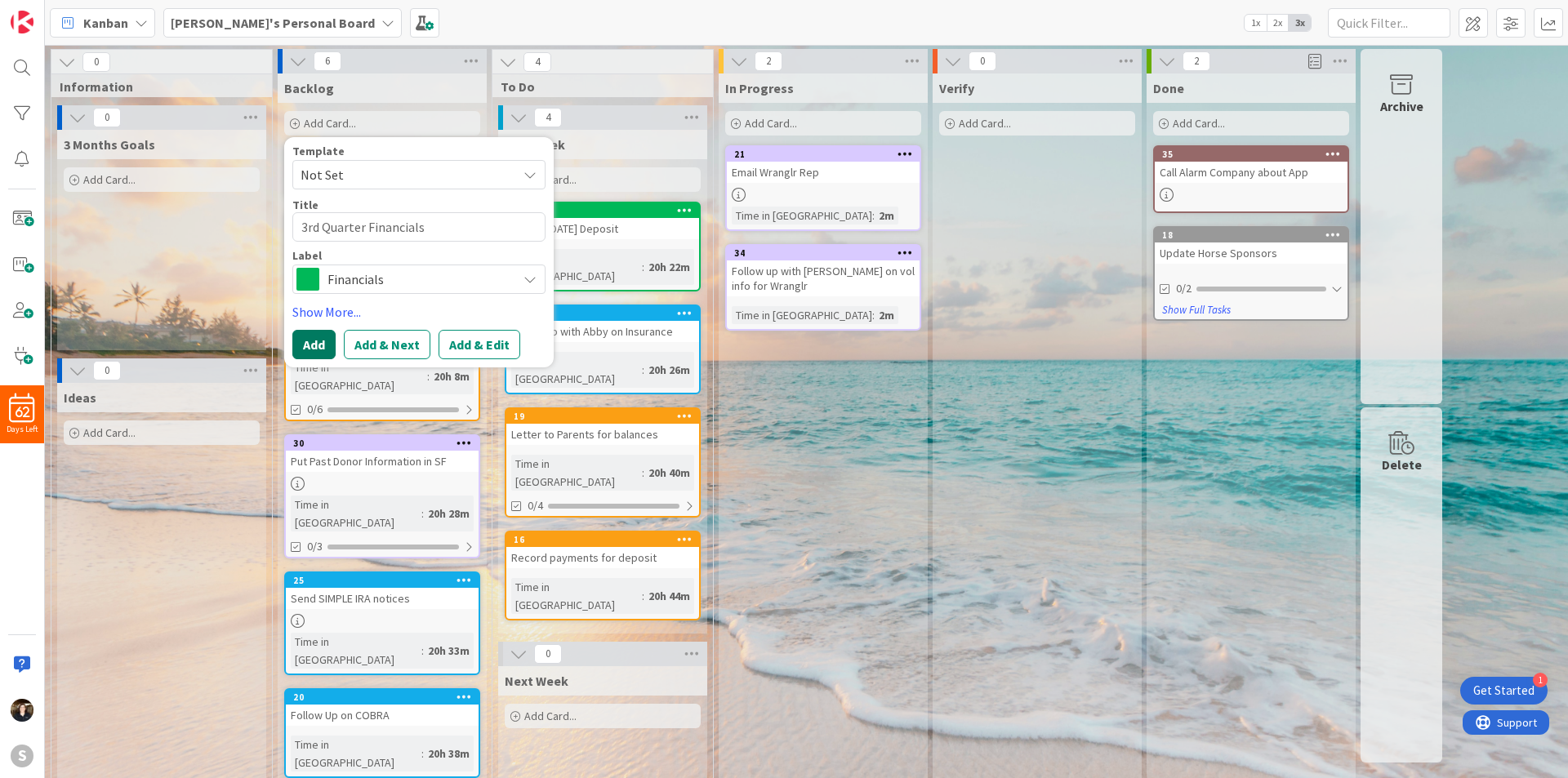
click at [314, 348] on button "Add" at bounding box center [313, 345] width 43 height 29
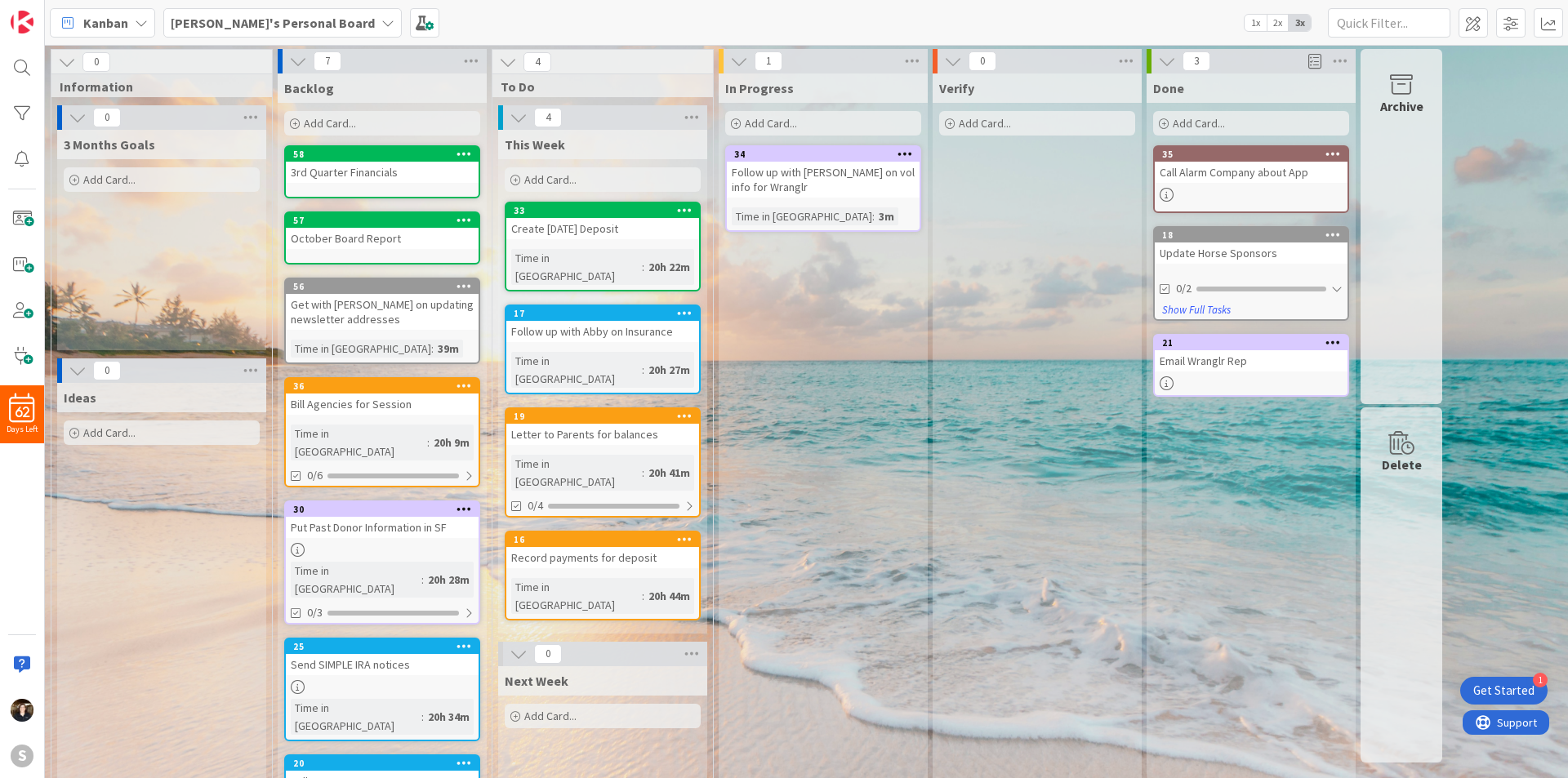
click at [572, 170] on div "Add Card..." at bounding box center [603, 180] width 196 height 25
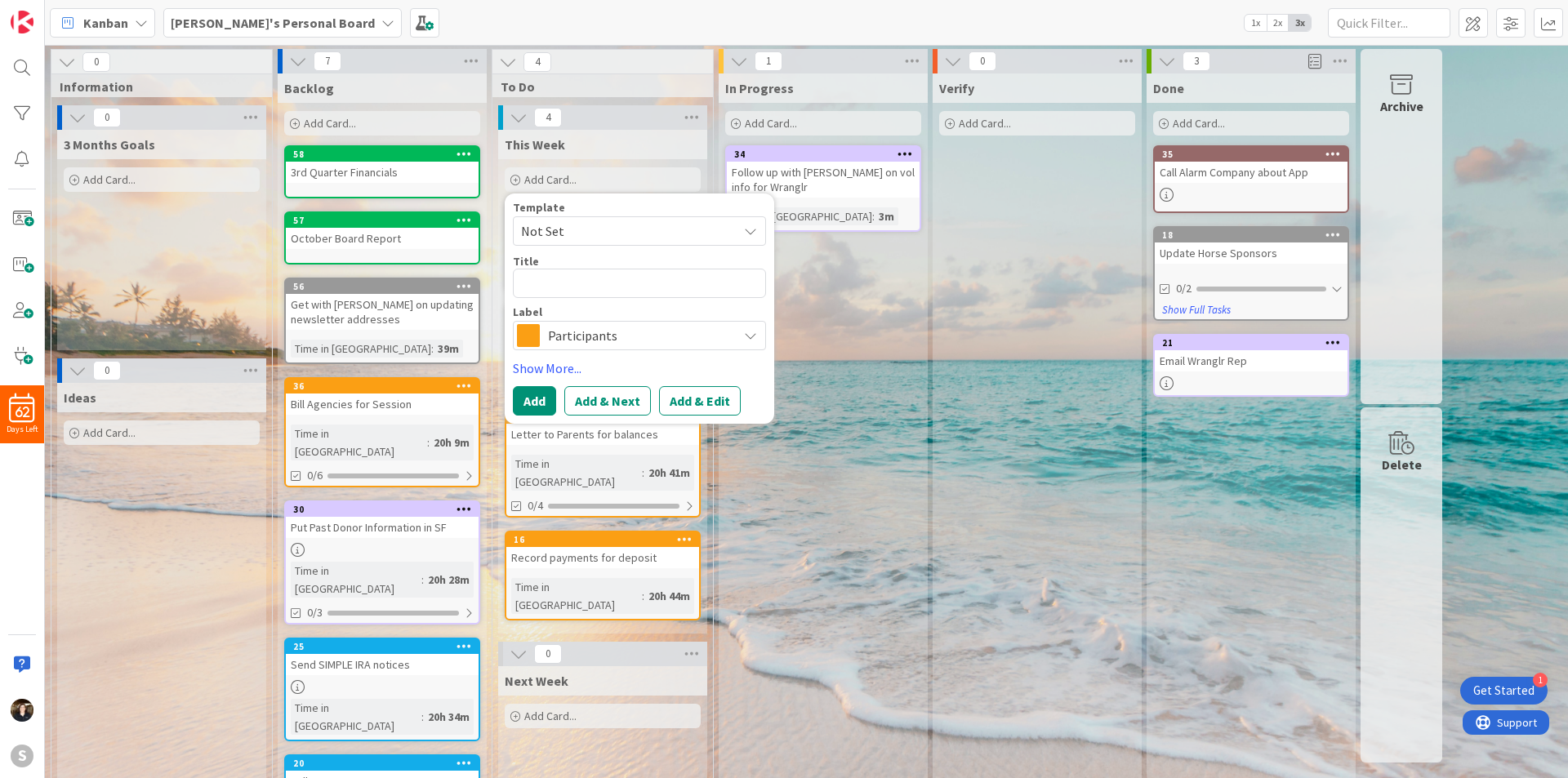
click at [670, 339] on span "Participants" at bounding box center [639, 335] width 181 height 23
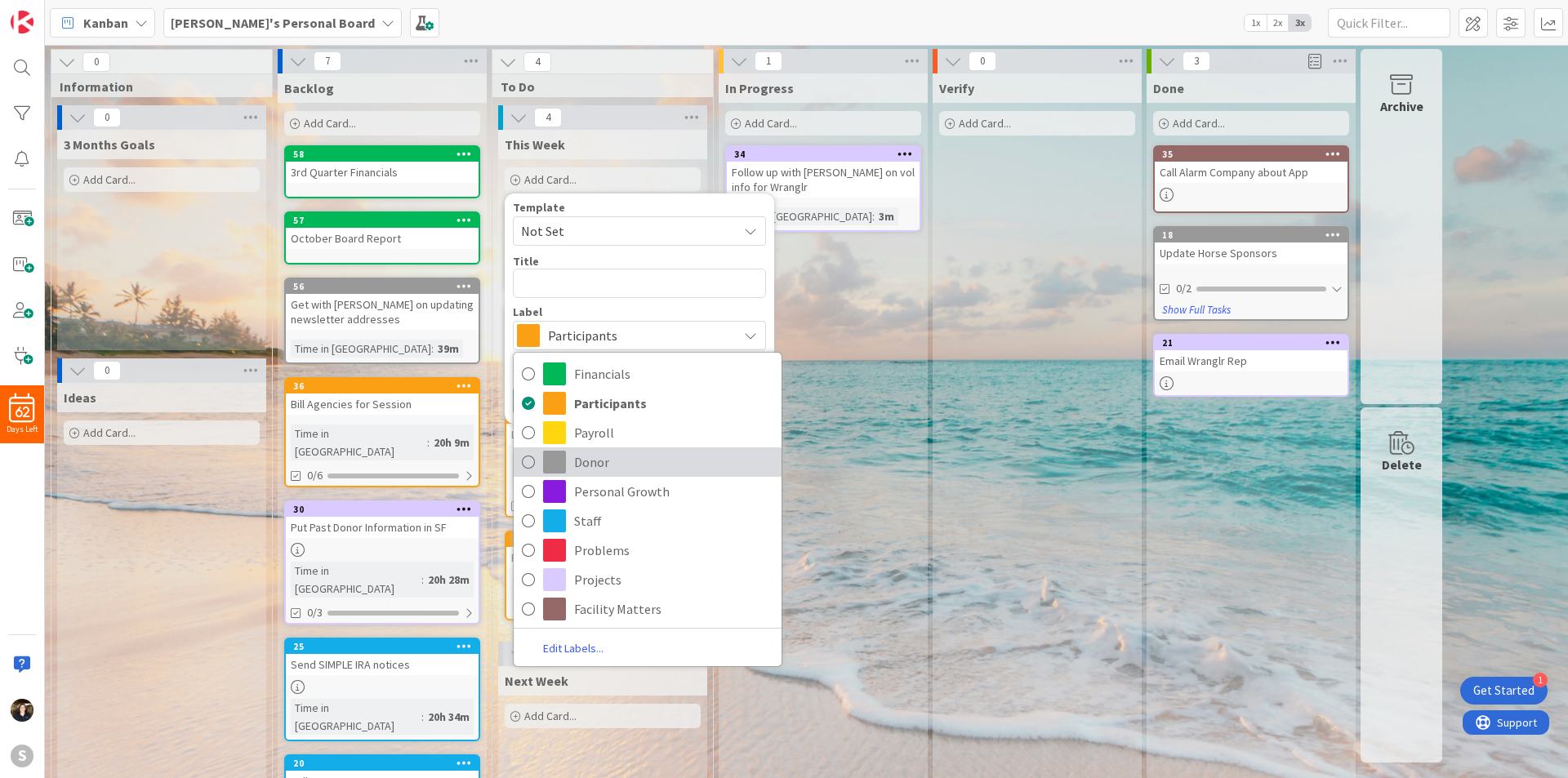
click at [524, 462] on icon at bounding box center [529, 462] width 13 height 25
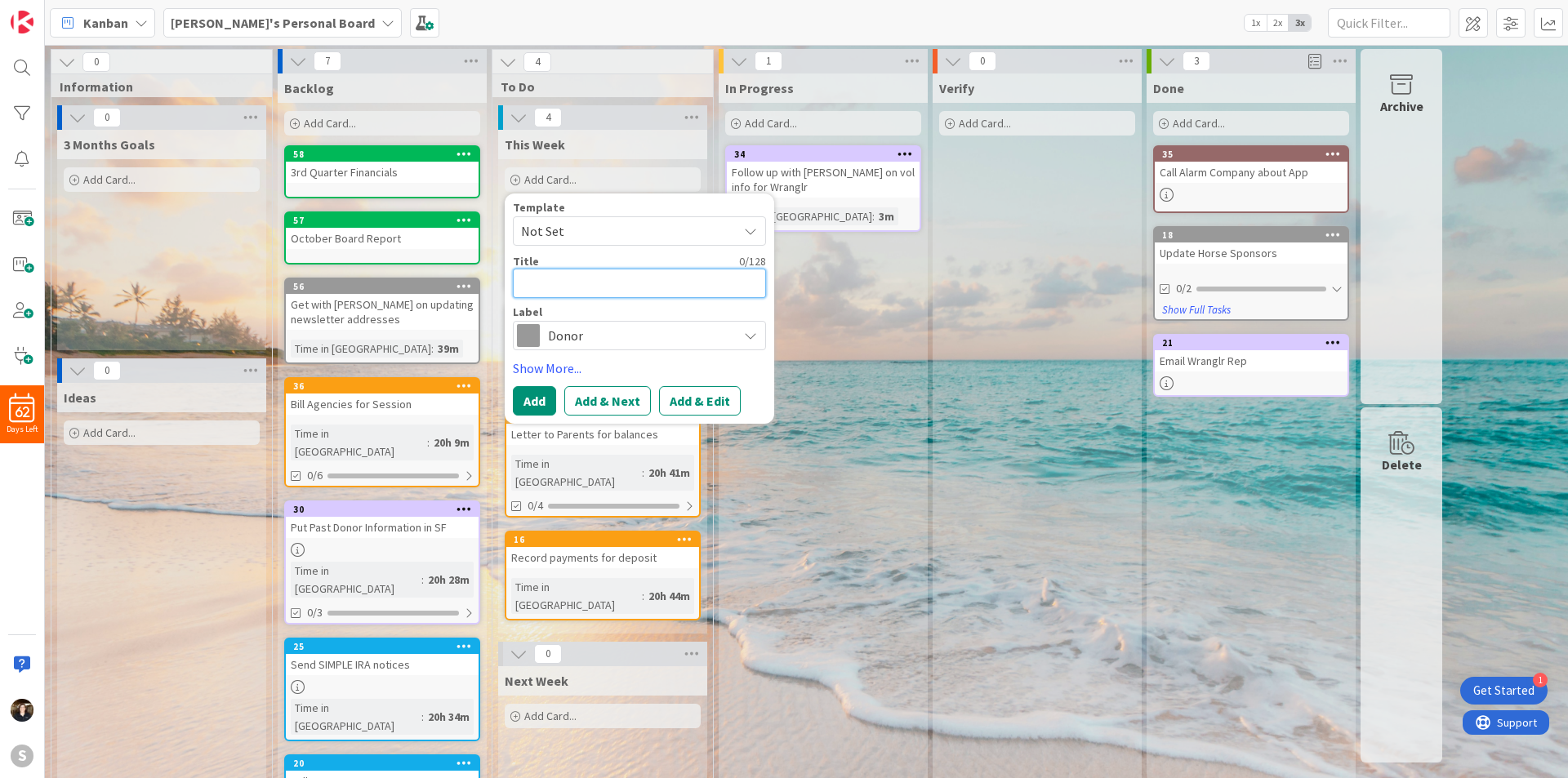
click at [615, 278] on textarea at bounding box center [640, 283] width 253 height 29
click at [537, 404] on button "Add" at bounding box center [534, 401] width 43 height 29
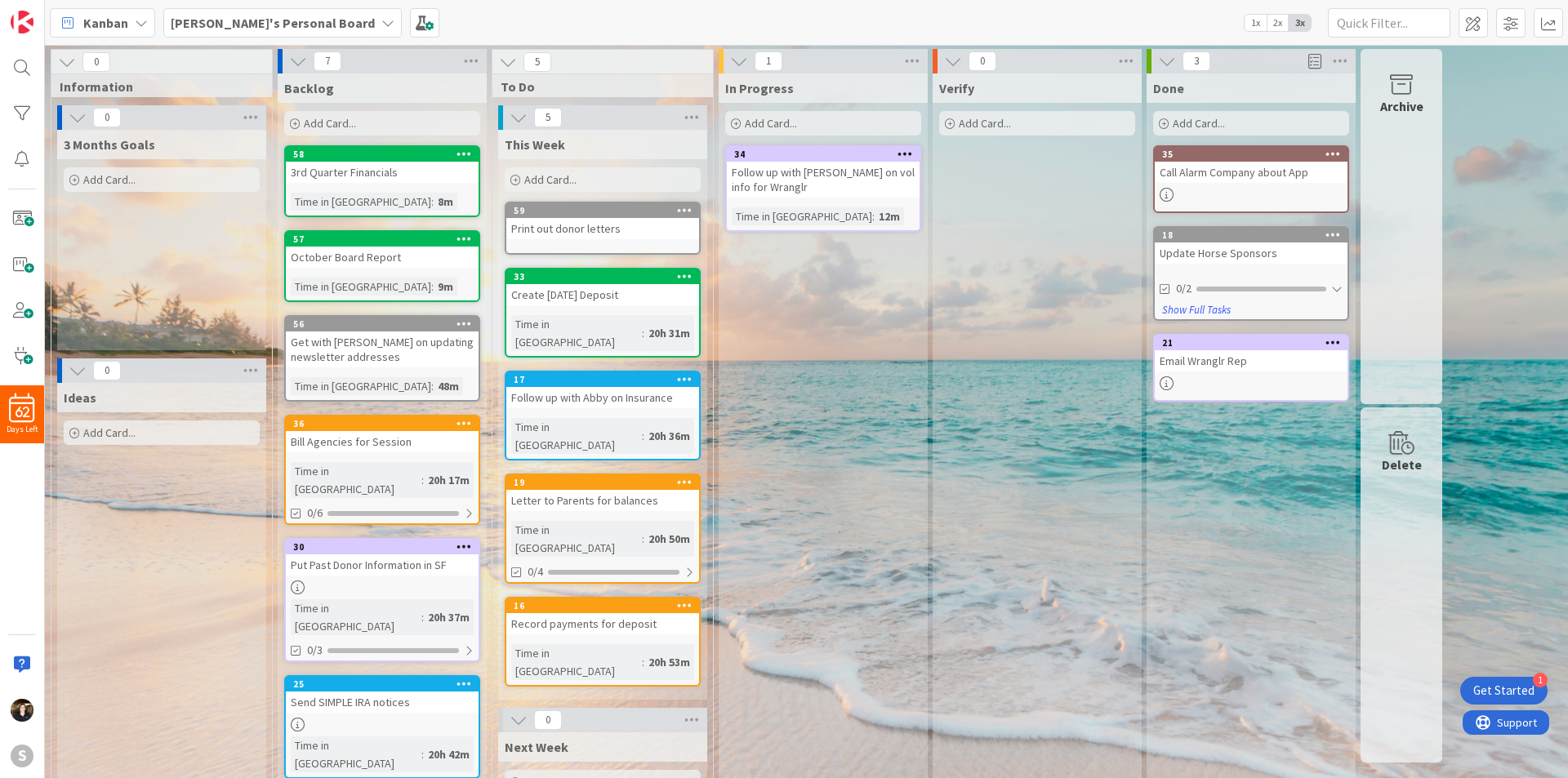
click at [1518, 688] on div "Get Started" at bounding box center [1504, 691] width 61 height 16
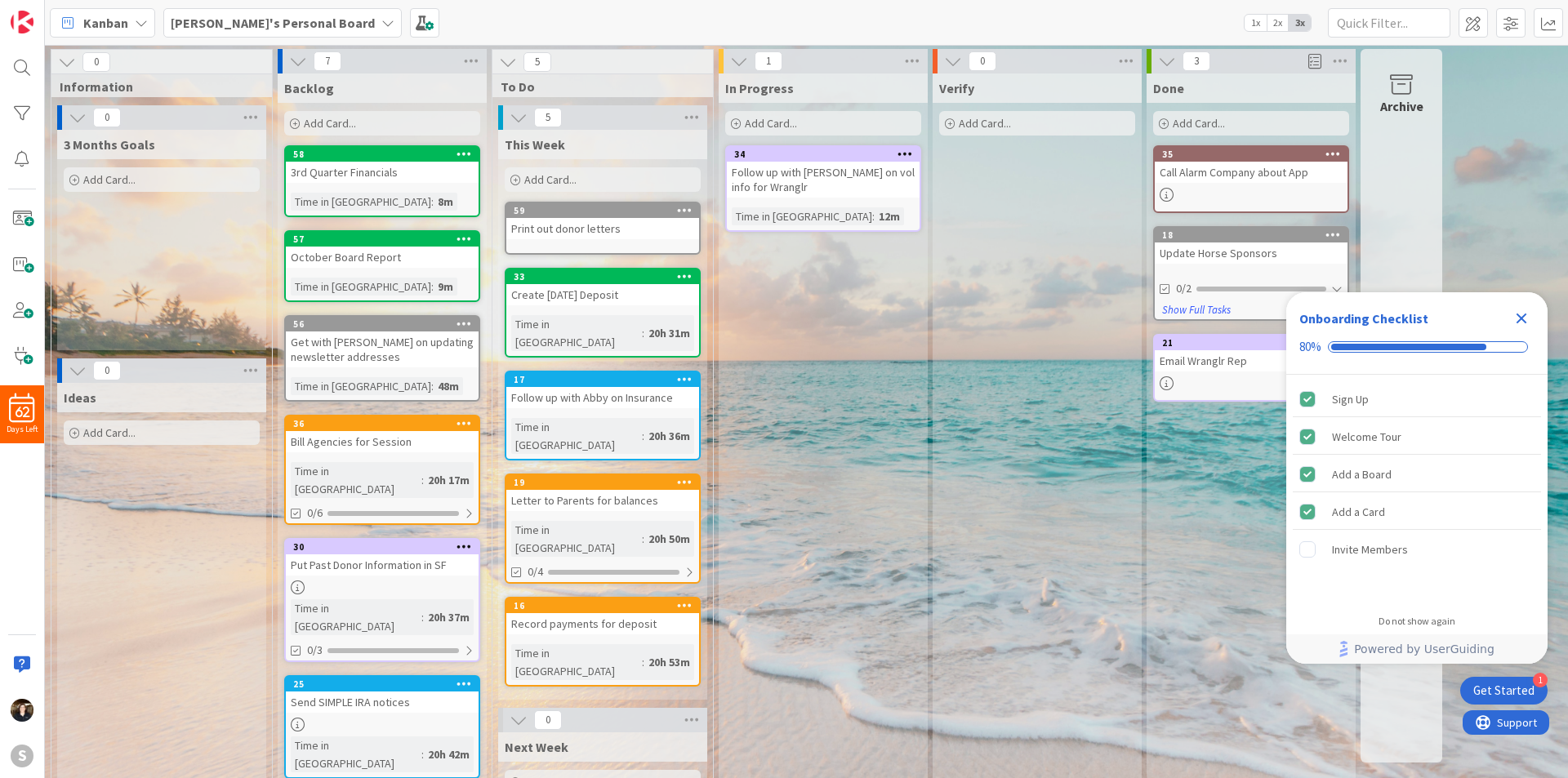
click at [1522, 317] on icon "Close Checklist" at bounding box center [1521, 318] width 19 height 19
